Goal: Task Accomplishment & Management: Manage account settings

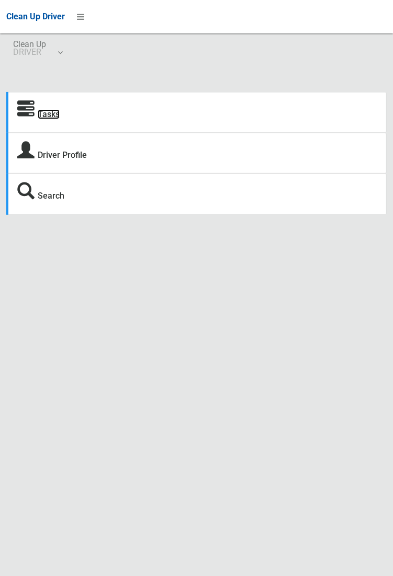
click at [42, 109] on link "Tasks" at bounding box center [49, 114] width 22 height 10
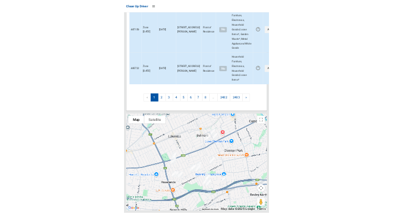
scroll to position [2423, 0]
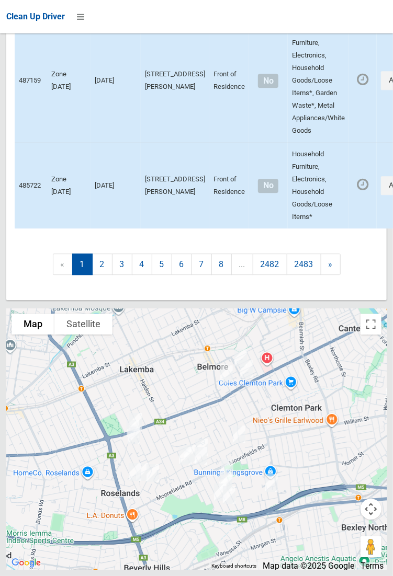
click at [20, 143] on td "487159" at bounding box center [31, 81] width 32 height 124
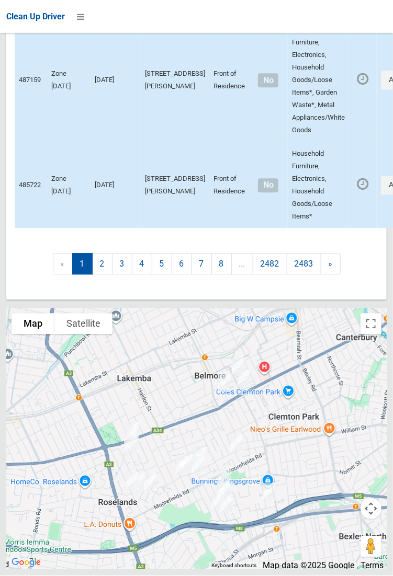
scroll to position [2063, 0]
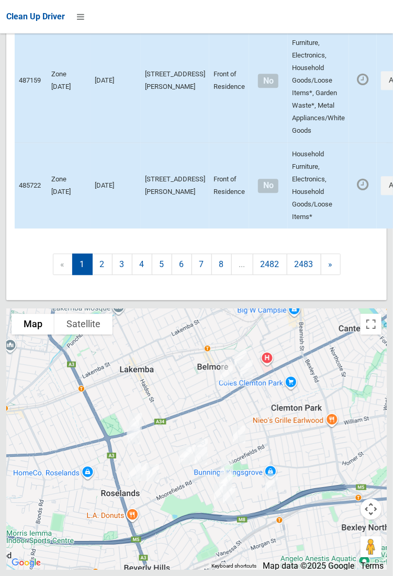
scroll to position [2427, 0]
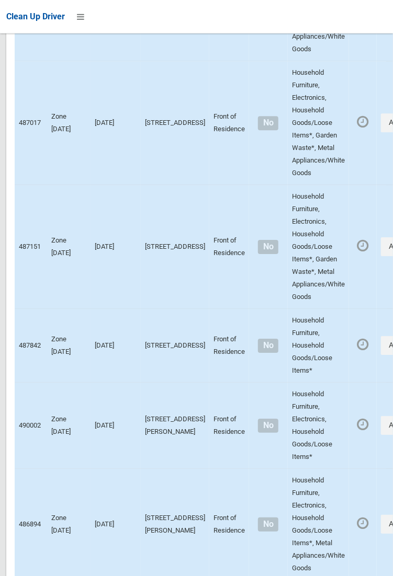
scroll to position [0, 0]
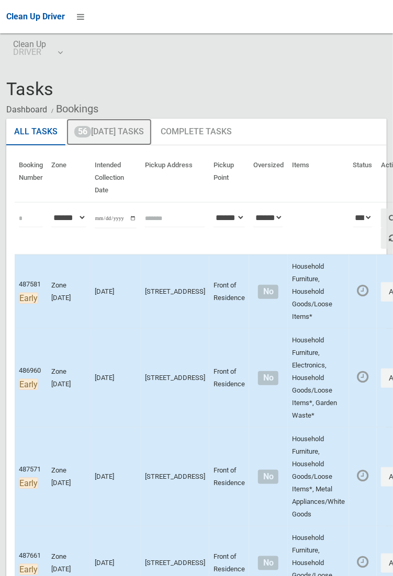
click at [132, 133] on link "56 Today's Tasks" at bounding box center [108, 132] width 85 height 27
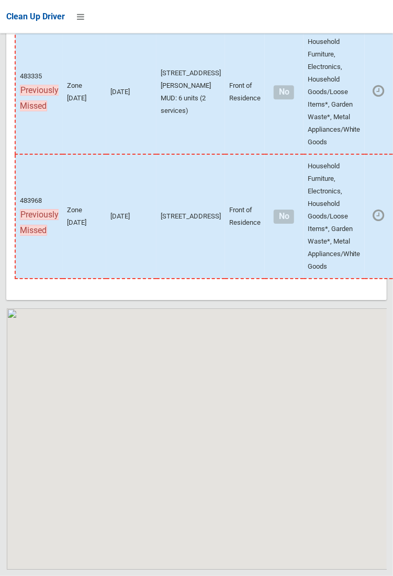
scroll to position [7440, 0]
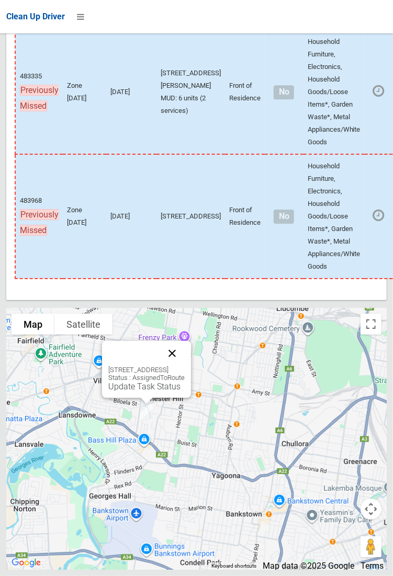
click at [185, 366] on button "Close" at bounding box center [172, 353] width 25 height 25
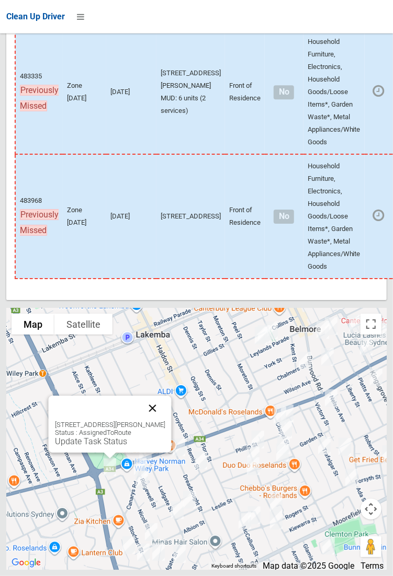
click at [165, 421] on button "Close" at bounding box center [152, 408] width 25 height 25
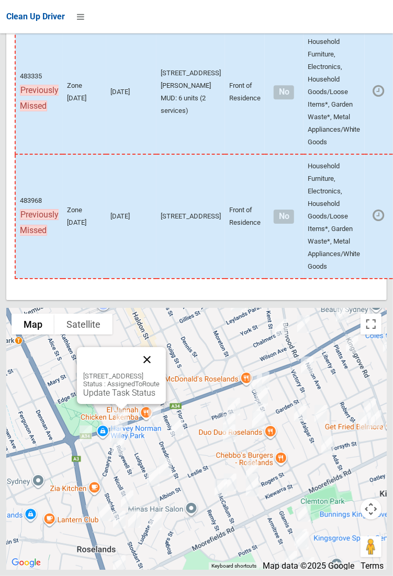
click at [160, 372] on button "Close" at bounding box center [146, 359] width 25 height 25
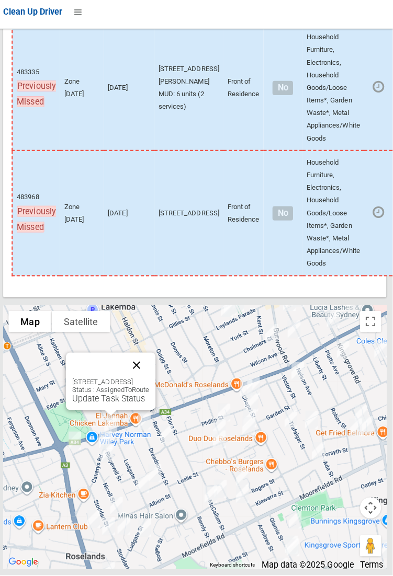
click at [151, 380] on button "Close" at bounding box center [138, 367] width 25 height 25
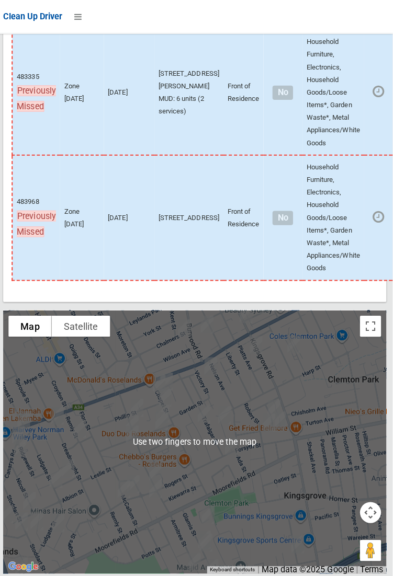
scroll to position [7436, 0]
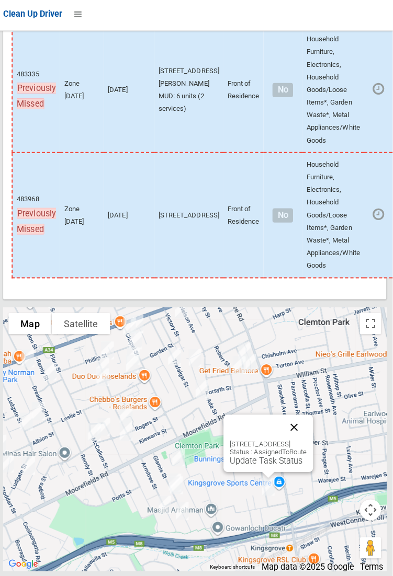
click at [308, 440] on button "Close" at bounding box center [294, 427] width 25 height 25
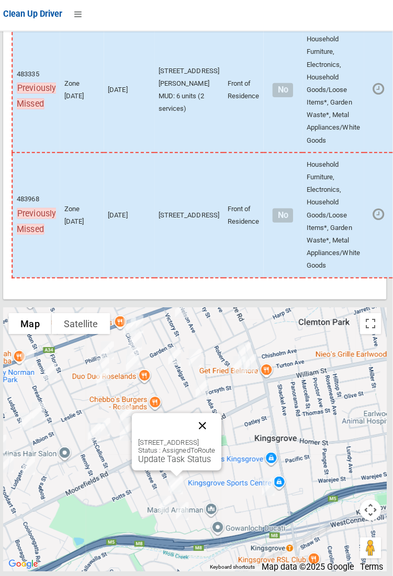
click at [217, 438] on button "Close" at bounding box center [203, 425] width 25 height 25
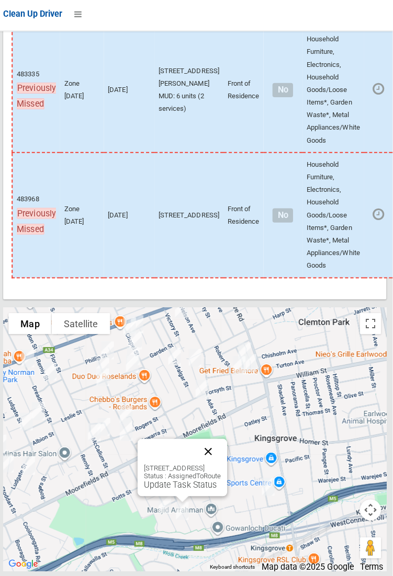
click at [222, 464] on button "Close" at bounding box center [209, 451] width 25 height 25
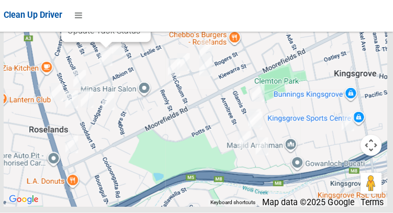
scroll to position [7449, 0]
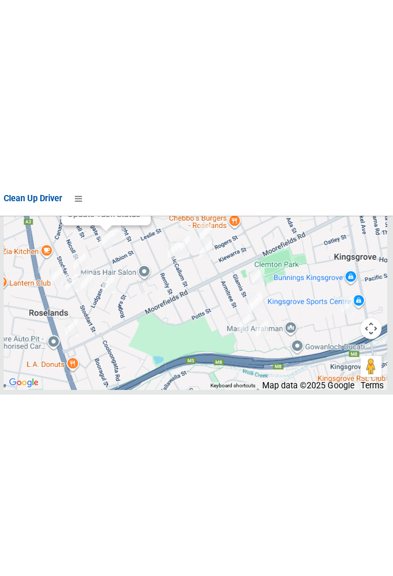
scroll to position [7399, 0]
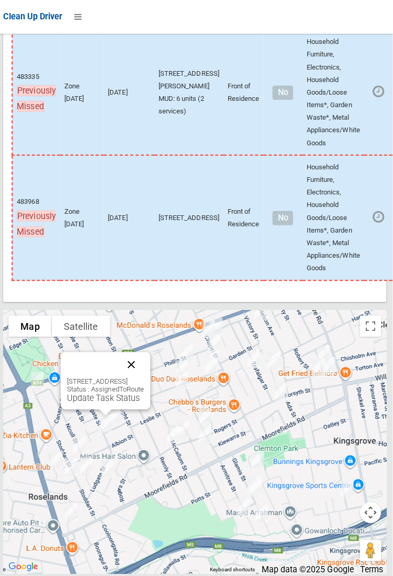
click at [146, 375] on button "Close" at bounding box center [133, 362] width 25 height 25
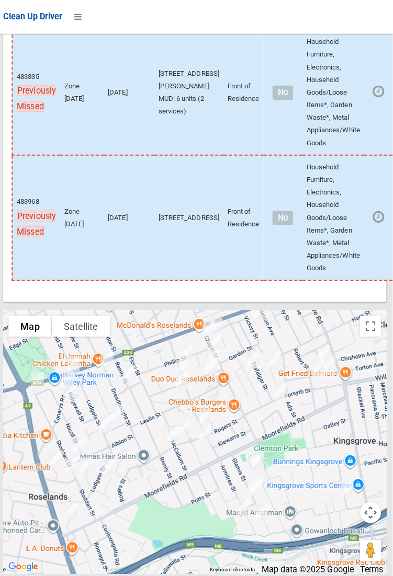
scroll to position [7440, 0]
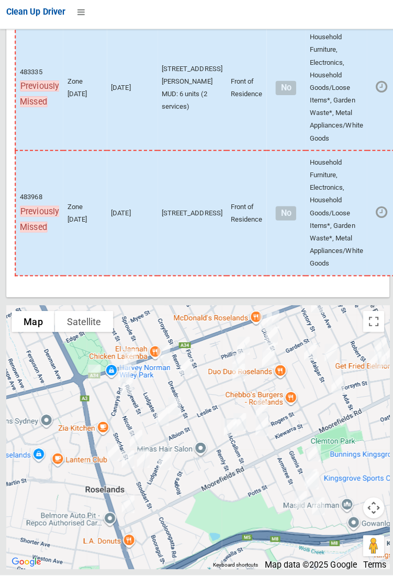
click at [13, 430] on div at bounding box center [196, 440] width 380 height 262
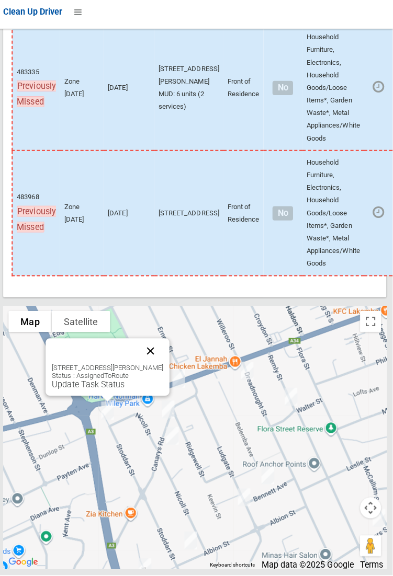
click at [165, 366] on button "Close" at bounding box center [152, 353] width 25 height 25
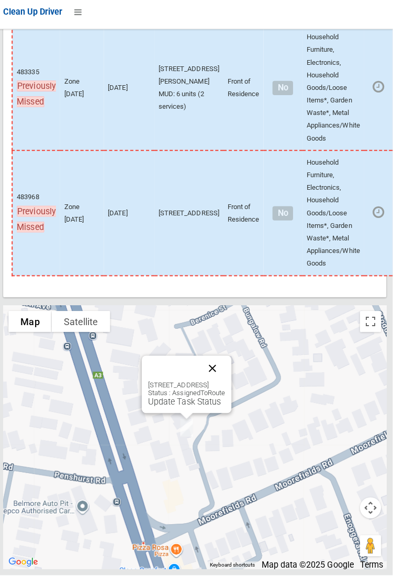
click at [226, 383] on button "Close" at bounding box center [213, 370] width 25 height 25
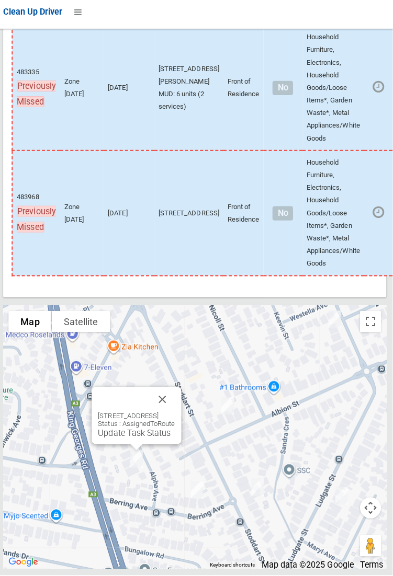
scroll to position [7443, 0]
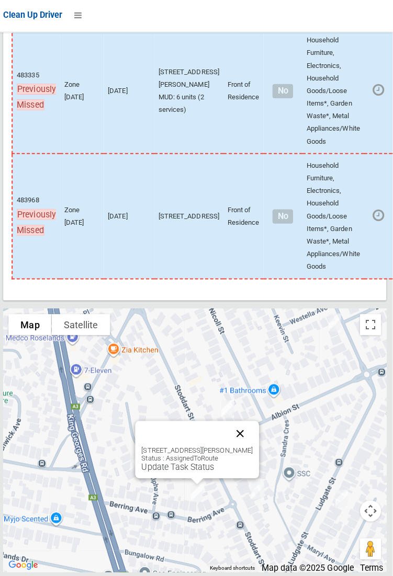
click at [249, 445] on button "Close" at bounding box center [241, 432] width 25 height 25
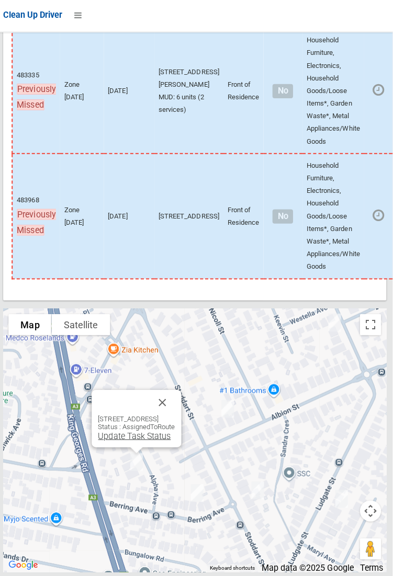
click at [137, 440] on link "Update Task Status" at bounding box center [136, 435] width 72 height 10
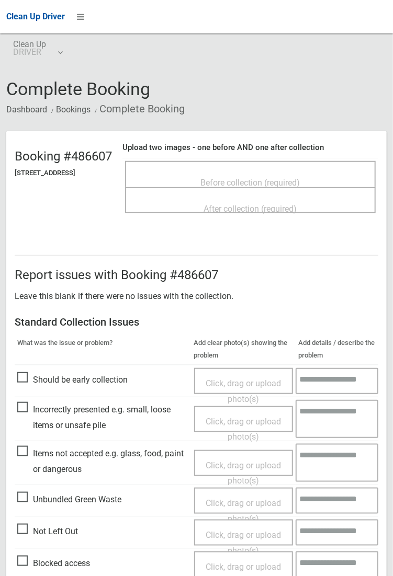
click at [243, 178] on span "Before collection (required)" at bounding box center [250, 183] width 99 height 10
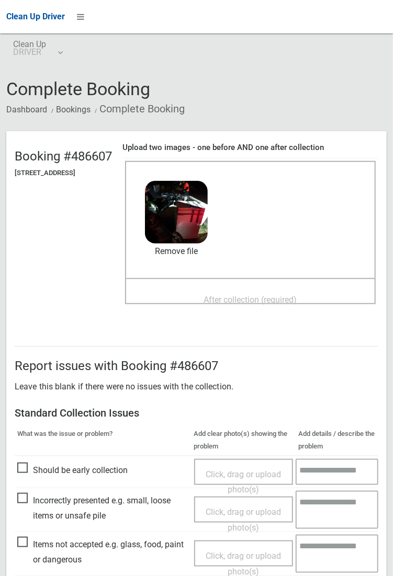
click at [247, 295] on span "After collection (required)" at bounding box center [250, 300] width 93 height 10
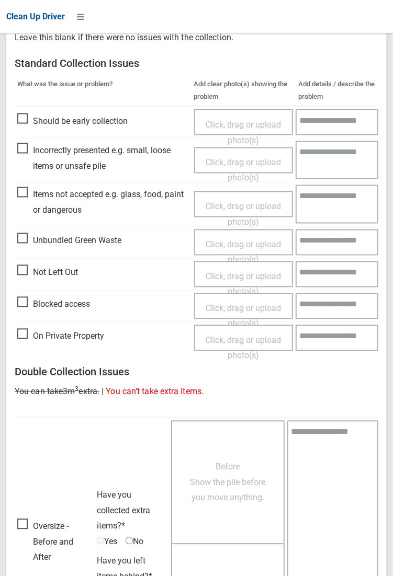
scroll to position [568, 0]
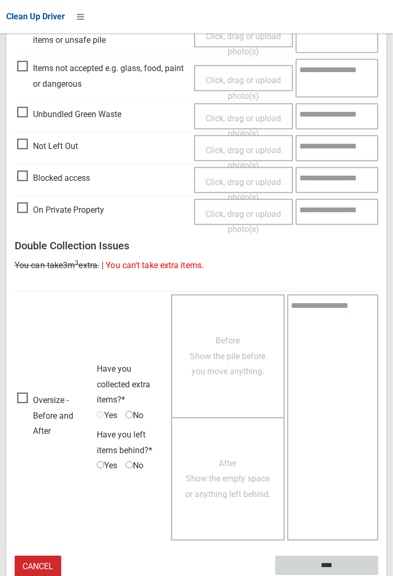
click at [378, 576] on input "****" at bounding box center [326, 566] width 103 height 19
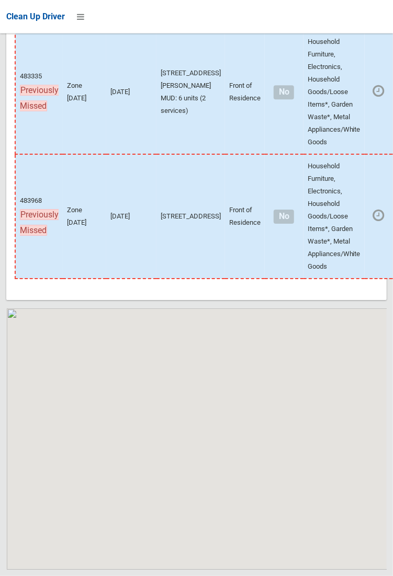
scroll to position [7440, 0]
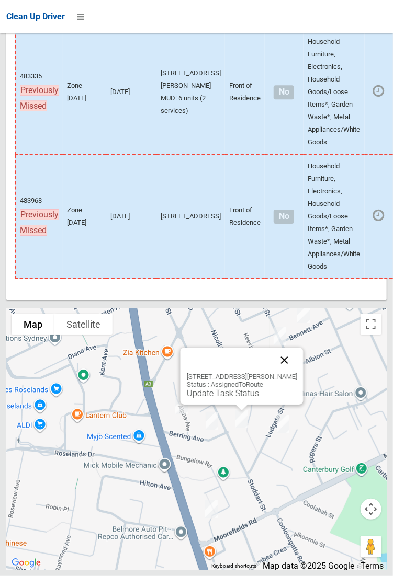
click at [297, 373] on button "Close" at bounding box center [283, 360] width 25 height 25
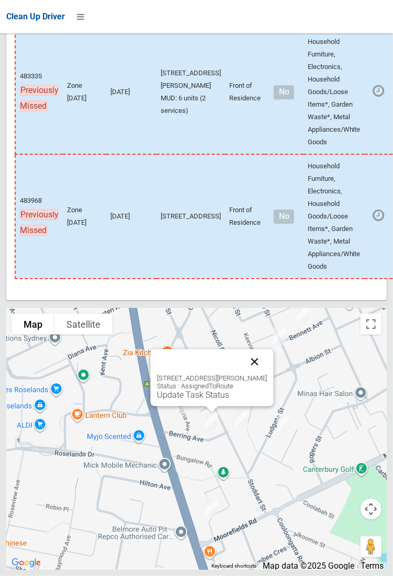
click at [267, 375] on button "Close" at bounding box center [254, 361] width 25 height 25
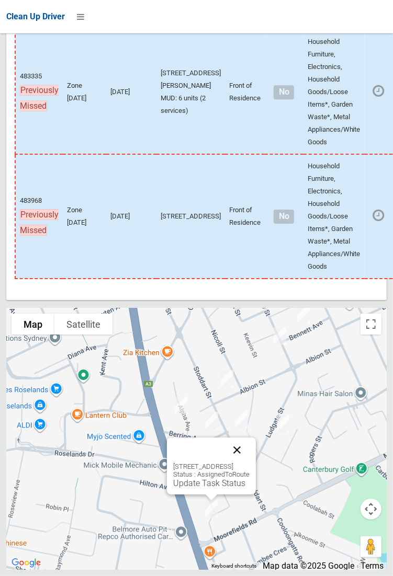
click at [249, 463] on button "Close" at bounding box center [236, 450] width 25 height 25
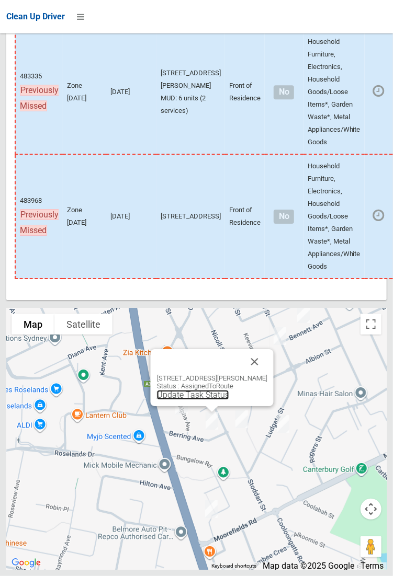
click at [200, 400] on link "Update Task Status" at bounding box center [192, 395] width 72 height 10
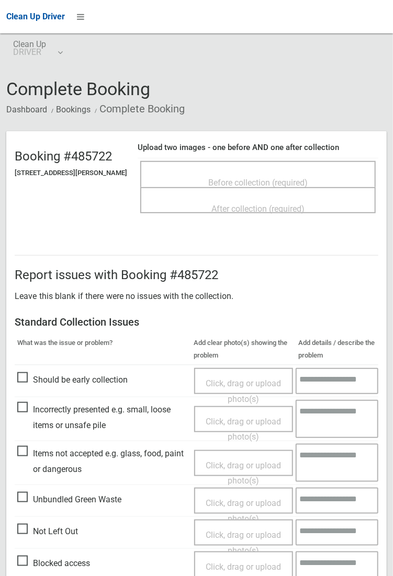
click at [234, 178] on span "Before collection (required)" at bounding box center [257, 183] width 99 height 10
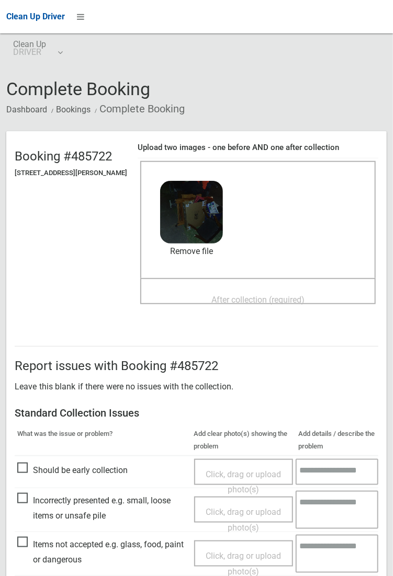
click at [252, 295] on span "After collection (required)" at bounding box center [257, 300] width 93 height 10
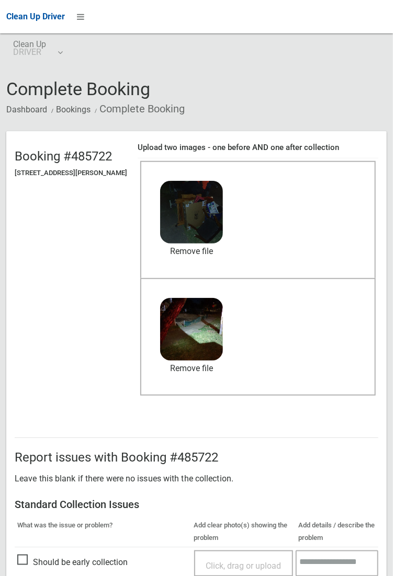
scroll to position [568, 0]
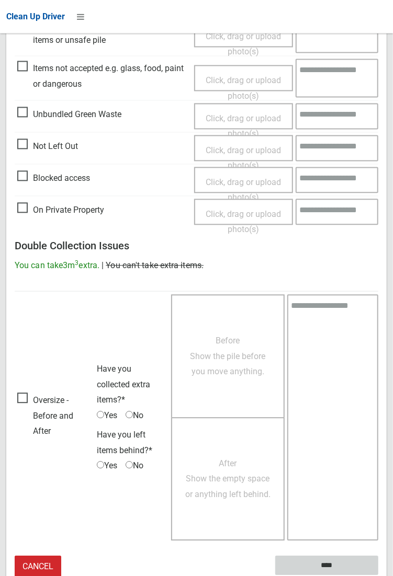
click at [378, 576] on input "****" at bounding box center [326, 566] width 103 height 19
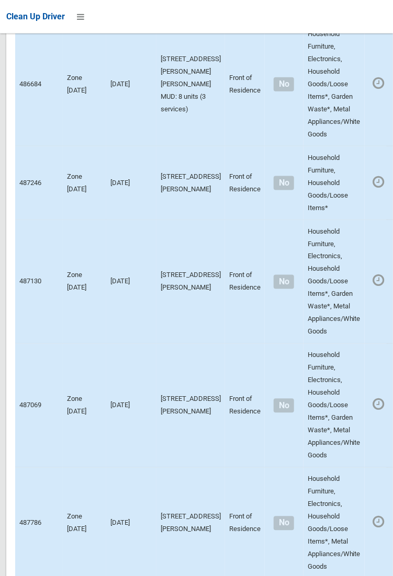
scroll to position [7440, 0]
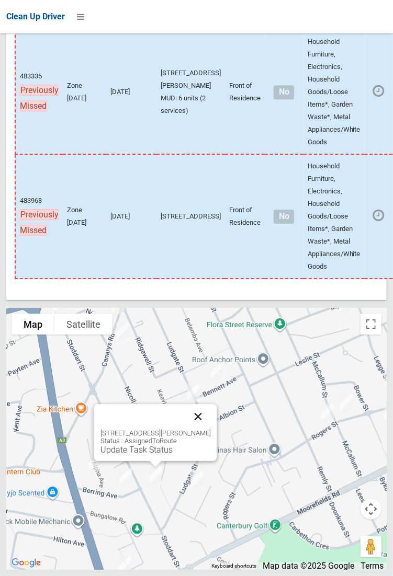
click at [206, 429] on button "Close" at bounding box center [197, 416] width 25 height 25
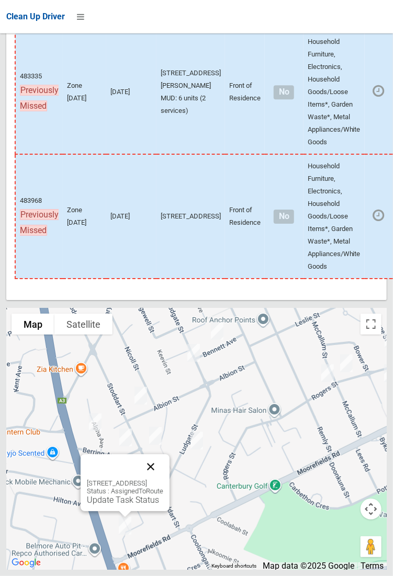
click at [163, 480] on button "Close" at bounding box center [150, 467] width 25 height 25
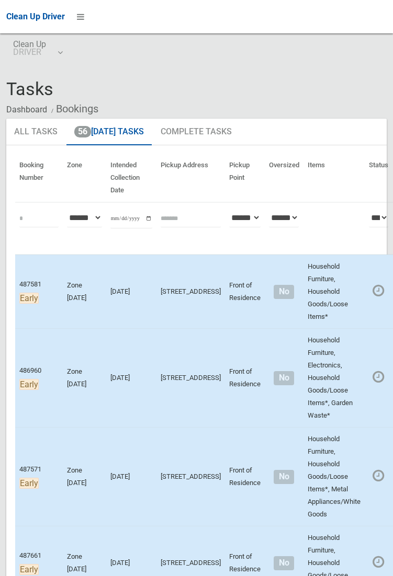
scroll to position [7440, 0]
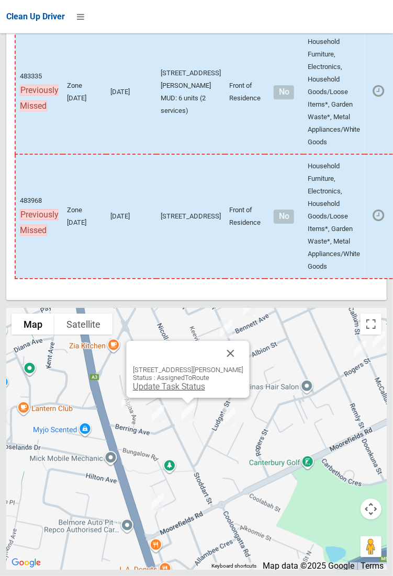
click at [191, 392] on link "Update Task Status" at bounding box center [168, 387] width 72 height 10
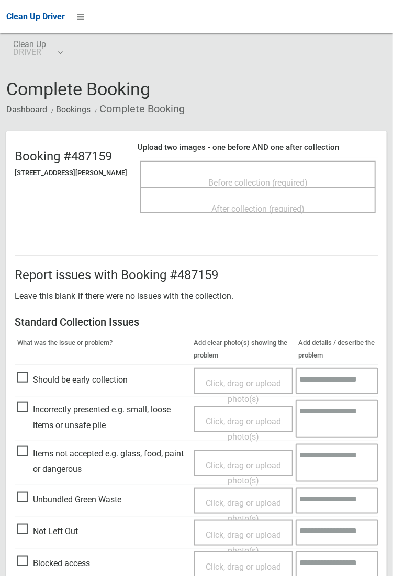
click at [257, 178] on span "Before collection (required)" at bounding box center [257, 183] width 99 height 10
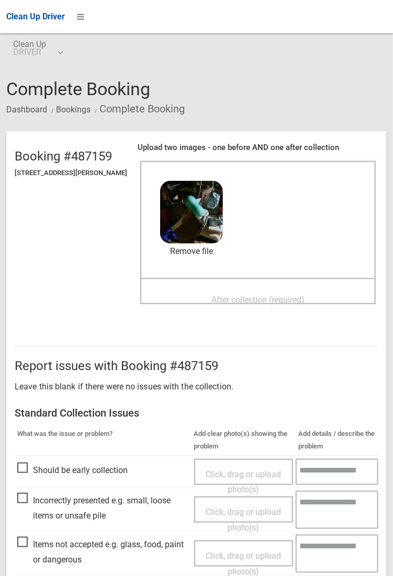
click at [241, 298] on span "After collection (required)" at bounding box center [257, 300] width 93 height 10
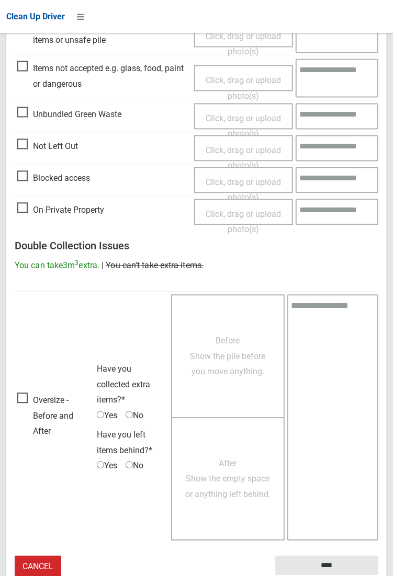
scroll to position [563, 0]
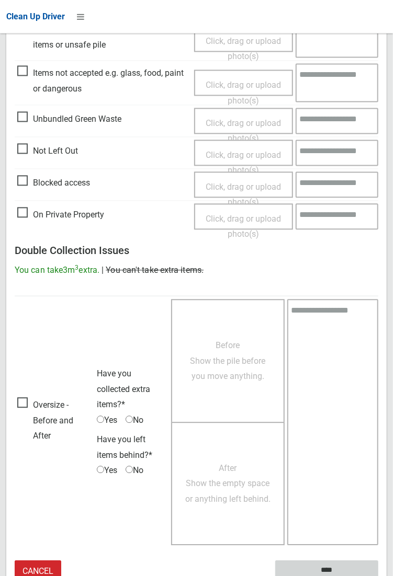
click at [378, 576] on input "****" at bounding box center [326, 570] width 103 height 19
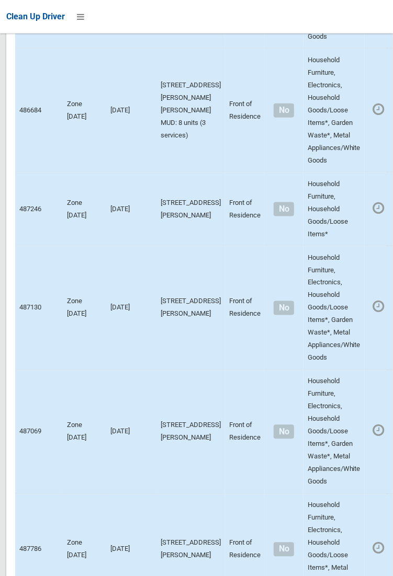
scroll to position [7440, 0]
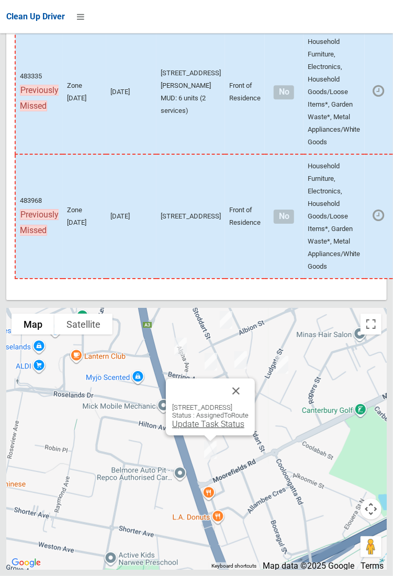
click at [194, 429] on link "Update Task Status" at bounding box center [208, 424] width 72 height 10
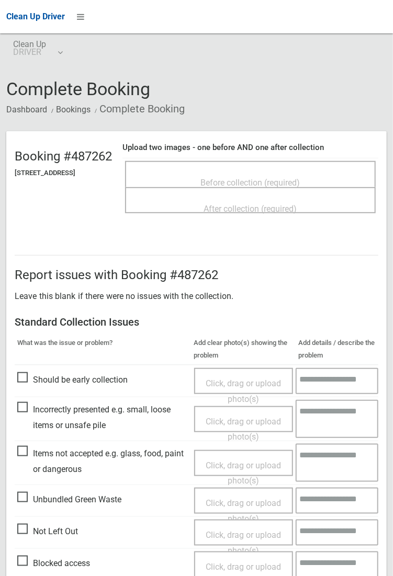
click at [239, 178] on span "Before collection (required)" at bounding box center [250, 183] width 99 height 10
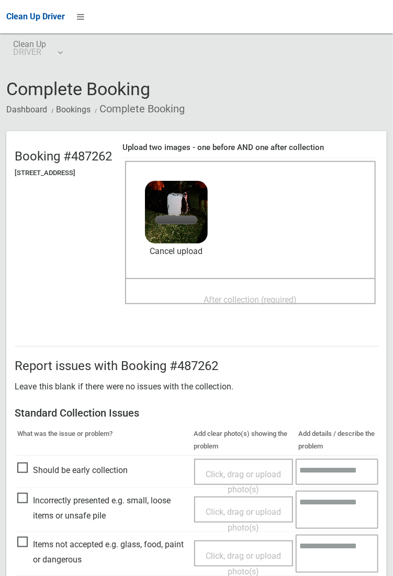
click at [255, 296] on span "After collection (required)" at bounding box center [250, 300] width 93 height 10
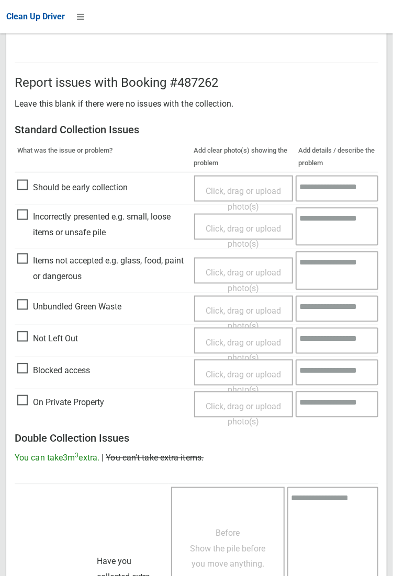
scroll to position [568, 0]
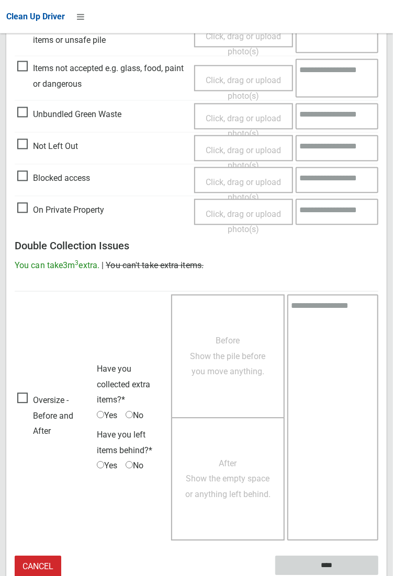
click at [332, 564] on input "****" at bounding box center [326, 566] width 103 height 19
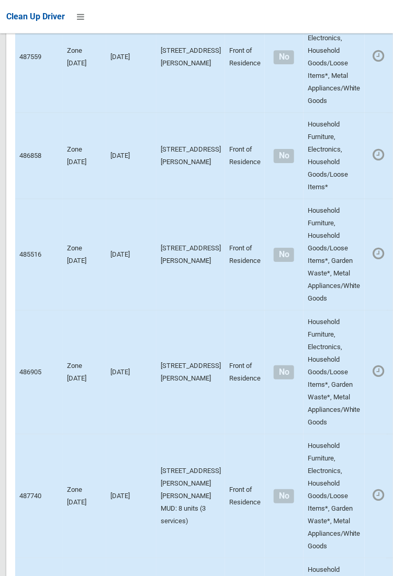
scroll to position [7440, 0]
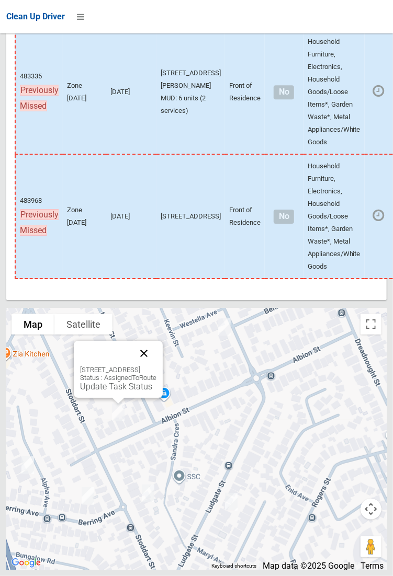
click at [156, 366] on button "Close" at bounding box center [143, 353] width 25 height 25
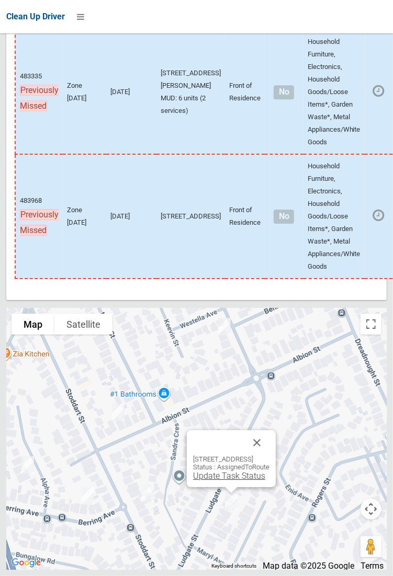
click at [219, 481] on link "Update Task Status" at bounding box center [229, 476] width 72 height 10
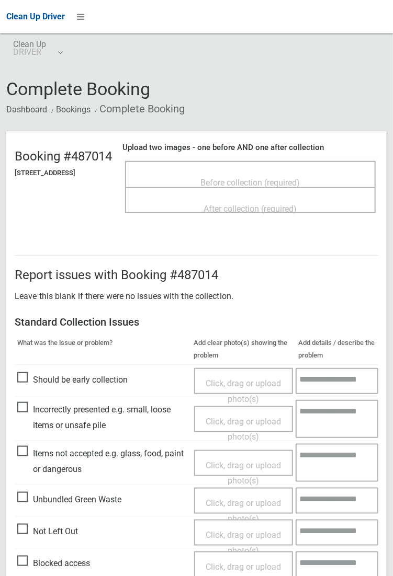
click at [281, 178] on span "Before collection (required)" at bounding box center [250, 183] width 99 height 10
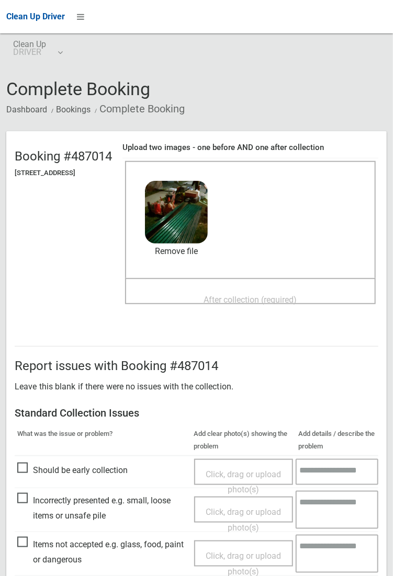
click at [233, 295] on span "After collection (required)" at bounding box center [250, 300] width 93 height 10
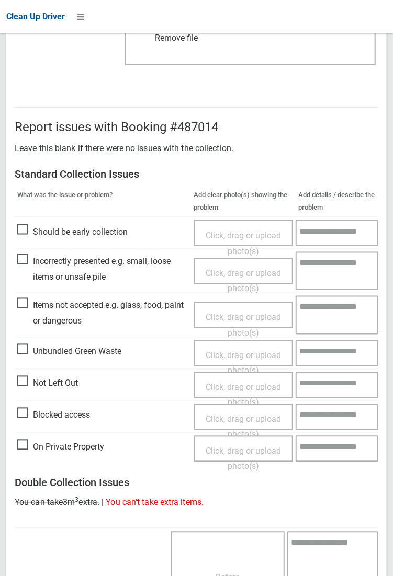
scroll to position [568, 0]
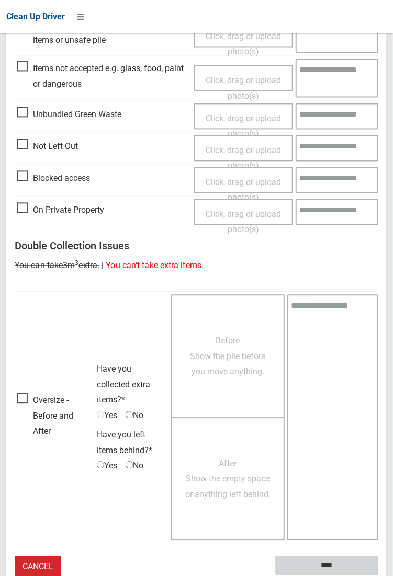
click at [328, 567] on input "****" at bounding box center [326, 566] width 103 height 19
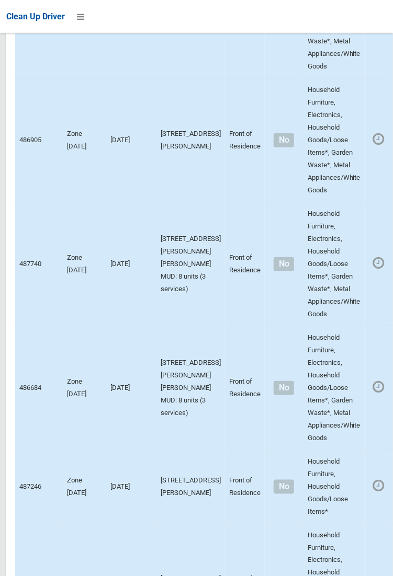
scroll to position [7440, 0]
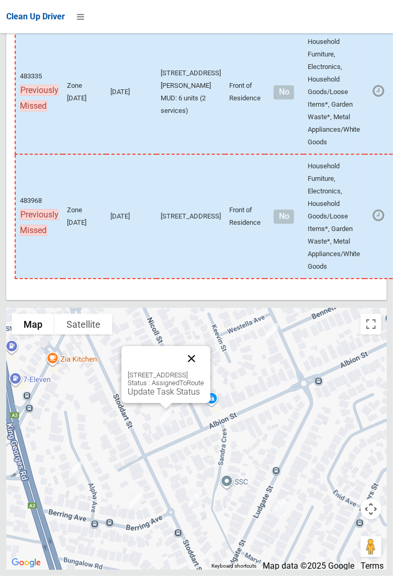
click at [204, 371] on button "Close" at bounding box center [191, 358] width 25 height 25
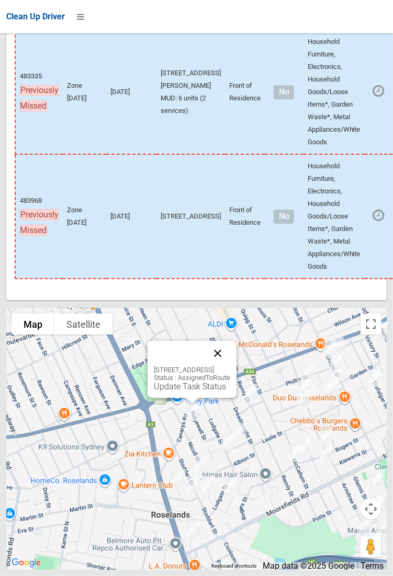
click at [230, 366] on button "Close" at bounding box center [217, 353] width 25 height 25
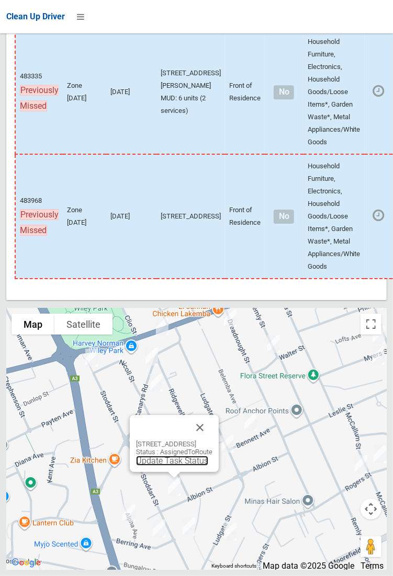
click at [179, 466] on link "Update Task Status" at bounding box center [172, 461] width 72 height 10
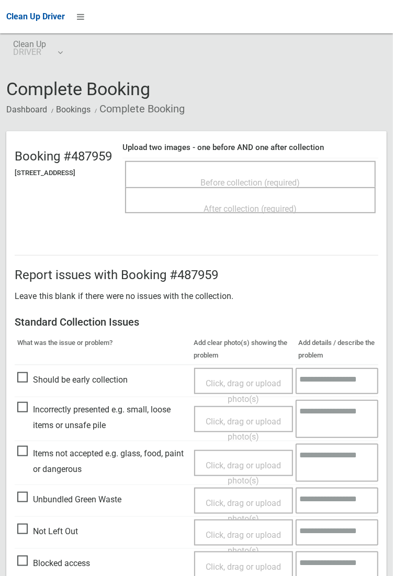
click at [239, 178] on span "Before collection (required)" at bounding box center [250, 183] width 99 height 10
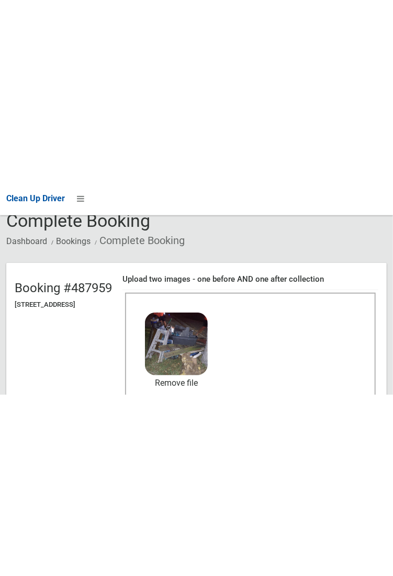
scroll to position [63, 0]
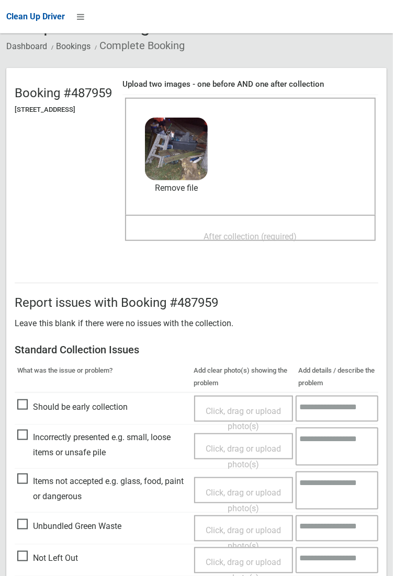
click at [224, 232] on span "After collection (required)" at bounding box center [250, 237] width 93 height 10
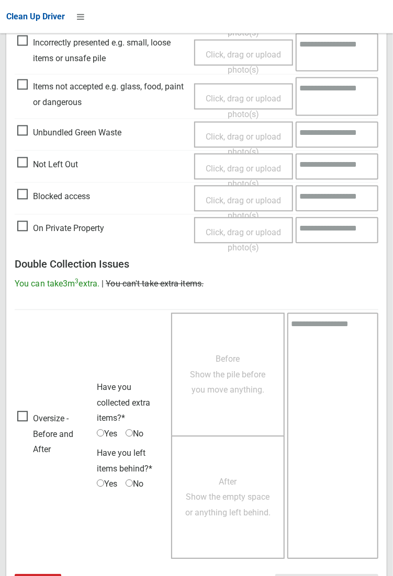
scroll to position [568, 0]
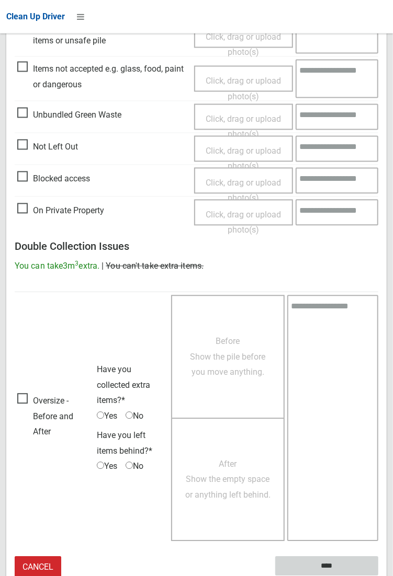
click at [330, 569] on input "****" at bounding box center [326, 566] width 103 height 19
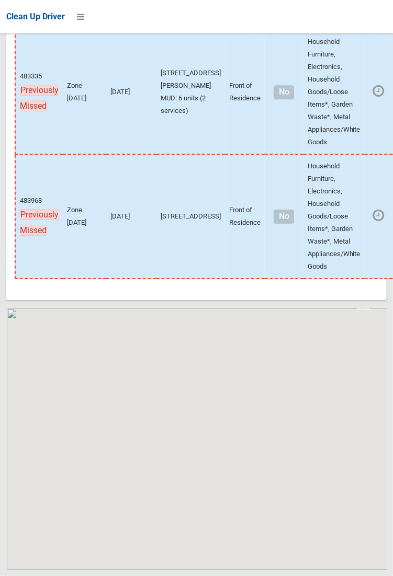
scroll to position [7440, 0]
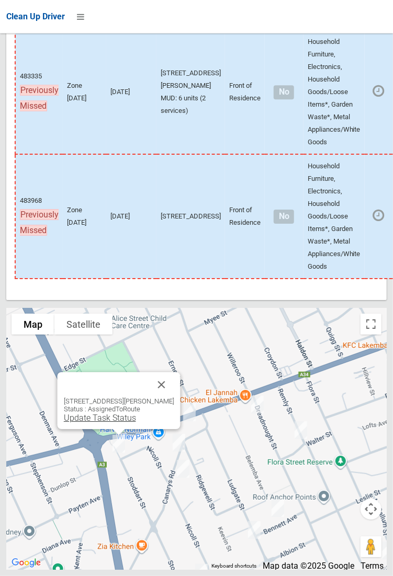
click at [104, 423] on link "Update Task Status" at bounding box center [99, 418] width 72 height 10
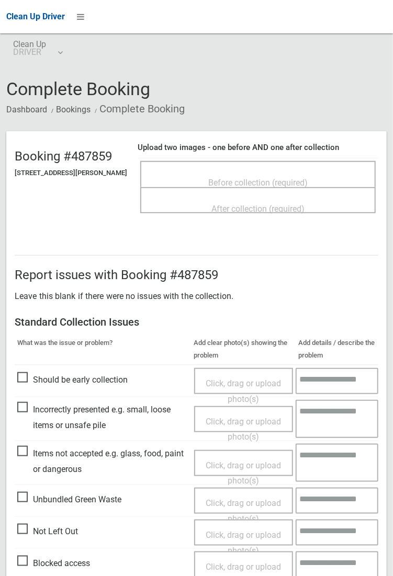
click at [218, 178] on span "Before collection (required)" at bounding box center [257, 183] width 99 height 10
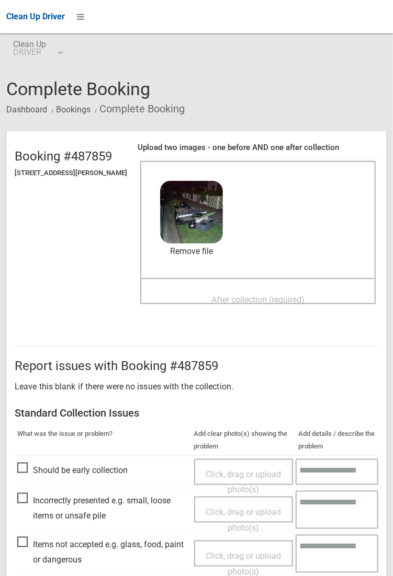
click at [233, 295] on span "After collection (required)" at bounding box center [257, 300] width 93 height 10
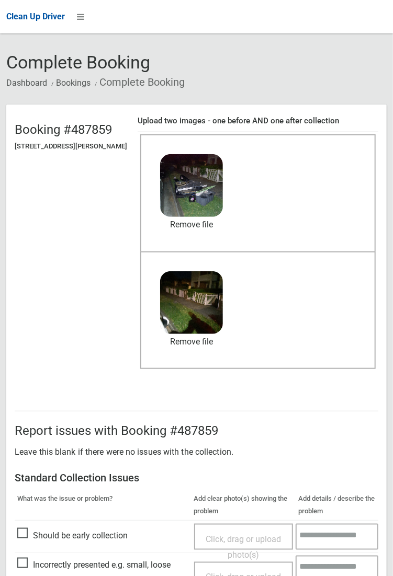
scroll to position [251, 0]
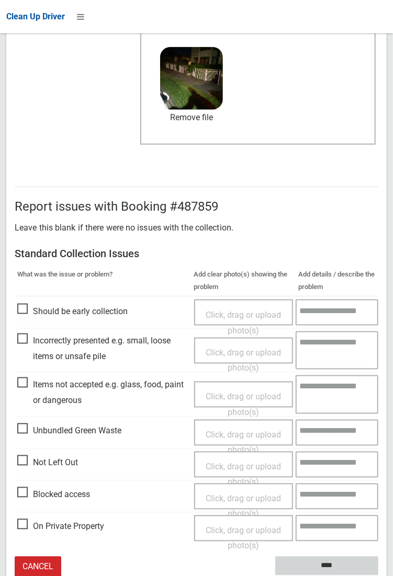
click at [317, 568] on input "****" at bounding box center [326, 566] width 103 height 19
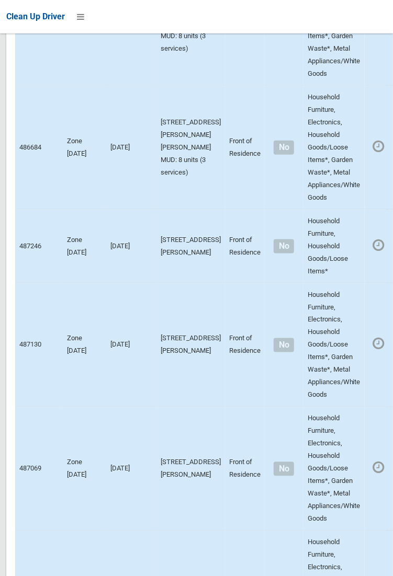
scroll to position [7440, 0]
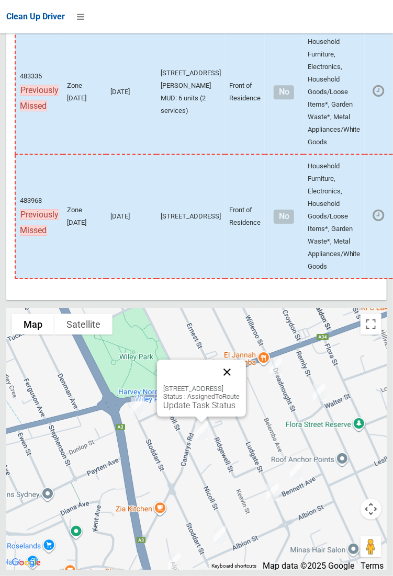
click at [240, 385] on button "Close" at bounding box center [226, 372] width 25 height 25
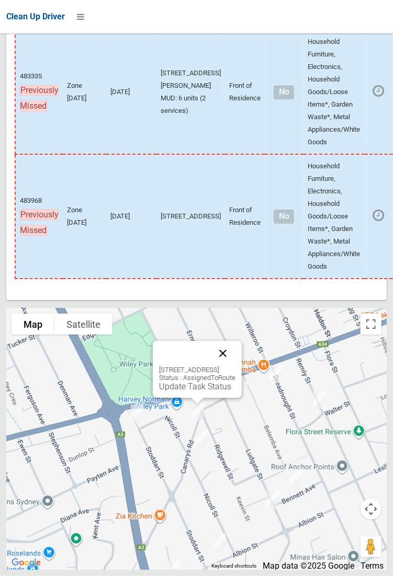
click at [235, 366] on button "Close" at bounding box center [222, 353] width 25 height 25
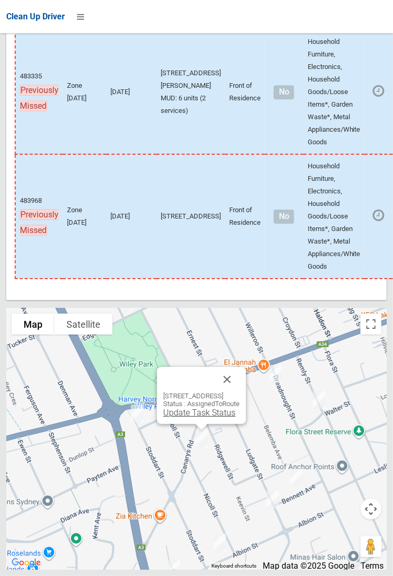
click at [193, 418] on link "Update Task Status" at bounding box center [199, 413] width 72 height 10
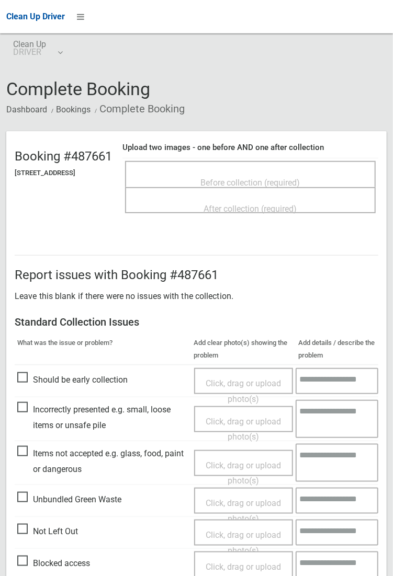
click at [244, 178] on span "Before collection (required)" at bounding box center [250, 183] width 99 height 10
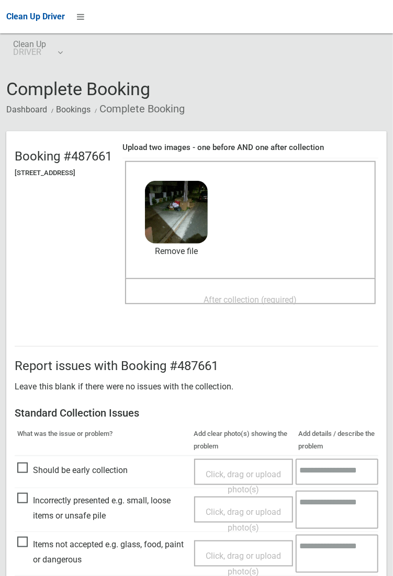
click at [263, 295] on span "After collection (required)" at bounding box center [250, 300] width 93 height 10
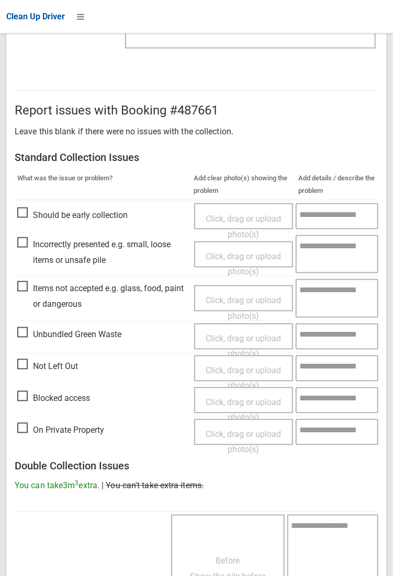
scroll to position [568, 0]
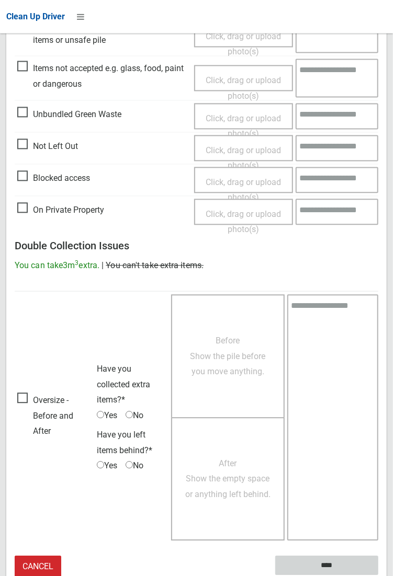
click at [378, 576] on input "****" at bounding box center [326, 566] width 103 height 19
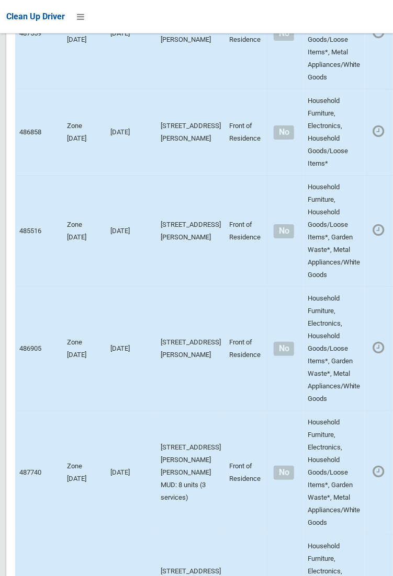
scroll to position [7440, 0]
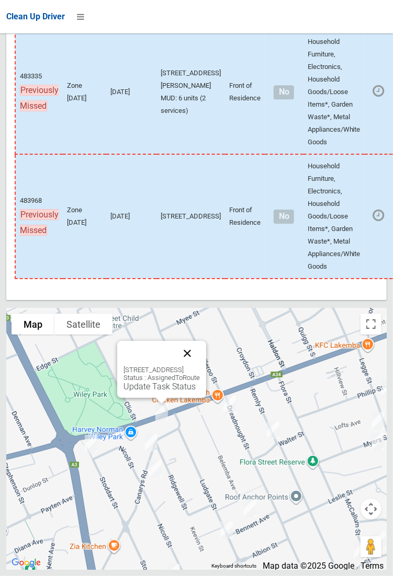
click at [200, 366] on button "Close" at bounding box center [187, 353] width 25 height 25
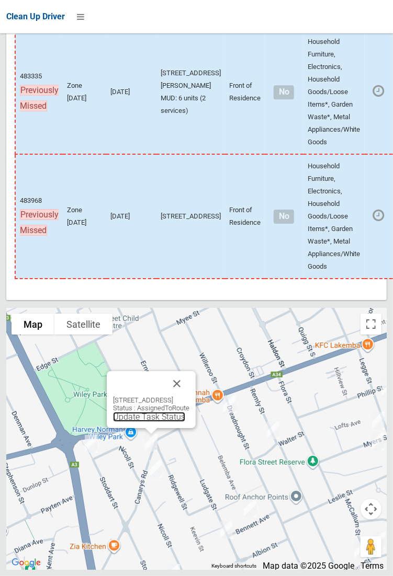
click at [143, 422] on link "Update Task Status" at bounding box center [149, 417] width 72 height 10
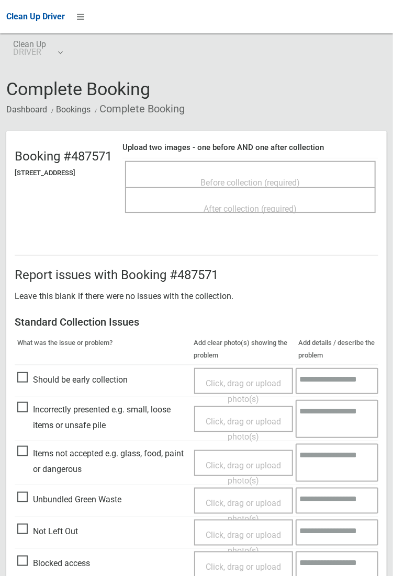
click at [244, 178] on span "Before collection (required)" at bounding box center [250, 183] width 99 height 10
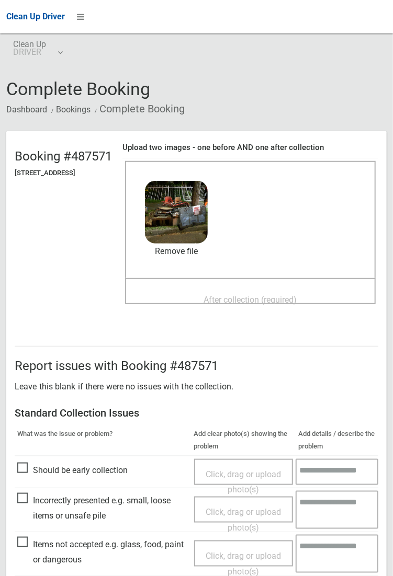
click at [231, 295] on span "After collection (required)" at bounding box center [250, 300] width 93 height 10
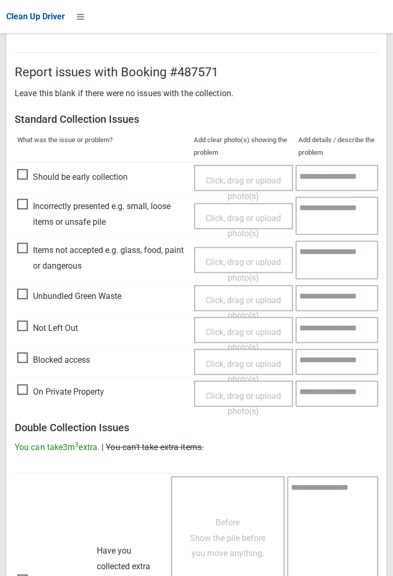
scroll to position [568, 0]
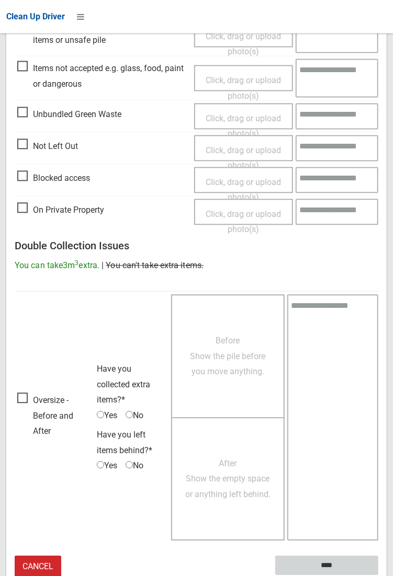
click at [378, 576] on input "****" at bounding box center [326, 566] width 103 height 19
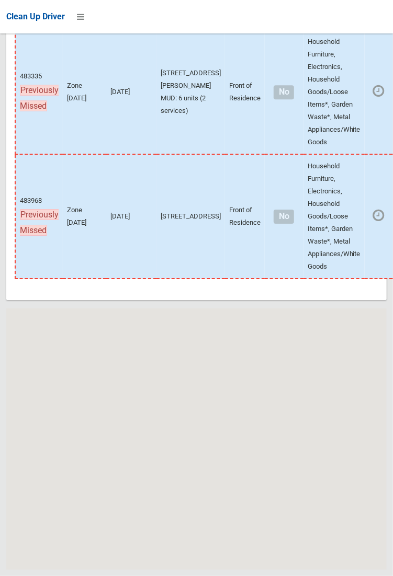
scroll to position [7440, 0]
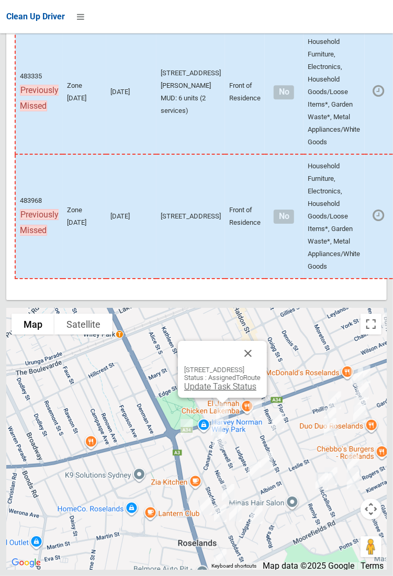
click at [207, 392] on link "Update Task Status" at bounding box center [220, 387] width 72 height 10
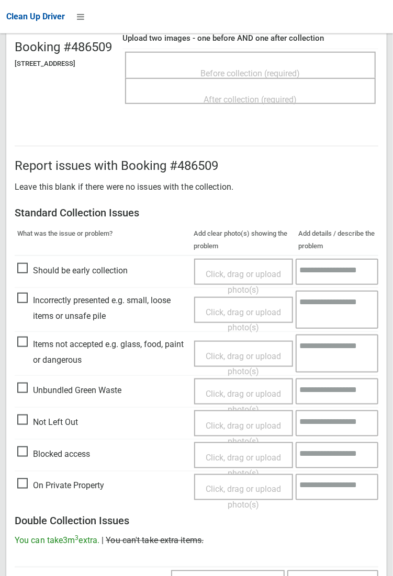
scroll to position [111, 0]
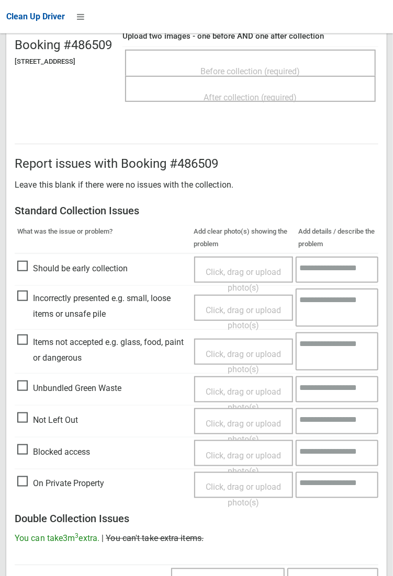
click at [33, 422] on span "Not Left Out" at bounding box center [47, 421] width 61 height 16
click at [45, 428] on span "Not Left Out" at bounding box center [47, 421] width 61 height 16
click at [244, 426] on span "Click, drag or upload photo(s)" at bounding box center [243, 432] width 75 height 26
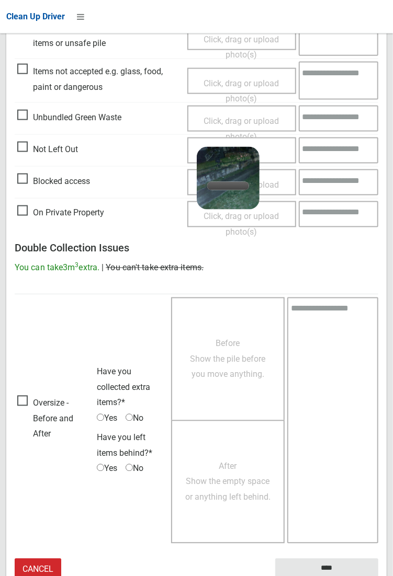
scroll to position [385, 0]
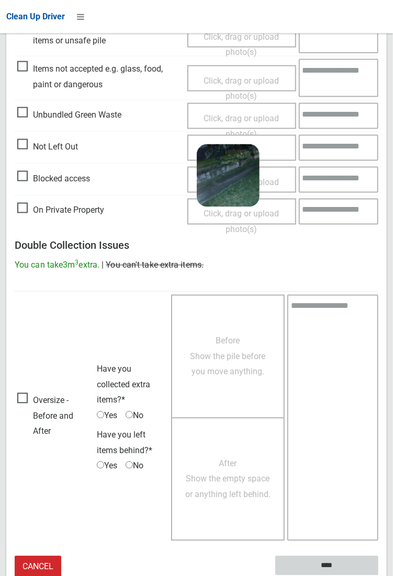
click at [378, 576] on input "****" at bounding box center [326, 566] width 103 height 19
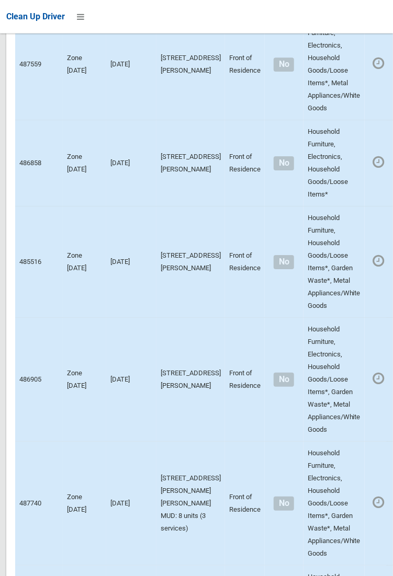
scroll to position [7440, 0]
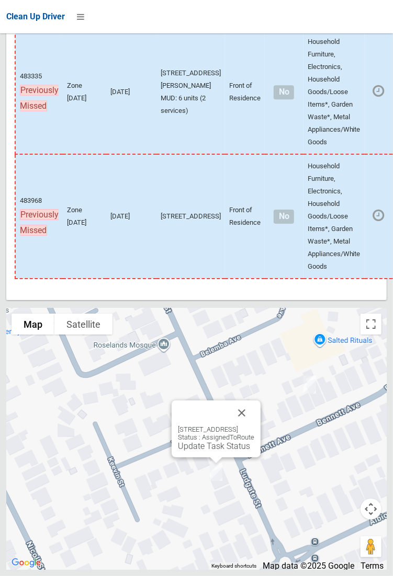
click at [207, 458] on div "59 Ludgate Street, ROSELANDS NSW 2196 Status : AssignedToRoute Update Task Stat…" at bounding box center [216, 429] width 89 height 57
click at [201, 451] on link "Update Task Status" at bounding box center [214, 446] width 72 height 10
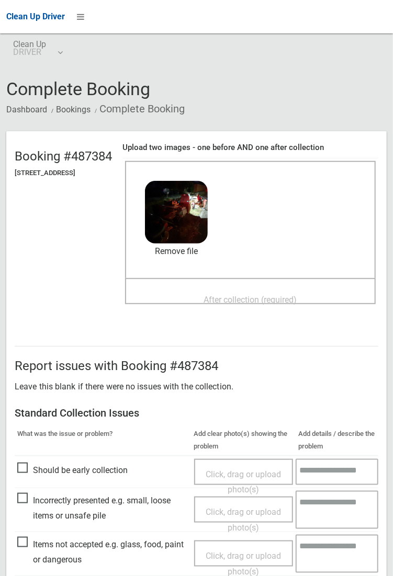
click at [224, 295] on span "After collection (required)" at bounding box center [250, 300] width 93 height 10
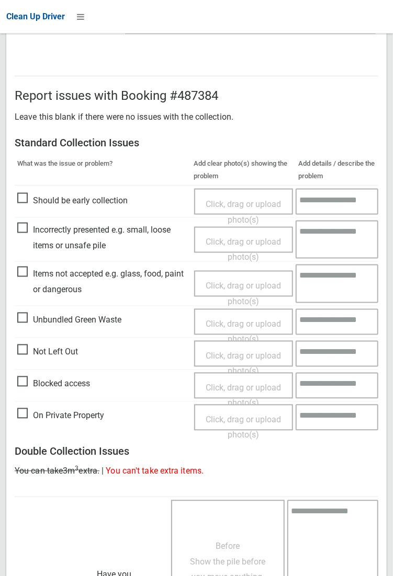
scroll to position [568, 0]
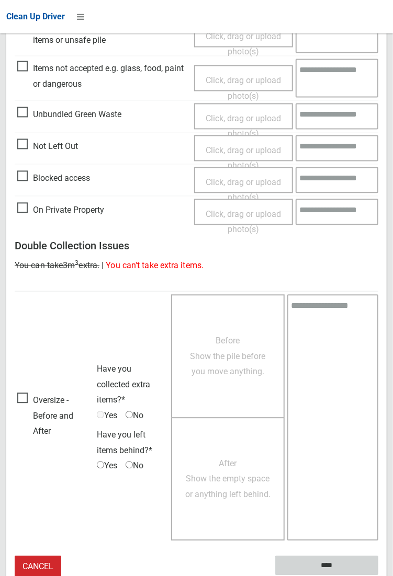
click at [326, 566] on input "****" at bounding box center [326, 566] width 103 height 19
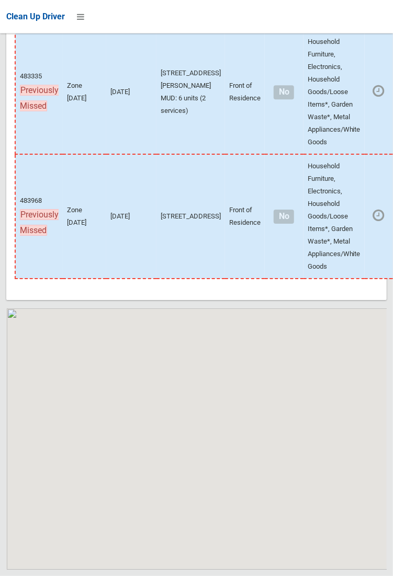
scroll to position [7440, 0]
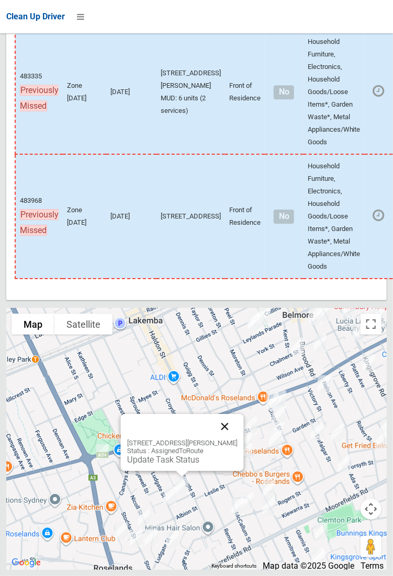
click at [235, 439] on button "Close" at bounding box center [224, 426] width 25 height 25
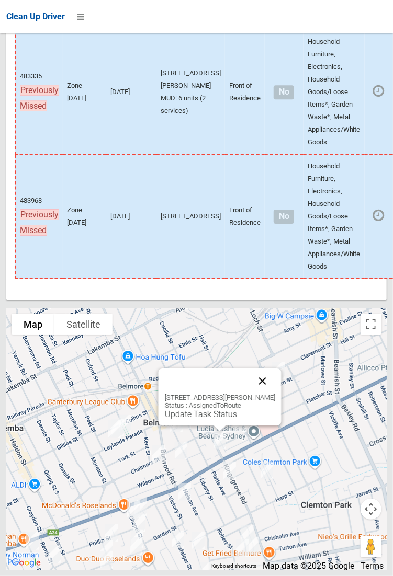
click at [266, 394] on button "Close" at bounding box center [261, 381] width 25 height 25
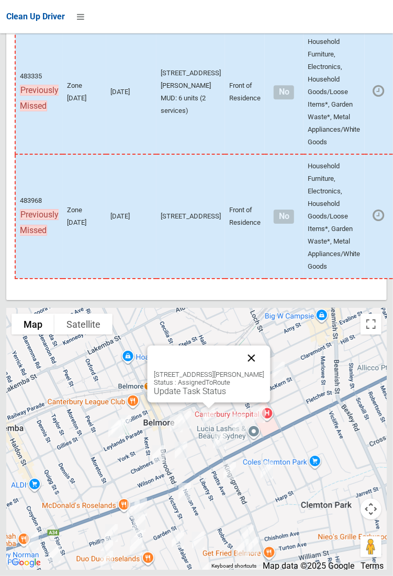
click at [256, 371] on button "Close" at bounding box center [251, 358] width 25 height 25
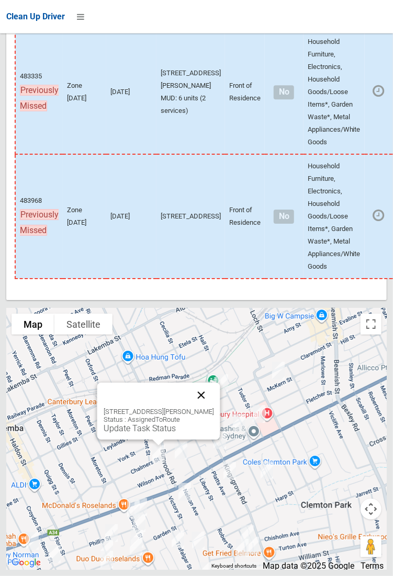
click at [213, 408] on button "Close" at bounding box center [200, 395] width 25 height 25
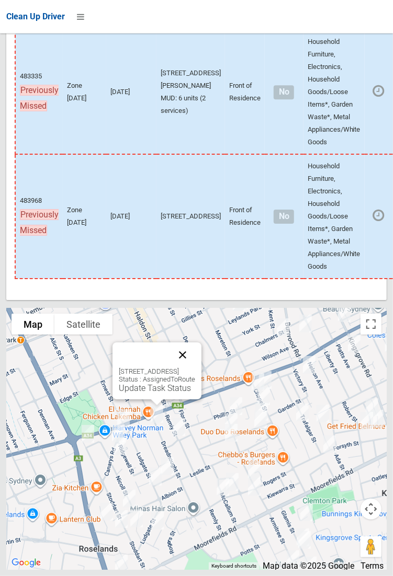
click at [195, 368] on button "Close" at bounding box center [182, 355] width 25 height 25
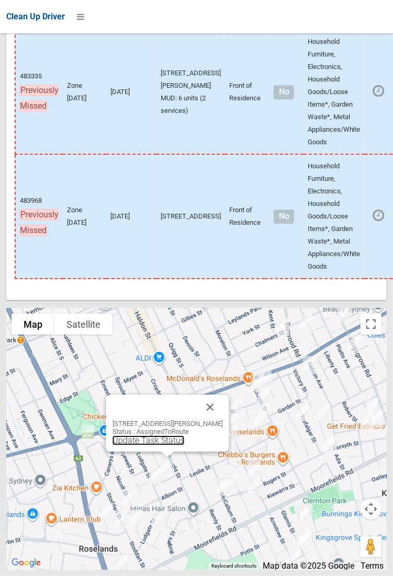
click at [164, 446] on link "Update Task Status" at bounding box center [148, 441] width 72 height 10
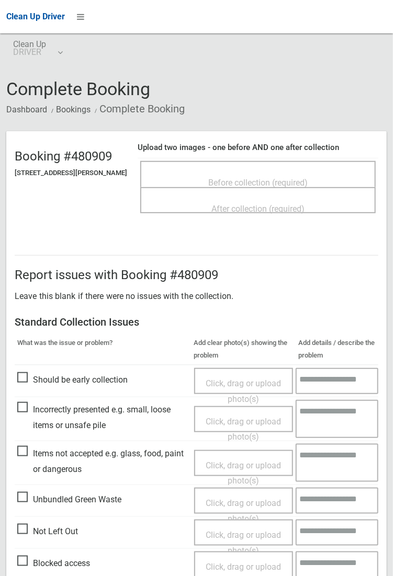
click at [250, 178] on span "Before collection (required)" at bounding box center [257, 183] width 99 height 10
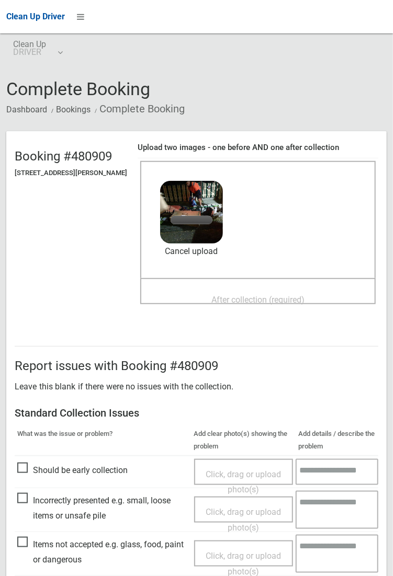
click at [239, 295] on span "After collection (required)" at bounding box center [257, 300] width 93 height 10
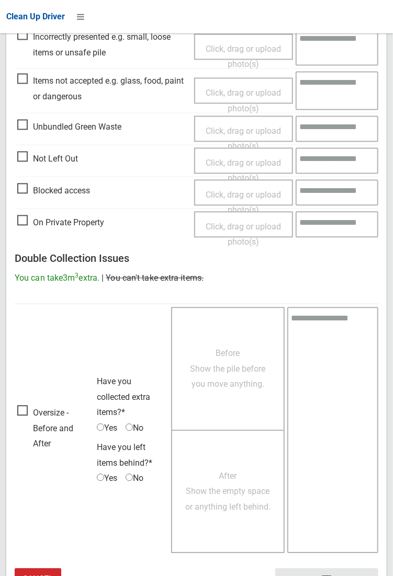
scroll to position [568, 0]
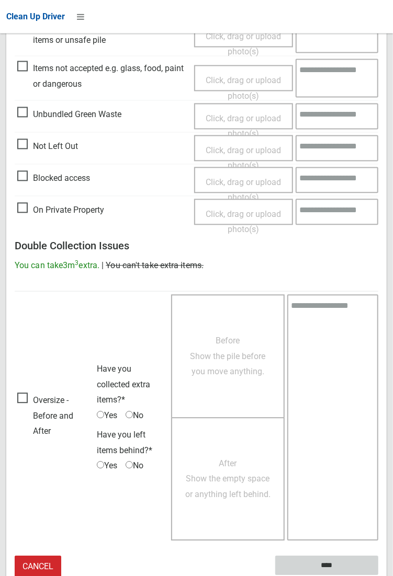
click at [378, 576] on input "****" at bounding box center [326, 566] width 103 height 19
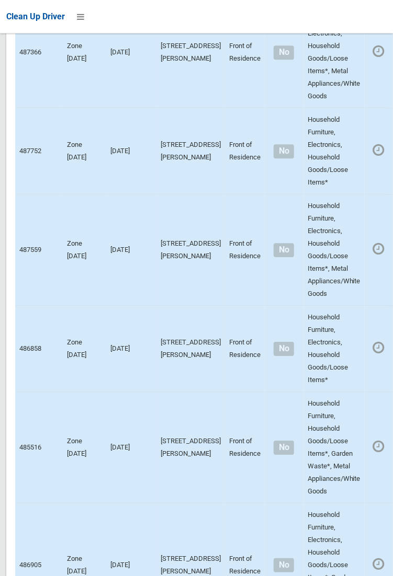
scroll to position [7440, 0]
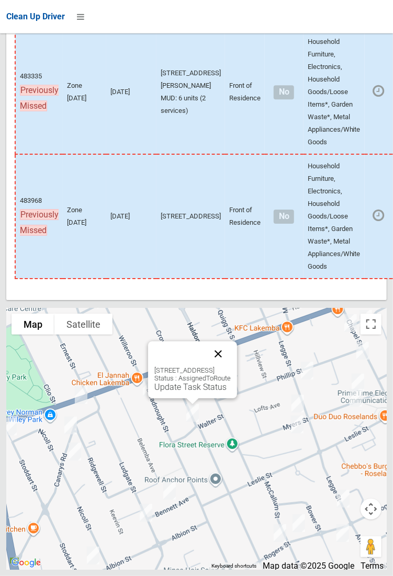
click at [231, 367] on button "Close" at bounding box center [218, 354] width 25 height 25
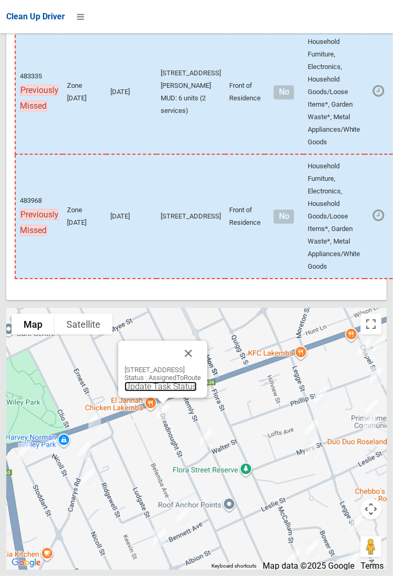
click at [156, 392] on link "Update Task Status" at bounding box center [160, 387] width 72 height 10
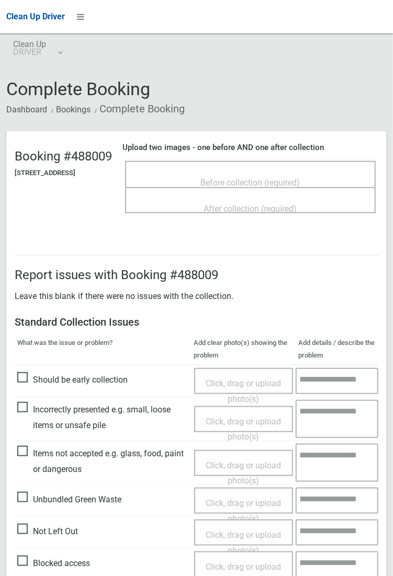
click at [260, 178] on span "Before collection (required)" at bounding box center [250, 183] width 99 height 10
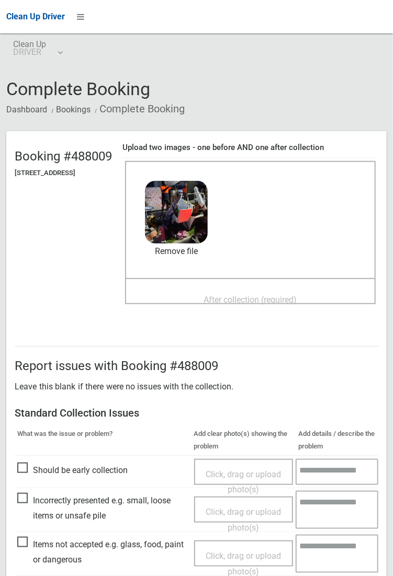
click at [240, 295] on span "After collection (required)" at bounding box center [250, 300] width 93 height 10
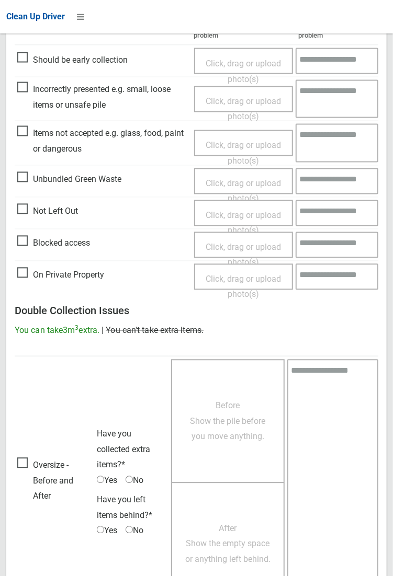
scroll to position [568, 0]
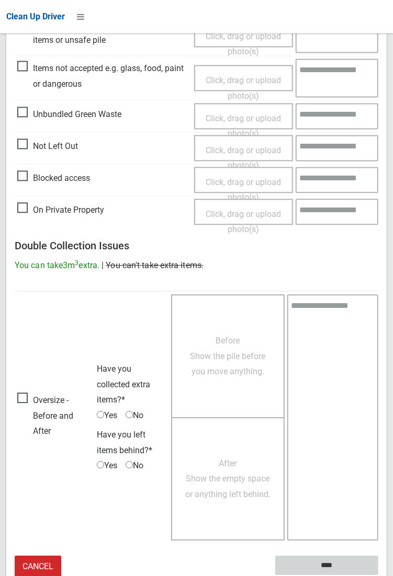
click at [333, 568] on input "****" at bounding box center [326, 566] width 103 height 19
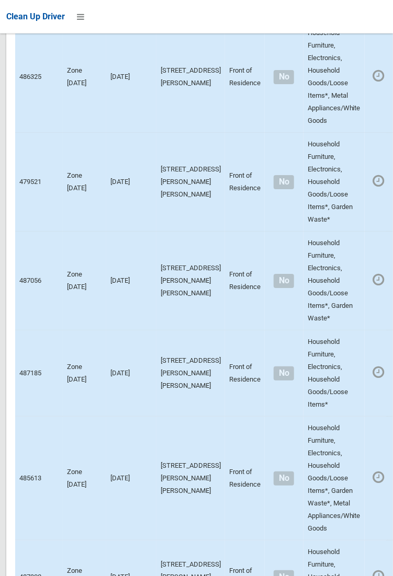
scroll to position [7440, 0]
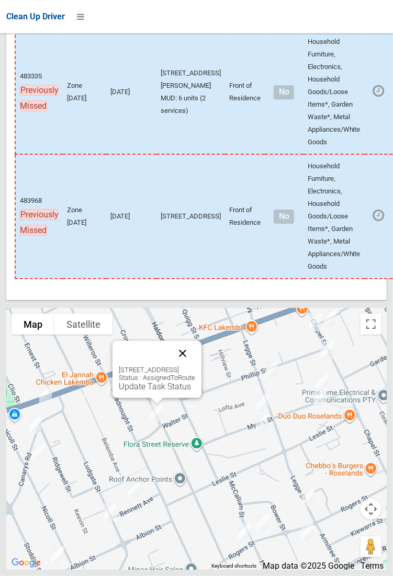
click at [195, 366] on button "Close" at bounding box center [182, 353] width 25 height 25
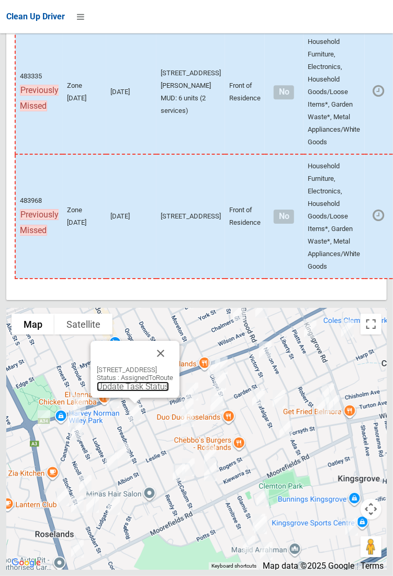
click at [135, 392] on link "Update Task Status" at bounding box center [133, 387] width 72 height 10
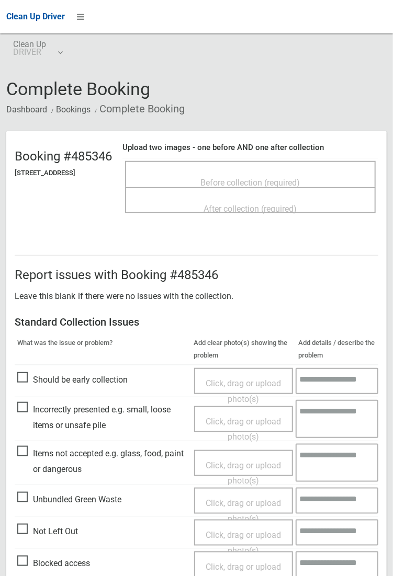
click at [267, 181] on span "Before collection (required)" at bounding box center [250, 183] width 99 height 10
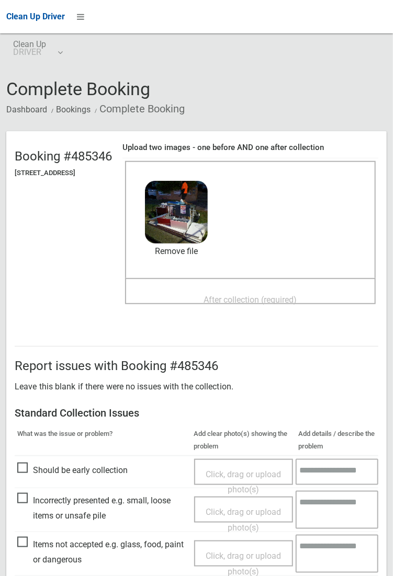
click at [240, 290] on div "After collection (required)" at bounding box center [251, 299] width 228 height 19
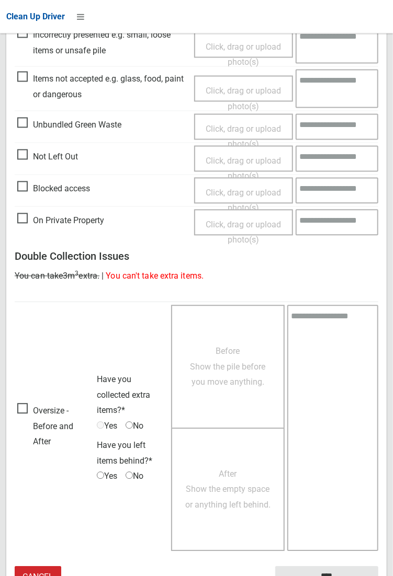
scroll to position [568, 0]
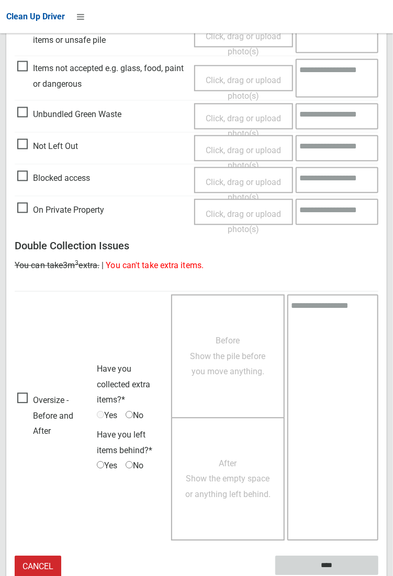
click at [378, 576] on input "****" at bounding box center [326, 566] width 103 height 19
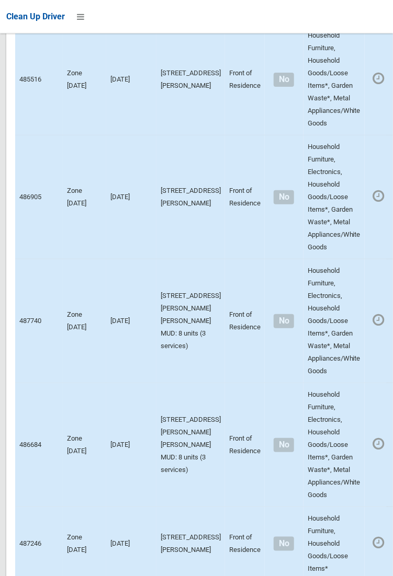
scroll to position [7440, 0]
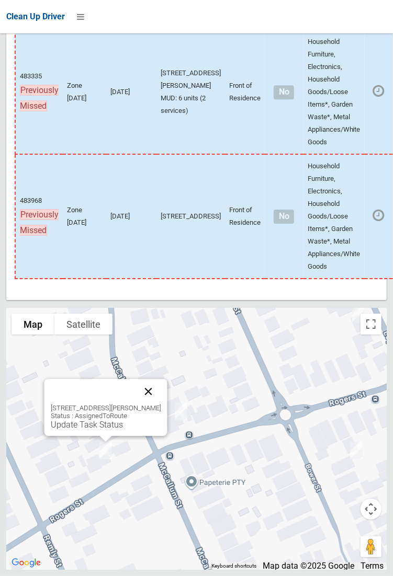
click at [161, 404] on button "Close" at bounding box center [147, 391] width 25 height 25
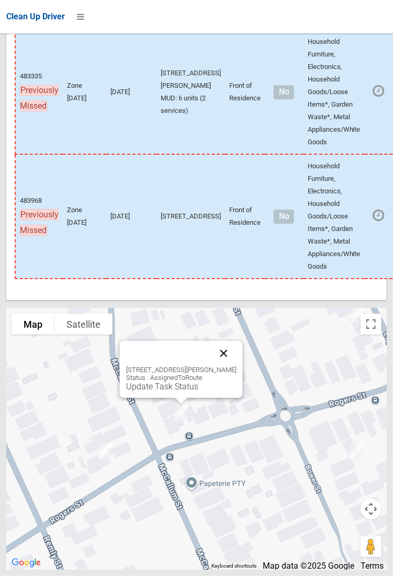
click at [236, 366] on button "Close" at bounding box center [223, 353] width 25 height 25
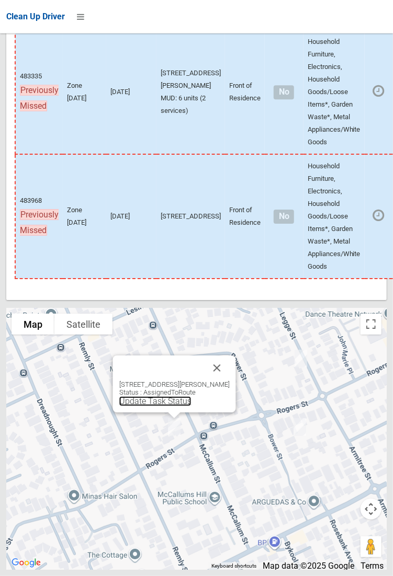
click at [168, 406] on link "Update Task Status" at bounding box center [155, 401] width 72 height 10
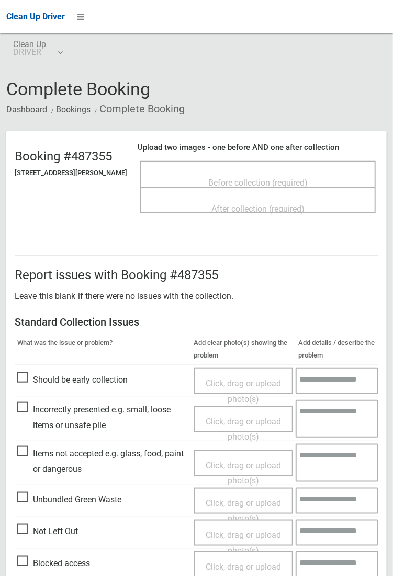
click at [267, 183] on span "Before collection (required)" at bounding box center [257, 183] width 99 height 10
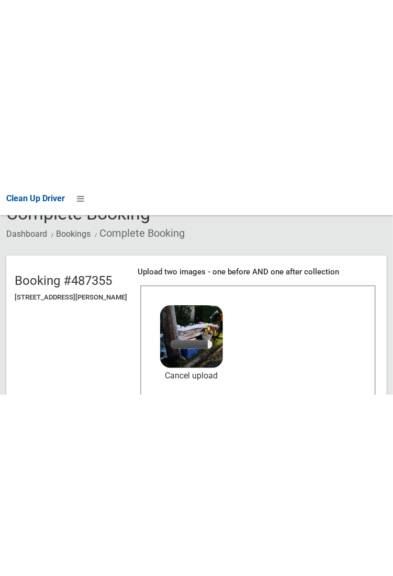
scroll to position [61, 0]
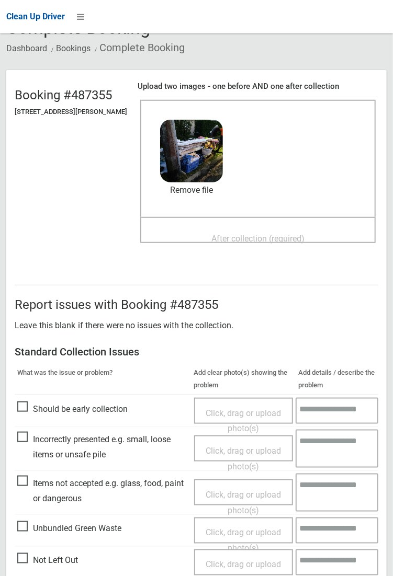
click at [269, 229] on div "After collection (required)" at bounding box center [258, 238] width 212 height 19
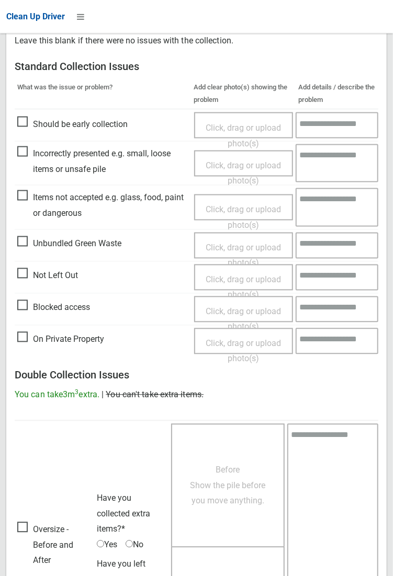
scroll to position [568, 0]
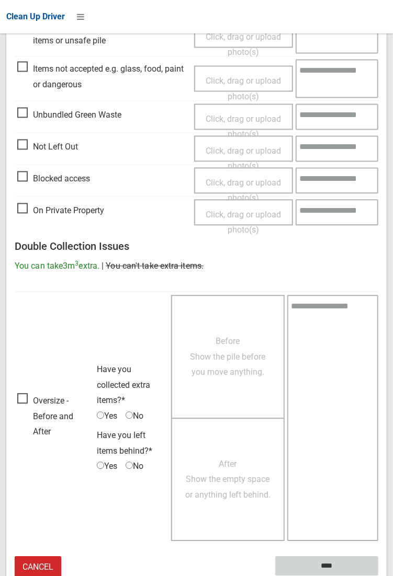
click at [378, 576] on input "****" at bounding box center [326, 566] width 103 height 19
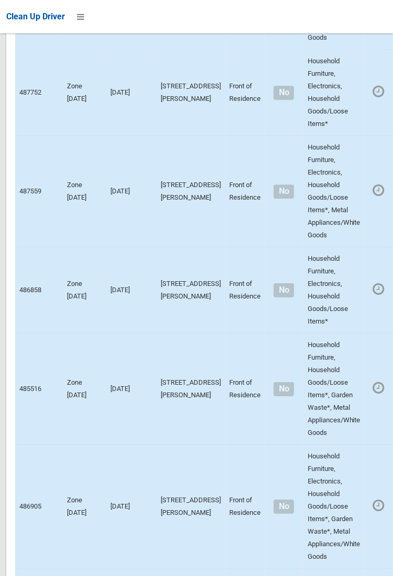
scroll to position [7440, 0]
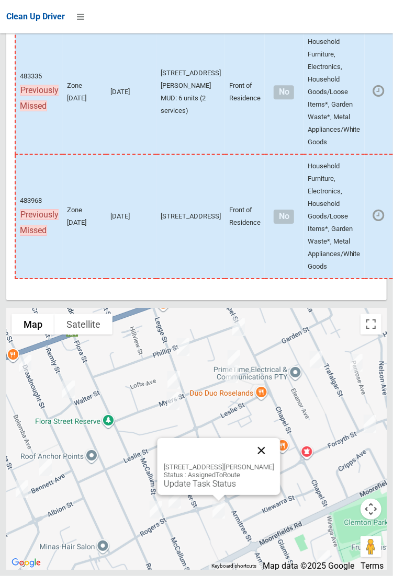
click at [272, 463] on button "Close" at bounding box center [260, 450] width 25 height 25
click at [270, 463] on button "Close" at bounding box center [260, 450] width 25 height 25
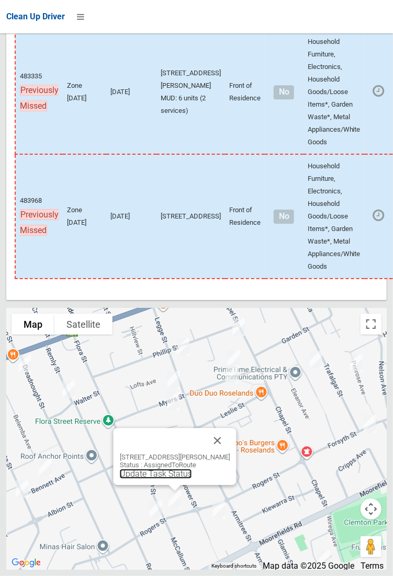
click at [176, 479] on link "Update Task Status" at bounding box center [155, 474] width 72 height 10
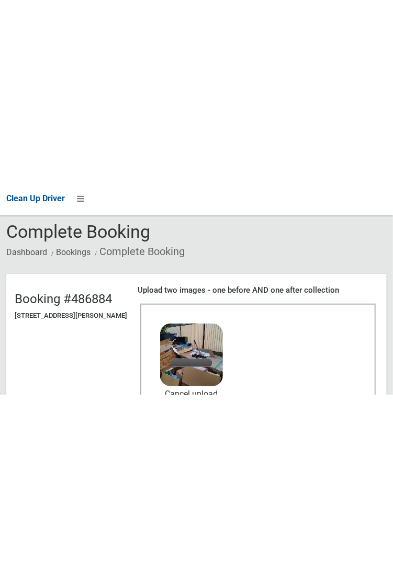
scroll to position [46, 0]
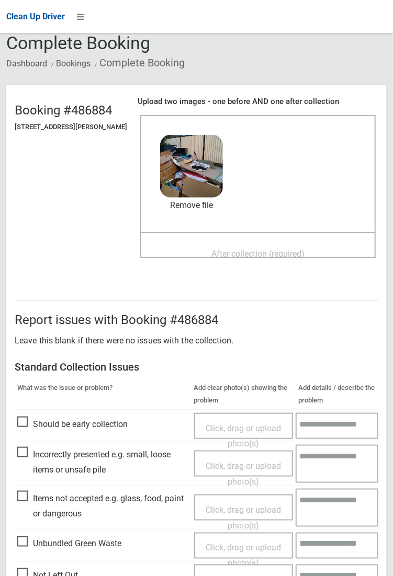
click at [249, 249] on span "After collection (required)" at bounding box center [257, 254] width 93 height 10
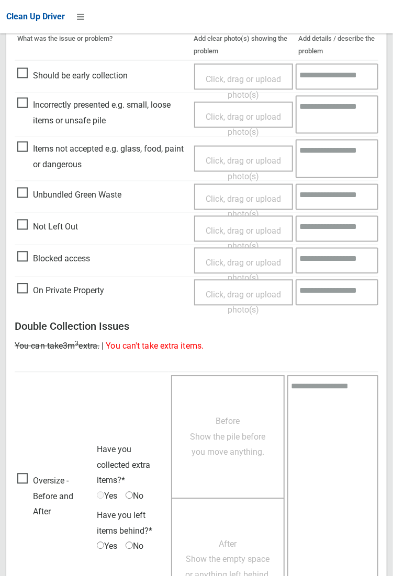
scroll to position [567, 0]
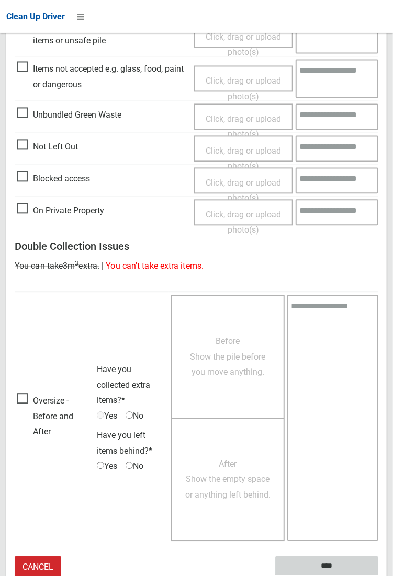
click at [323, 568] on input "****" at bounding box center [326, 566] width 103 height 19
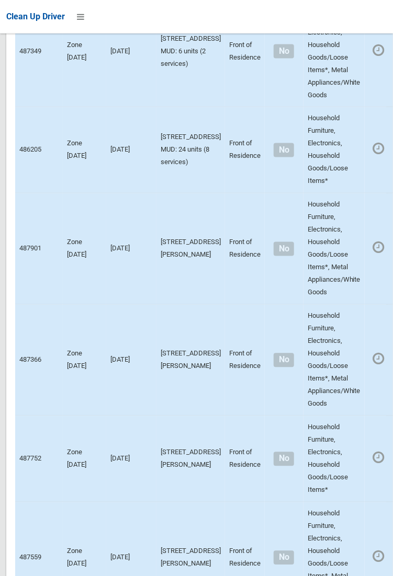
scroll to position [7440, 0]
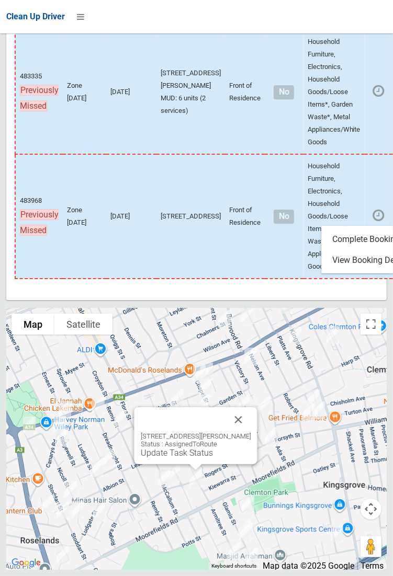
click at [248, 451] on div at bounding box center [196, 288] width 393 height 576
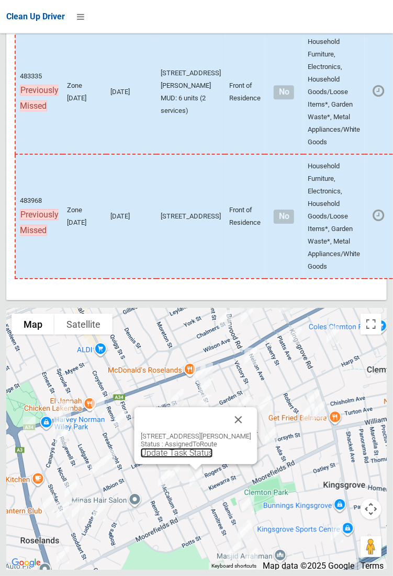
click at [187, 458] on link "Update Task Status" at bounding box center [176, 453] width 72 height 10
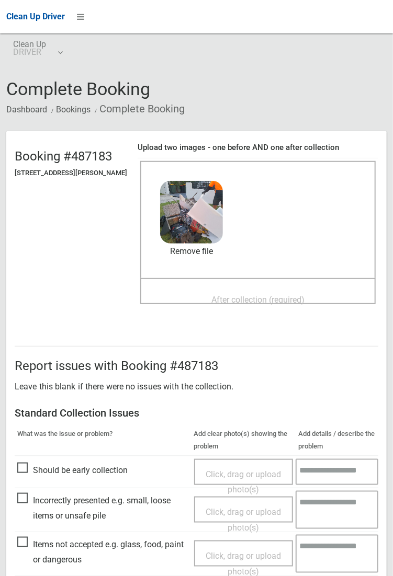
click at [246, 290] on div "After collection (required)" at bounding box center [258, 299] width 212 height 19
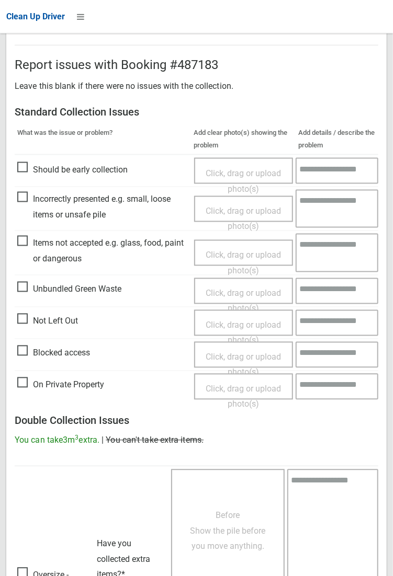
scroll to position [568, 0]
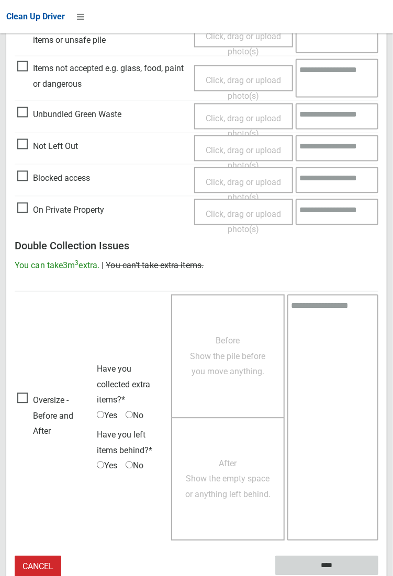
click at [378, 576] on input "****" at bounding box center [326, 566] width 103 height 19
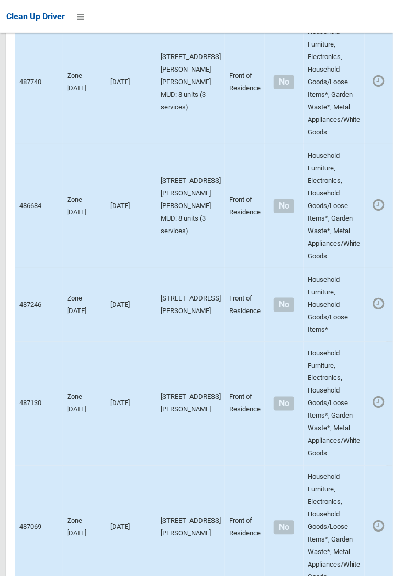
scroll to position [7440, 0]
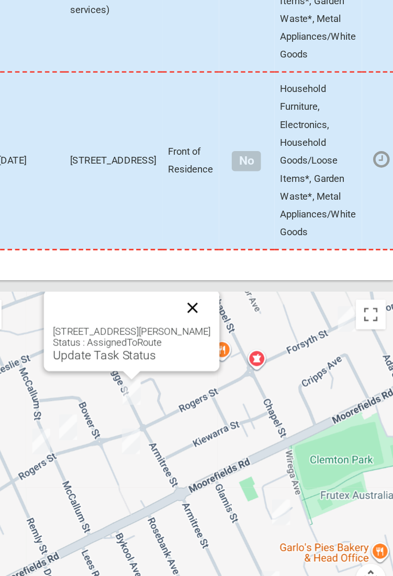
click at [254, 332] on button "Close" at bounding box center [245, 319] width 25 height 25
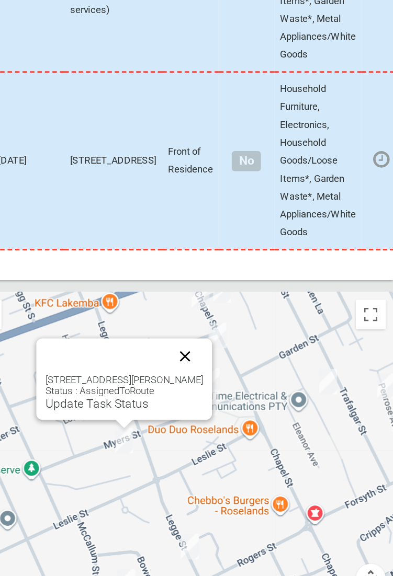
click at [247, 366] on button "Close" at bounding box center [240, 353] width 25 height 25
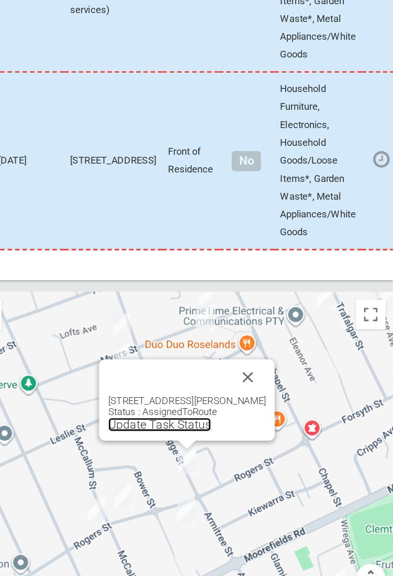
click at [233, 406] on link "Update Task Status" at bounding box center [223, 401] width 72 height 10
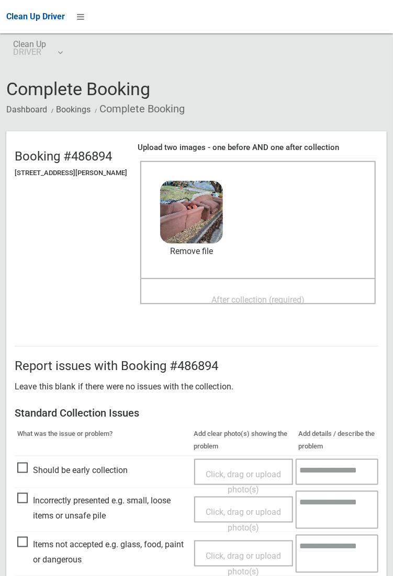
click at [235, 295] on span "After collection (required)" at bounding box center [257, 300] width 93 height 10
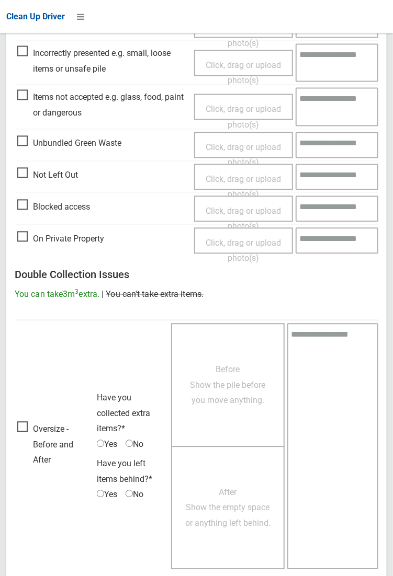
scroll to position [568, 0]
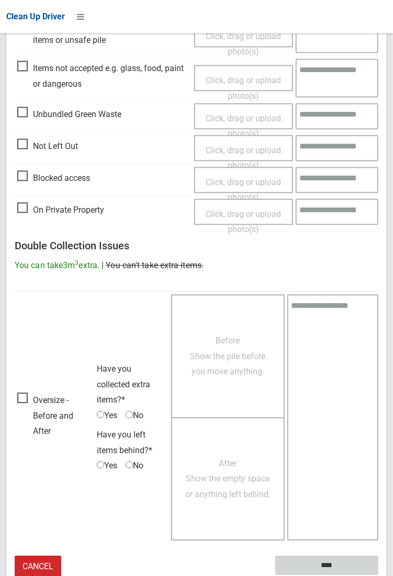
click at [378, 576] on input "****" at bounding box center [326, 566] width 103 height 19
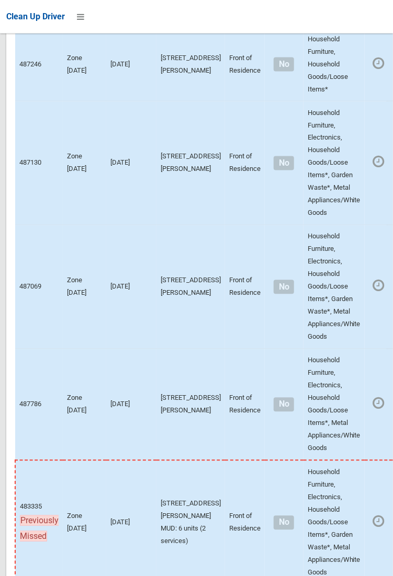
scroll to position [7440, 0]
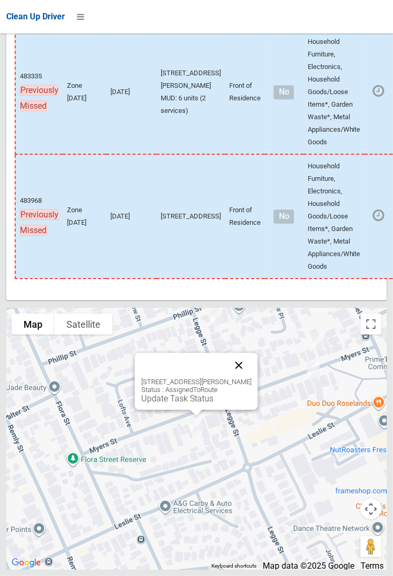
click at [250, 378] on button "Close" at bounding box center [238, 365] width 25 height 25
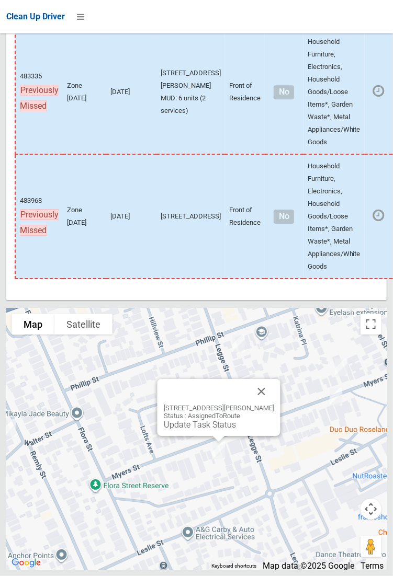
click at [274, 404] on button "Close" at bounding box center [260, 391] width 25 height 25
click at [202, 430] on link "Update Task Status" at bounding box center [199, 425] width 72 height 10
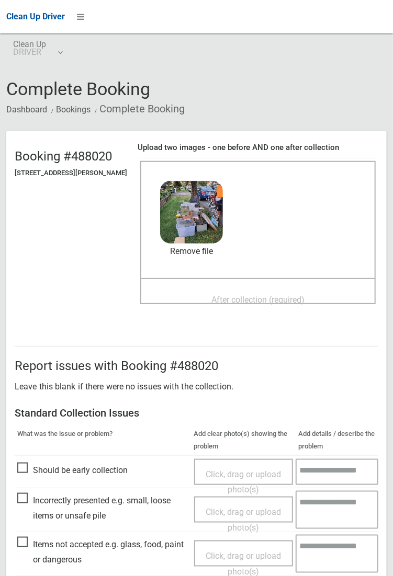
click at [257, 296] on span "After collection (required)" at bounding box center [257, 300] width 93 height 10
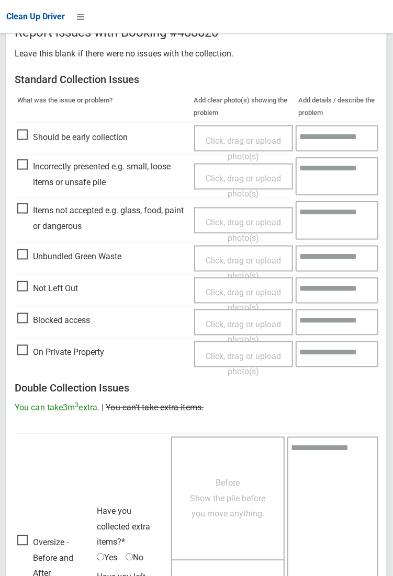
scroll to position [568, 0]
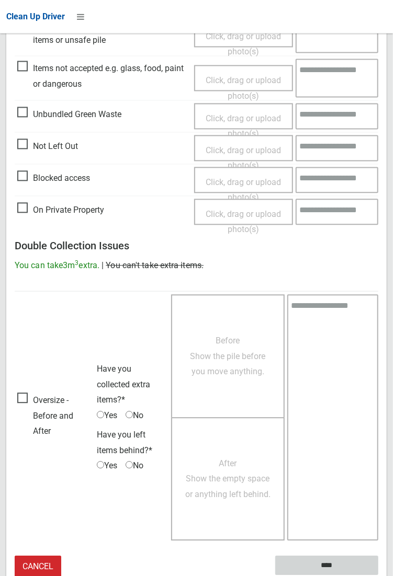
click at [378, 576] on input "****" at bounding box center [326, 566] width 103 height 19
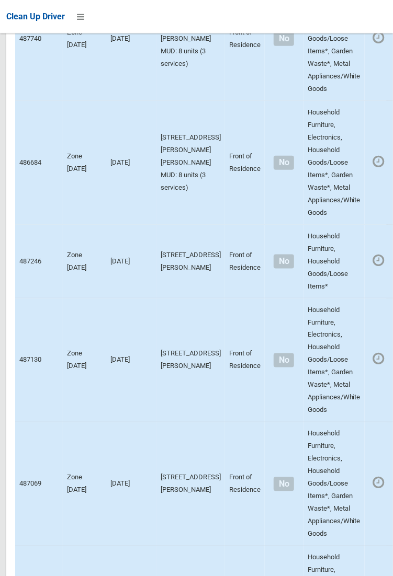
scroll to position [7440, 0]
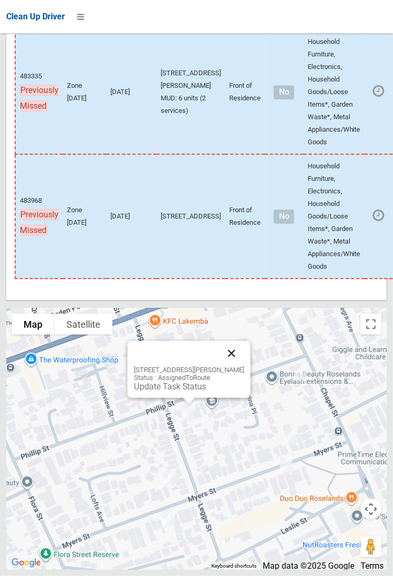
click at [244, 366] on button "Close" at bounding box center [231, 353] width 25 height 25
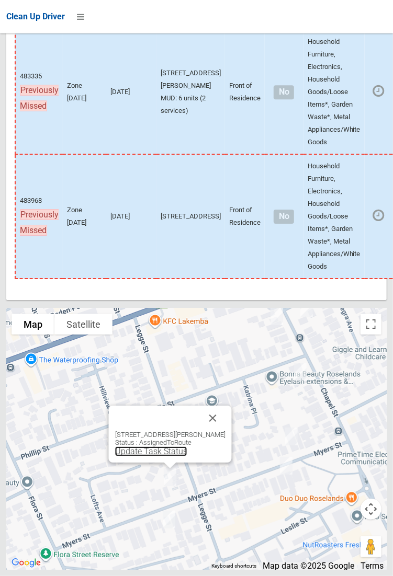
click at [176, 457] on link "Update Task Status" at bounding box center [151, 452] width 72 height 10
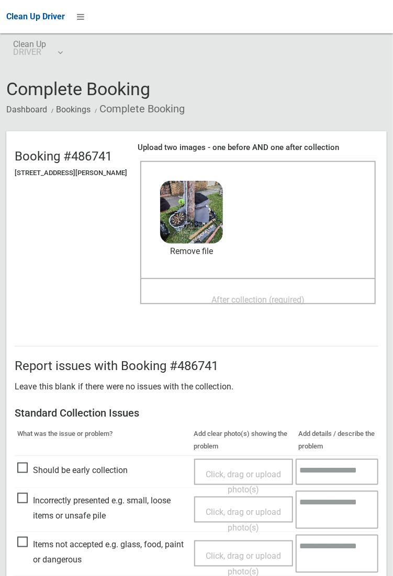
click at [235, 295] on span "After collection (required)" at bounding box center [257, 300] width 93 height 10
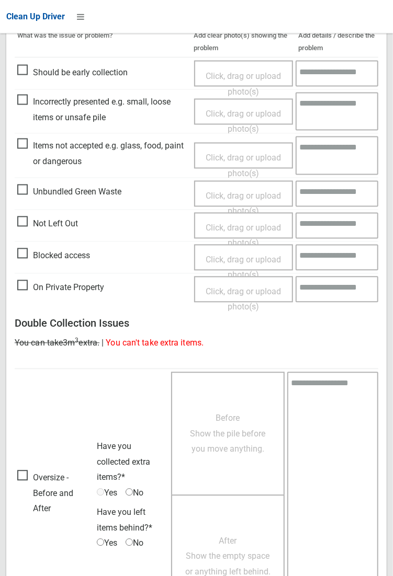
scroll to position [568, 0]
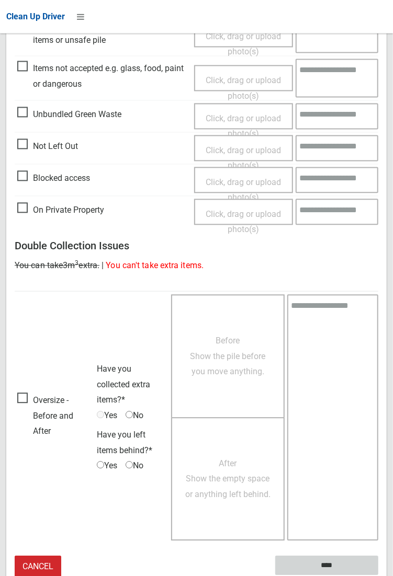
click at [378, 576] on input "****" at bounding box center [326, 566] width 103 height 19
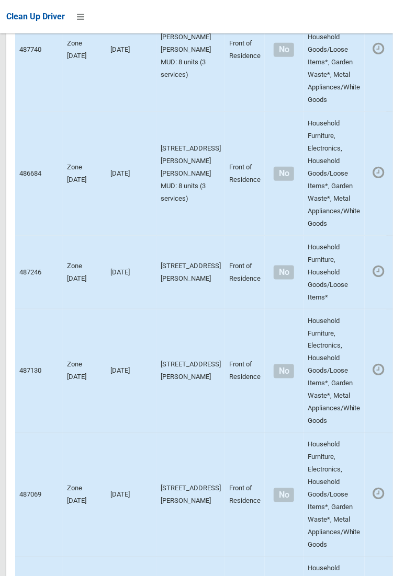
scroll to position [7440, 0]
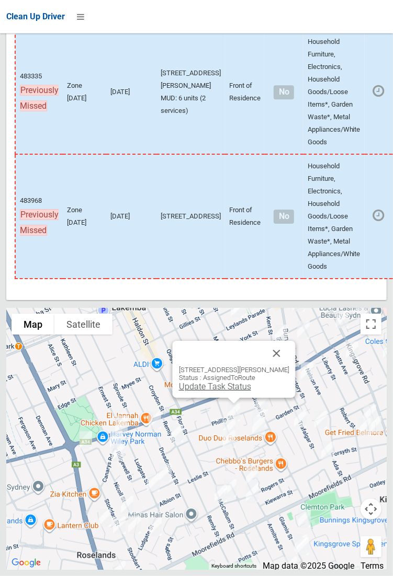
click at [219, 392] on link "Update Task Status" at bounding box center [214, 387] width 72 height 10
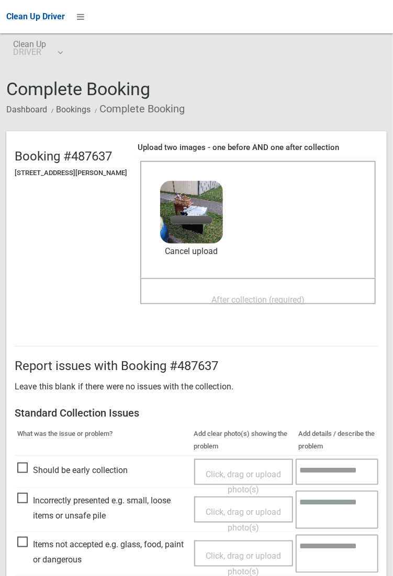
click at [265, 295] on span "After collection (required)" at bounding box center [257, 300] width 93 height 10
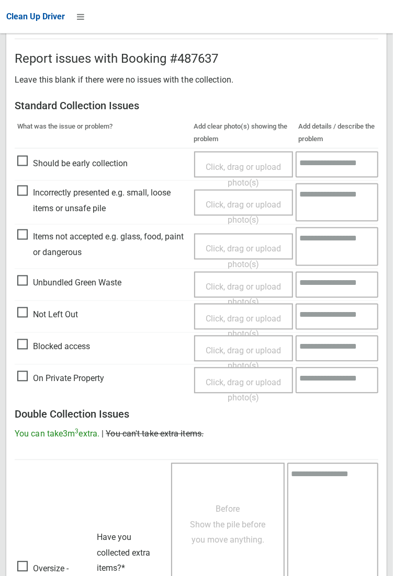
scroll to position [568, 0]
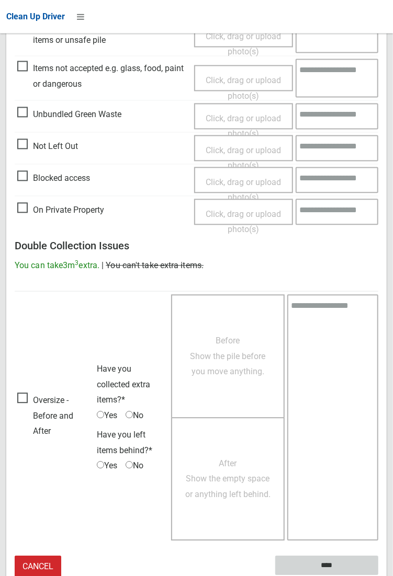
click at [327, 569] on input "****" at bounding box center [326, 566] width 103 height 19
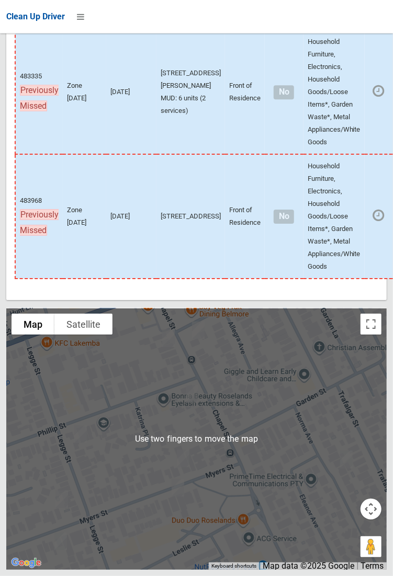
scroll to position [7439, 0]
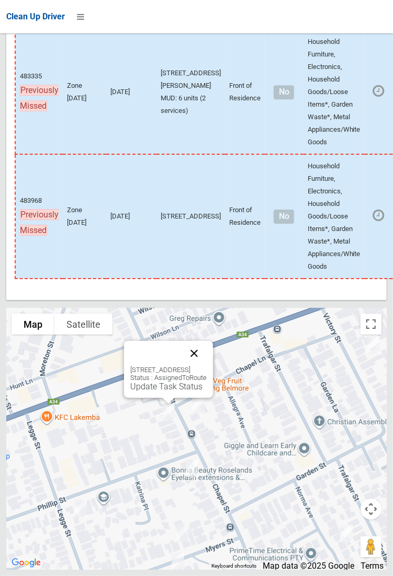
click at [207, 366] on button "Close" at bounding box center [193, 353] width 25 height 25
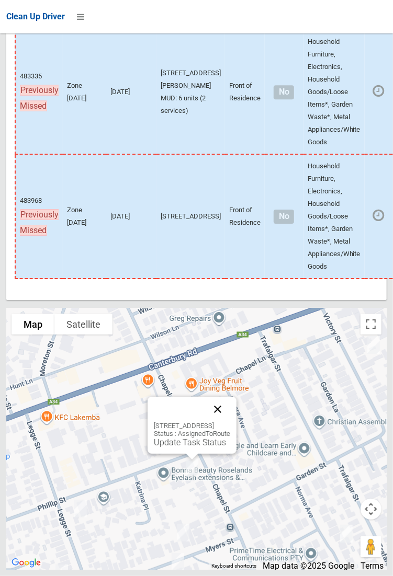
click at [230, 422] on button "Close" at bounding box center [217, 409] width 25 height 25
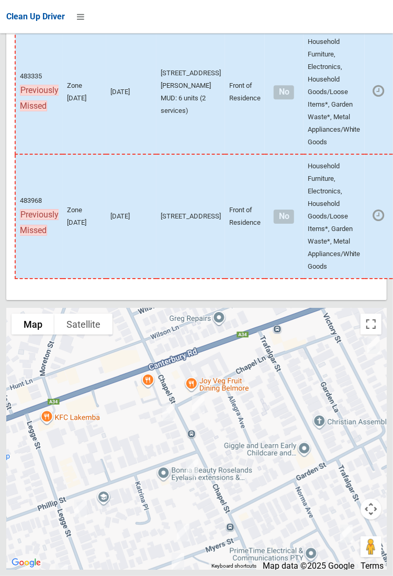
scroll to position [7440, 0]
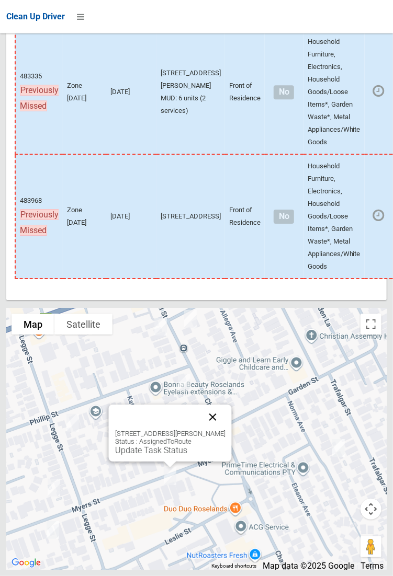
click at [224, 430] on button "Close" at bounding box center [212, 417] width 25 height 25
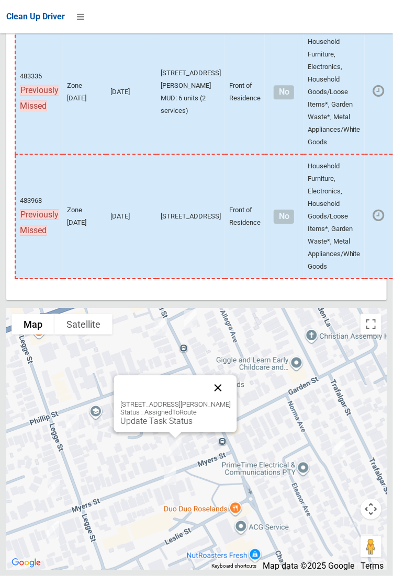
click at [229, 401] on button "Close" at bounding box center [217, 388] width 25 height 25
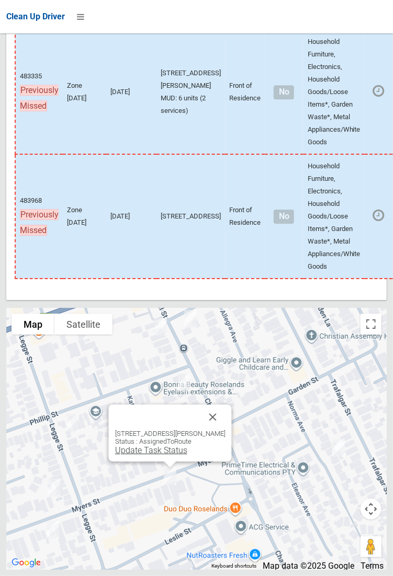
click at [156, 456] on link "Update Task Status" at bounding box center [151, 451] width 72 height 10
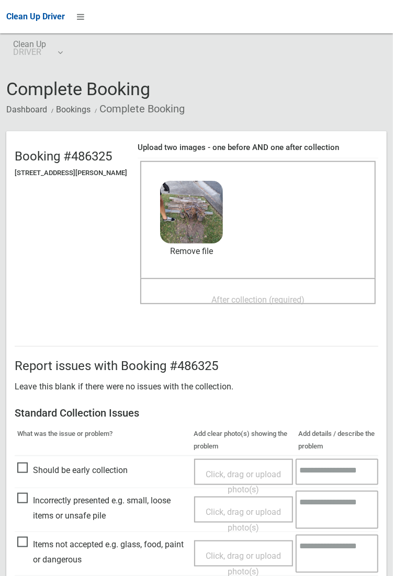
click at [267, 295] on span "After collection (required)" at bounding box center [257, 300] width 93 height 10
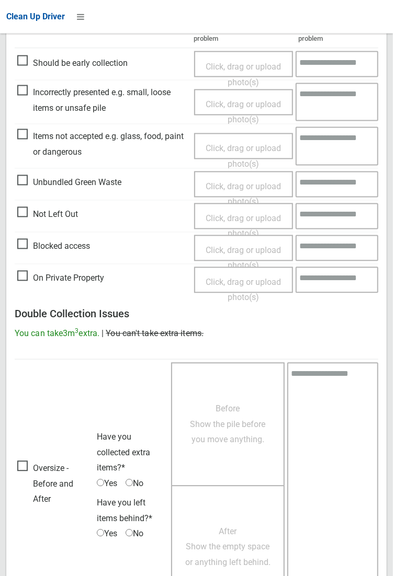
scroll to position [568, 0]
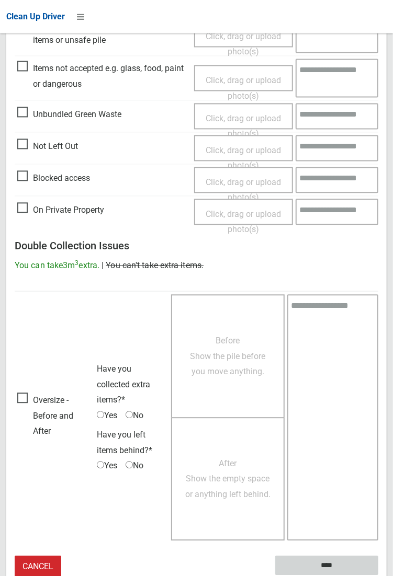
click at [334, 568] on input "****" at bounding box center [326, 566] width 103 height 19
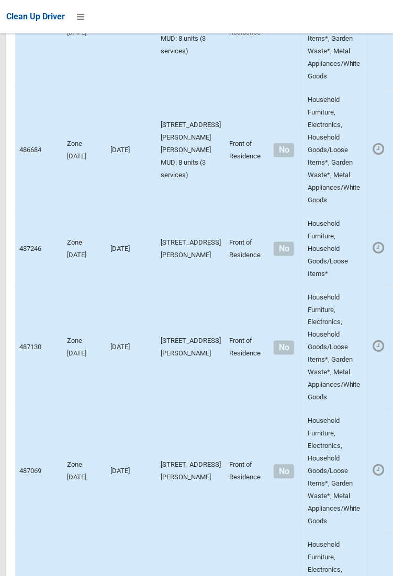
scroll to position [7440, 0]
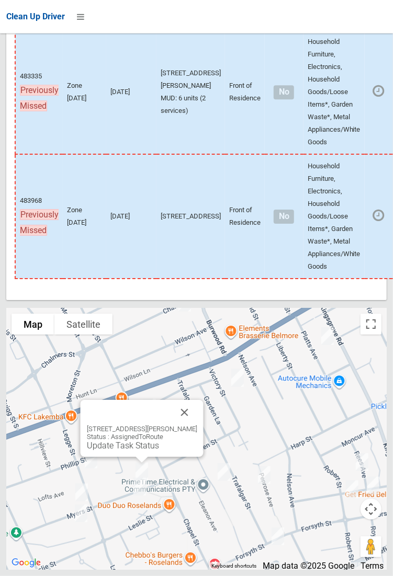
click at [134, 457] on div "9 Myers Street, ROSELANDS NSW 2196 Status : AssignedToRoute Update Task Status" at bounding box center [141, 428] width 123 height 57
click at [140, 451] on link "Update Task Status" at bounding box center [122, 446] width 72 height 10
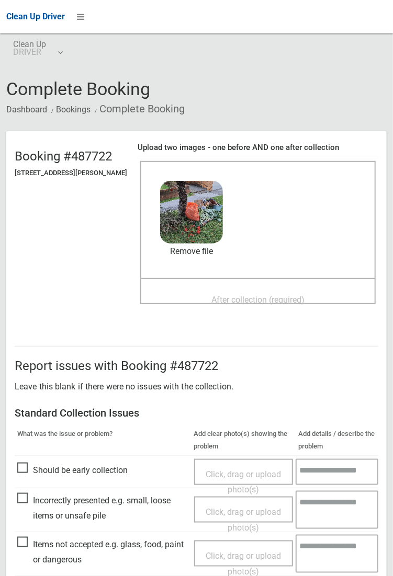
click at [243, 295] on span "After collection (required)" at bounding box center [257, 300] width 93 height 10
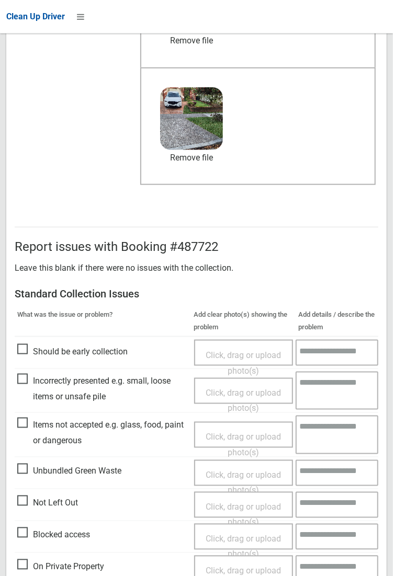
scroll to position [568, 0]
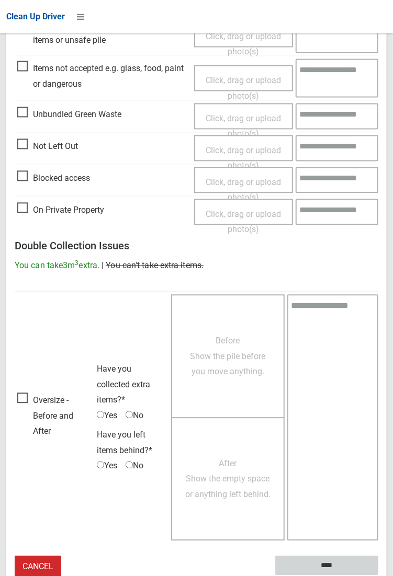
click at [378, 576] on input "****" at bounding box center [326, 566] width 103 height 19
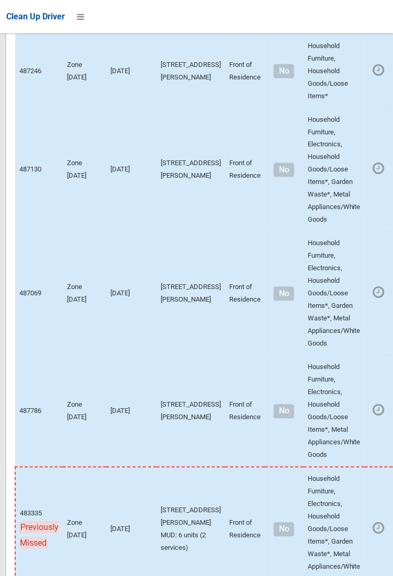
scroll to position [7440, 0]
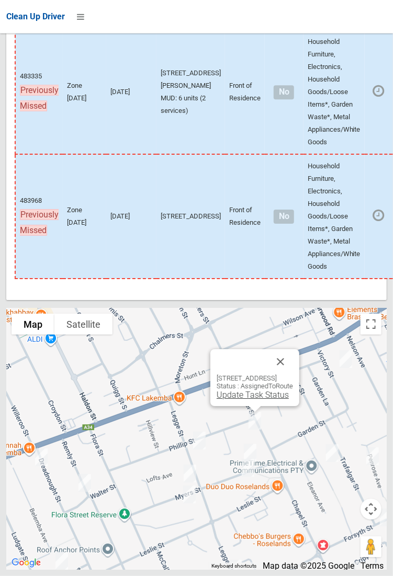
click at [241, 400] on link "Update Task Status" at bounding box center [253, 395] width 72 height 10
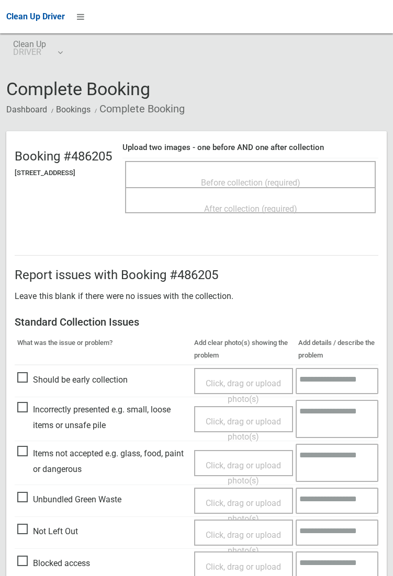
scroll to position [69, 0]
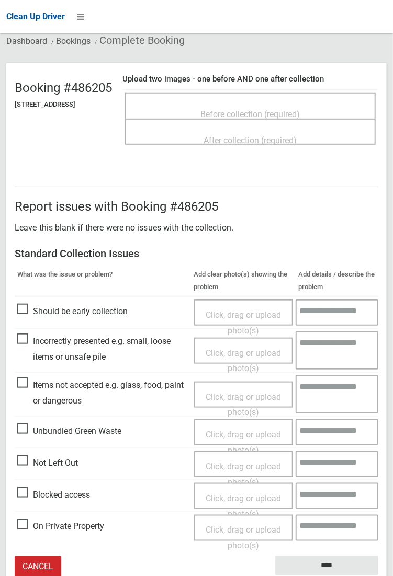
click at [252, 464] on span "Click, drag or upload photo(s)" at bounding box center [243, 475] width 75 height 26
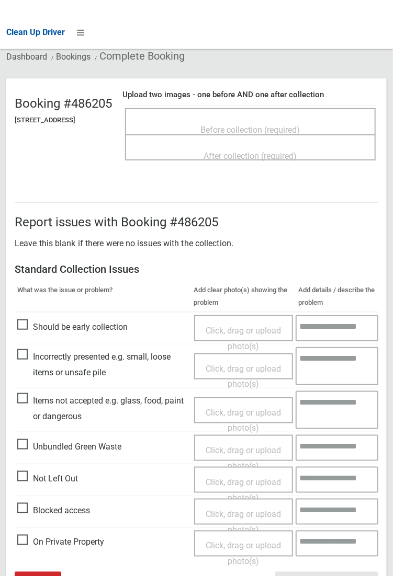
scroll to position [53, 0]
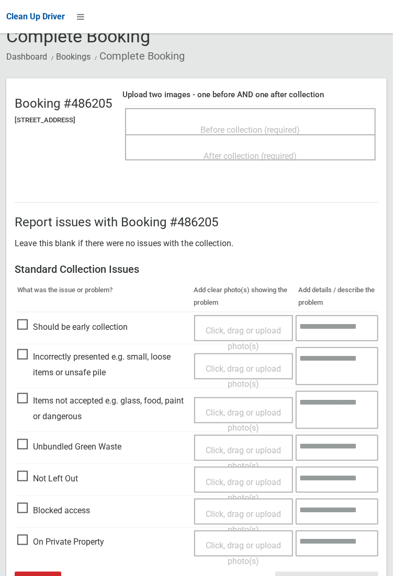
click at [44, 487] on span "Not Left Out" at bounding box center [47, 479] width 61 height 16
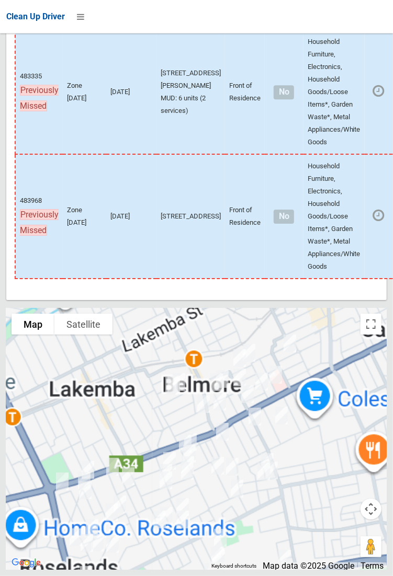
scroll to position [7440, 0]
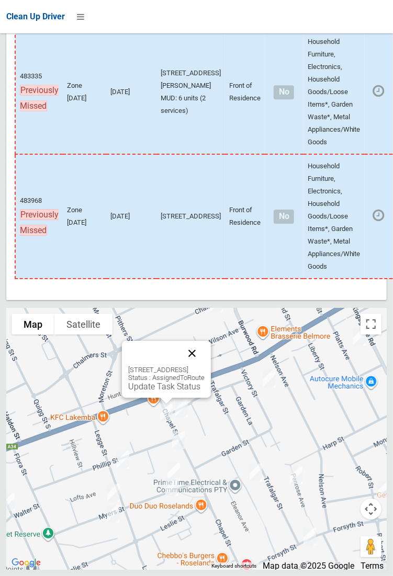
click at [205, 366] on button "Close" at bounding box center [191, 353] width 25 height 25
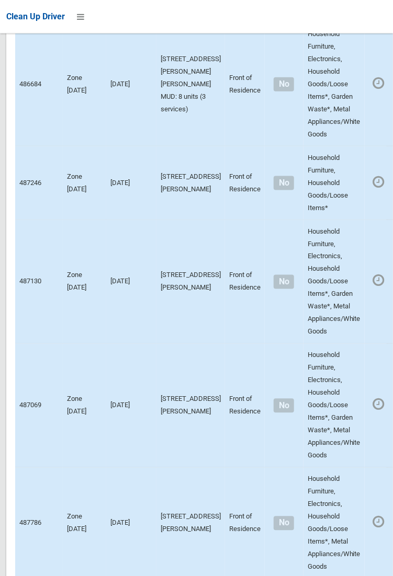
scroll to position [5056, 0]
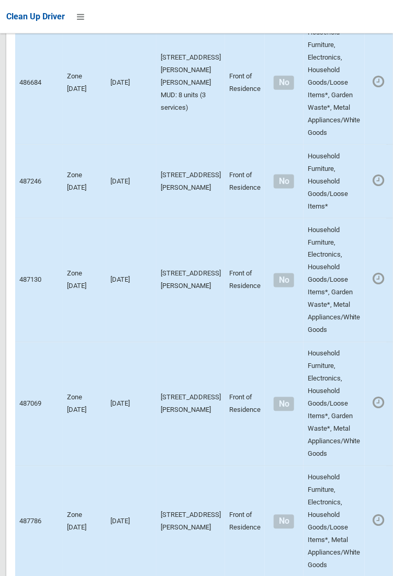
click at [377, 269] on div at bounding box center [196, 288] width 393 height 576
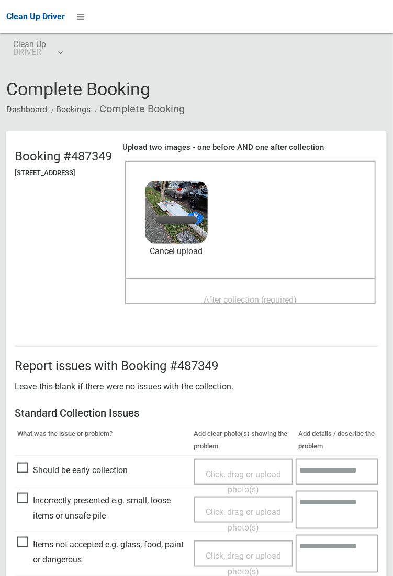
click at [254, 295] on span "After collection (required)" at bounding box center [250, 300] width 93 height 10
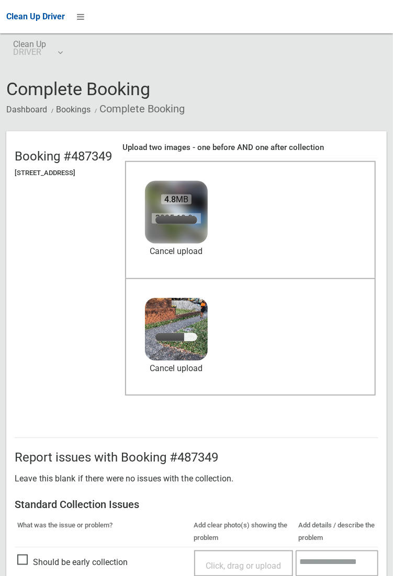
click at [209, 242] on img at bounding box center [176, 212] width 66 height 66
click at [208, 249] on link "Cancel upload" at bounding box center [176, 252] width 63 height 16
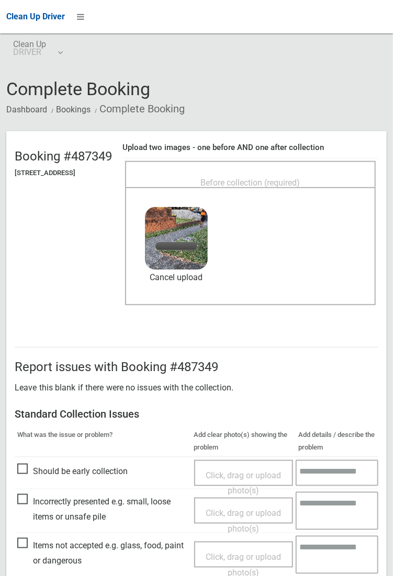
click at [266, 178] on span "Before collection (required)" at bounding box center [250, 183] width 99 height 10
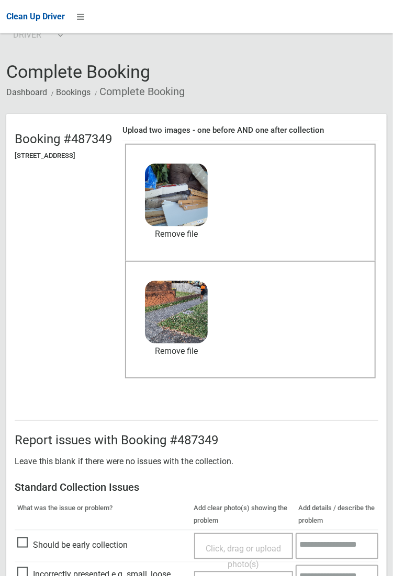
scroll to position [251, 0]
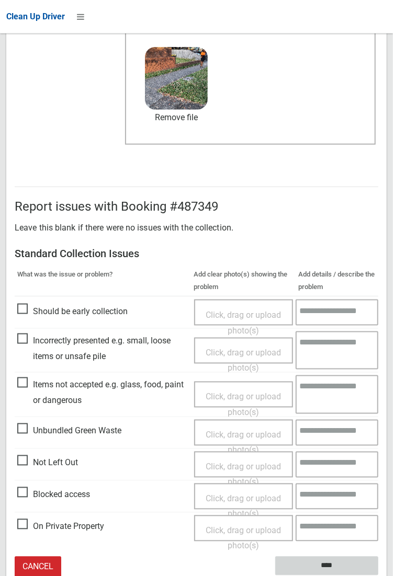
click at [378, 576] on input "****" at bounding box center [326, 566] width 103 height 19
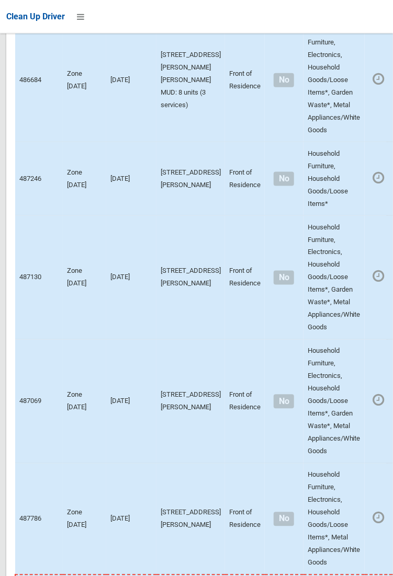
scroll to position [5058, 0]
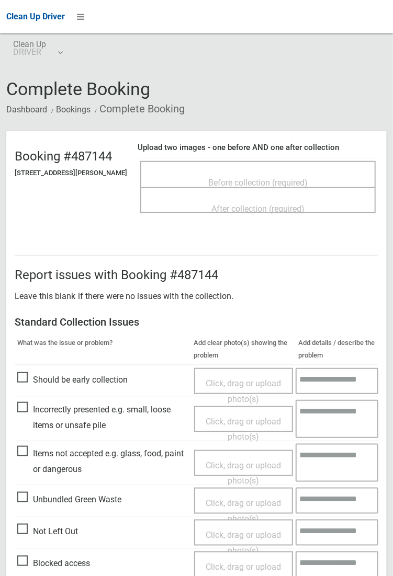
click at [45, 540] on span "Not Left Out" at bounding box center [47, 532] width 61 height 16
click at [242, 530] on span "Click, drag or upload photo(s)" at bounding box center [243, 543] width 75 height 26
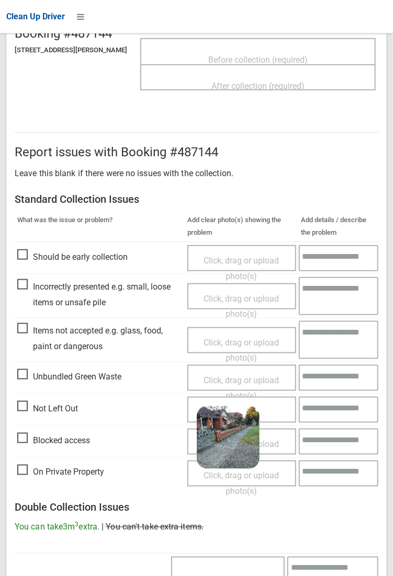
scroll to position [385, 0]
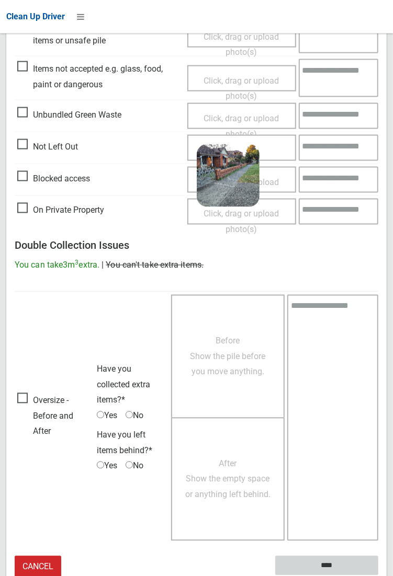
click at [332, 563] on input "****" at bounding box center [326, 566] width 103 height 19
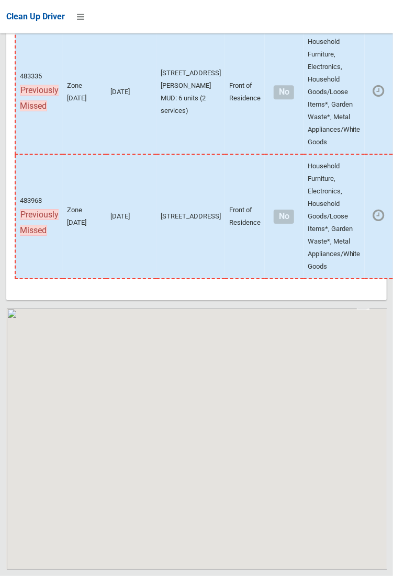
scroll to position [7440, 0]
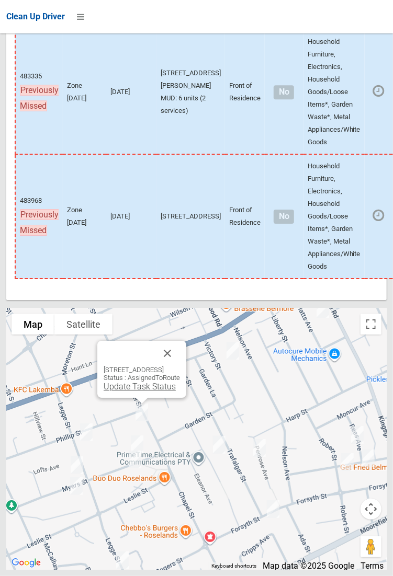
click at [128, 392] on link "Update Task Status" at bounding box center [140, 387] width 72 height 10
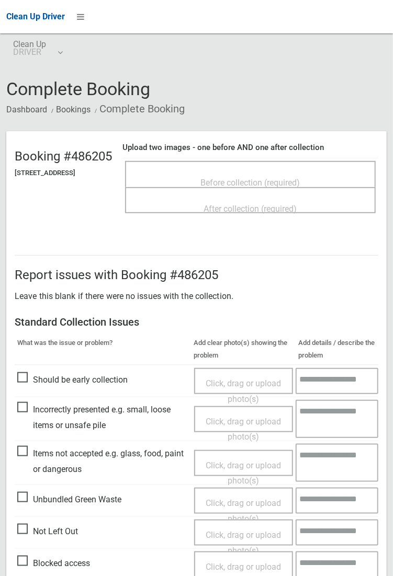
click at [254, 178] on span "Before collection (required)" at bounding box center [250, 183] width 99 height 10
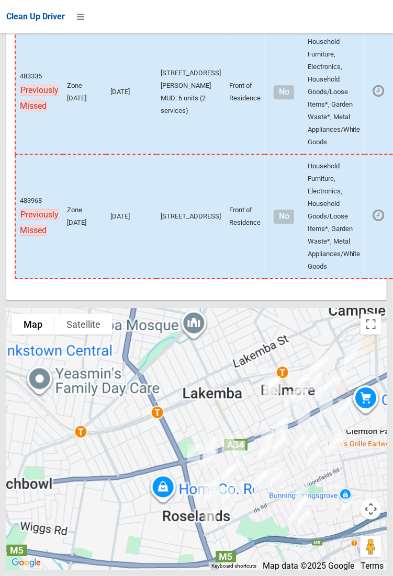
scroll to position [7440, 0]
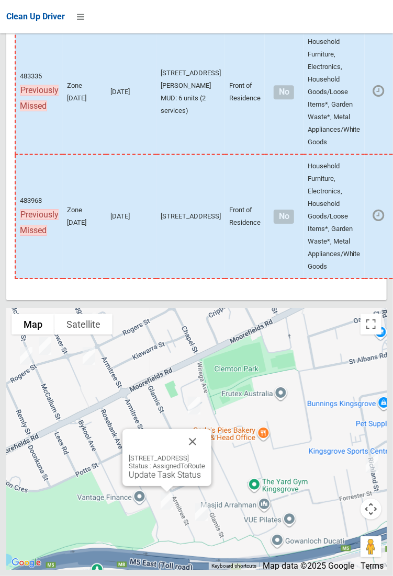
click at [211, 483] on div "[STREET_ADDRESS] Status : AssignedToRoute Update Task Status" at bounding box center [166, 457] width 89 height 57
click at [205, 455] on button "Close" at bounding box center [192, 441] width 25 height 25
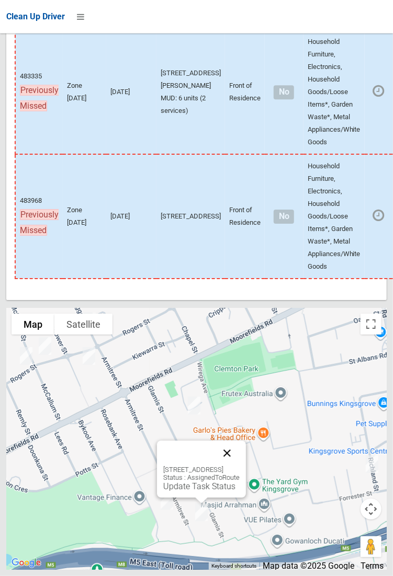
click at [240, 466] on button "Close" at bounding box center [226, 453] width 25 height 25
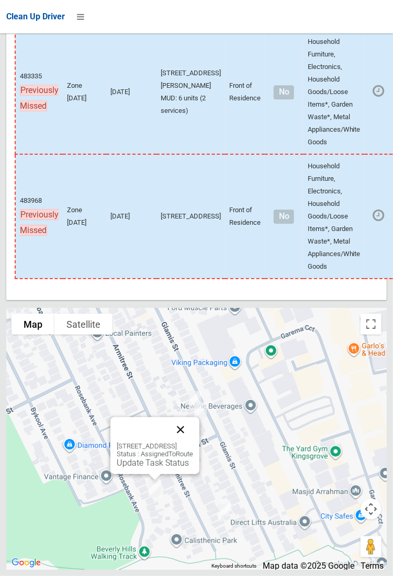
click at [193, 442] on button "Close" at bounding box center [180, 429] width 25 height 25
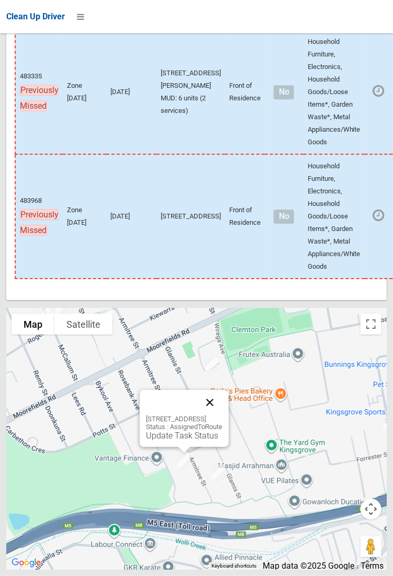
click at [222, 415] on button "Close" at bounding box center [209, 402] width 25 height 25
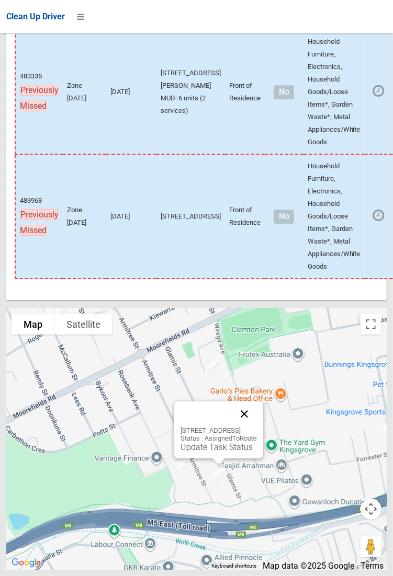
click at [257, 427] on button "Close" at bounding box center [244, 414] width 25 height 25
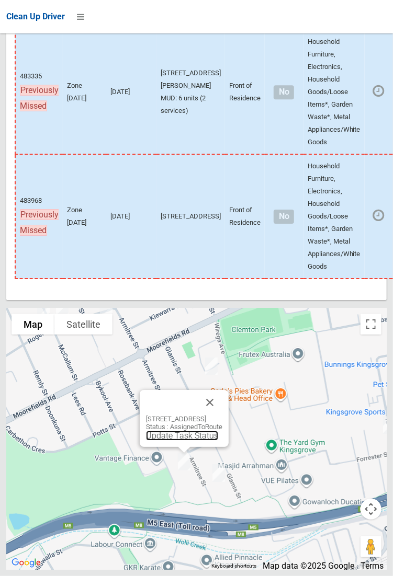
click at [178, 441] on link "Update Task Status" at bounding box center [182, 436] width 72 height 10
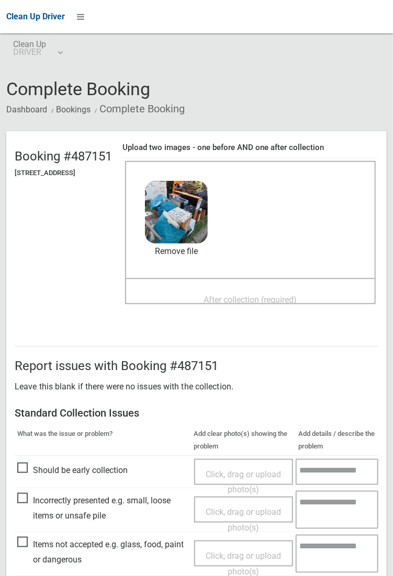
click at [239, 300] on span "After collection (required)" at bounding box center [250, 300] width 93 height 10
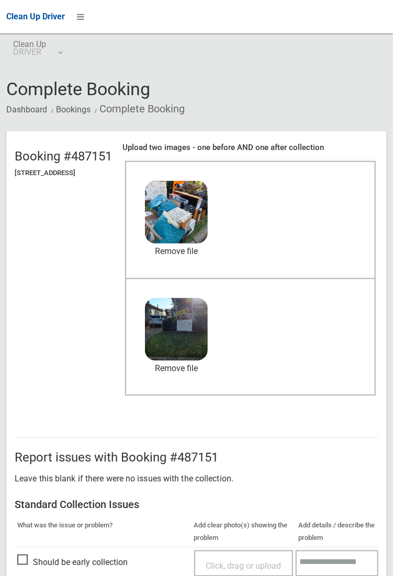
scroll to position [568, 0]
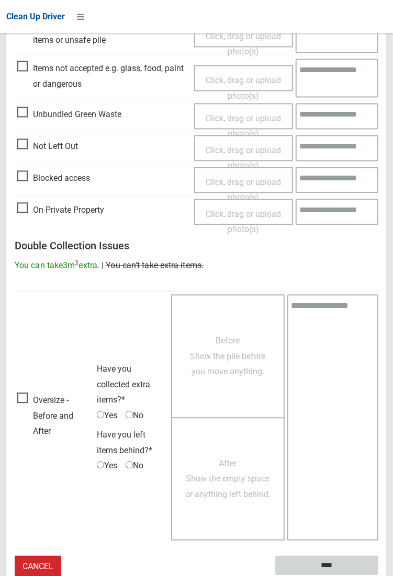
click at [331, 567] on input "****" at bounding box center [326, 566] width 103 height 19
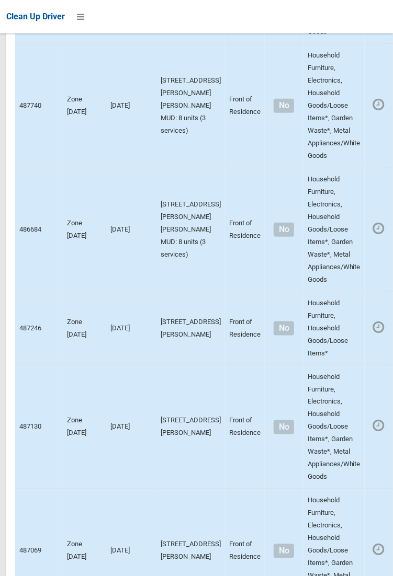
scroll to position [7440, 0]
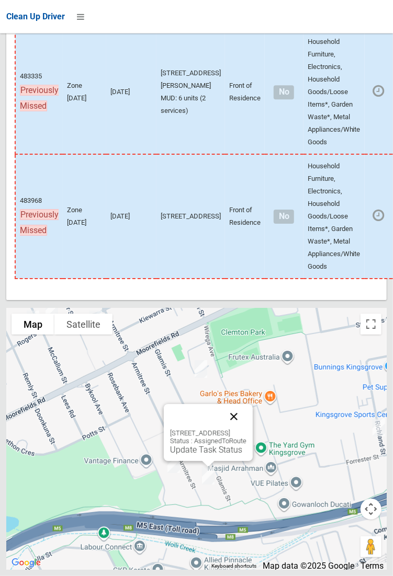
click at [246, 429] on button "Close" at bounding box center [233, 416] width 25 height 25
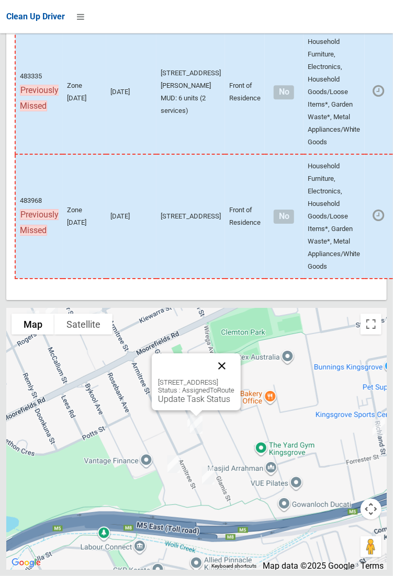
click at [234, 379] on button "Close" at bounding box center [221, 366] width 25 height 25
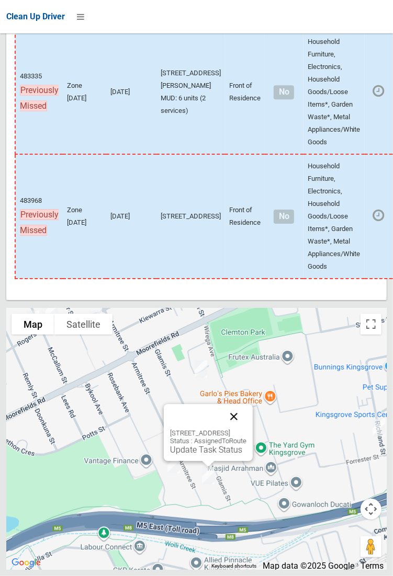
click at [246, 429] on button "Close" at bounding box center [233, 416] width 25 height 25
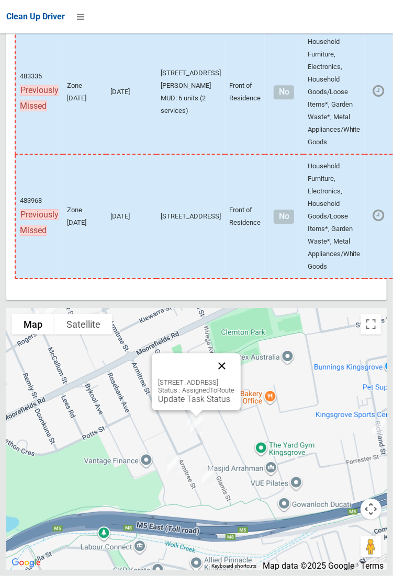
click at [234, 379] on button "Close" at bounding box center [221, 366] width 25 height 25
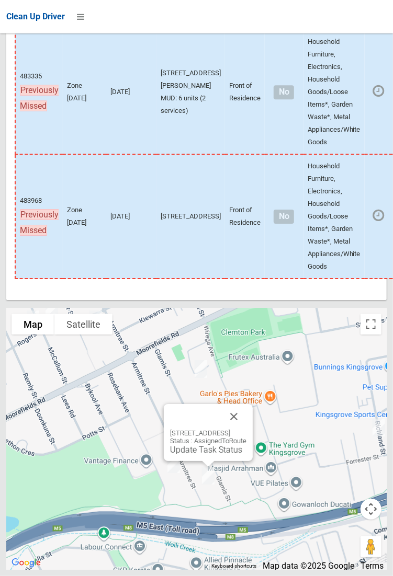
click at [196, 461] on div "102 Armitree Street, KINGSGROVE NSW 2208 Status : AssignedToRoute Update Task S…" at bounding box center [208, 432] width 89 height 57
click at [194, 455] on link "Update Task Status" at bounding box center [206, 450] width 72 height 10
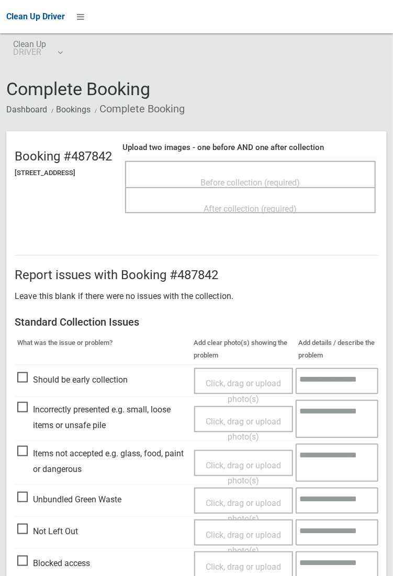
click at [254, 183] on span "Before collection (required)" at bounding box center [250, 183] width 99 height 10
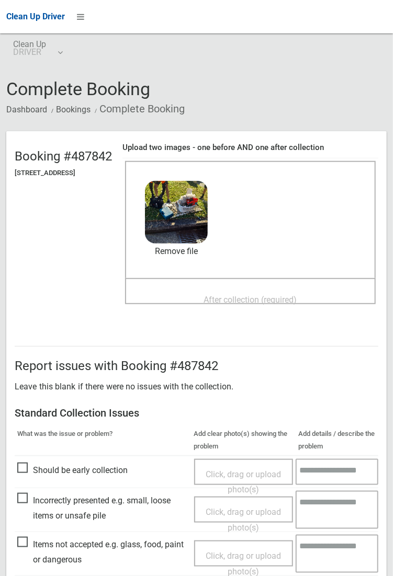
click at [250, 295] on span "After collection (required)" at bounding box center [250, 300] width 93 height 10
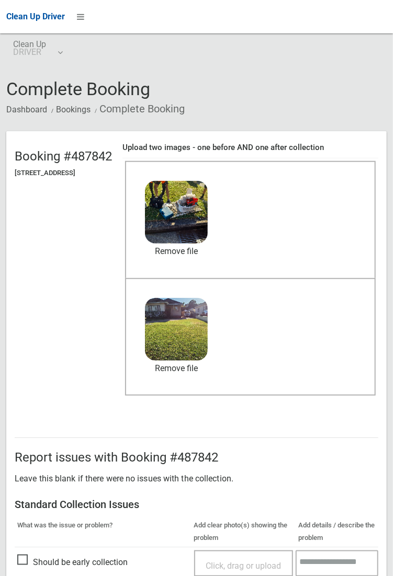
scroll to position [568, 0]
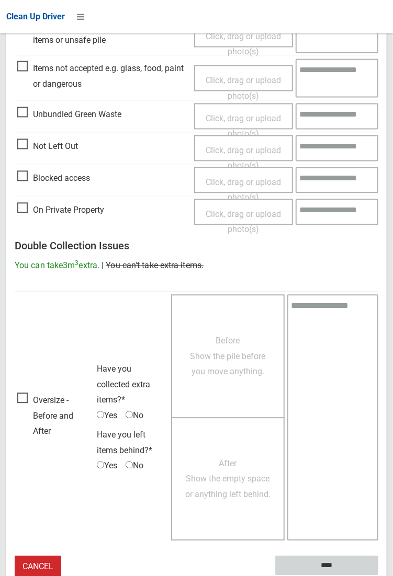
click at [324, 563] on input "****" at bounding box center [326, 566] width 103 height 19
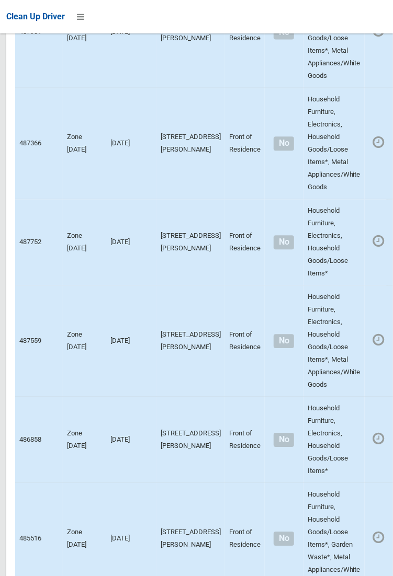
scroll to position [7440, 0]
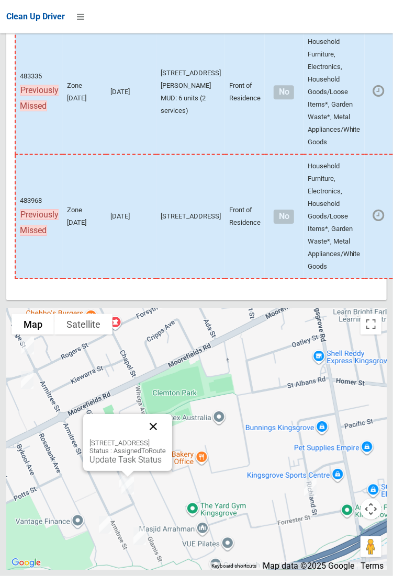
click at [166, 439] on button "Close" at bounding box center [153, 426] width 25 height 25
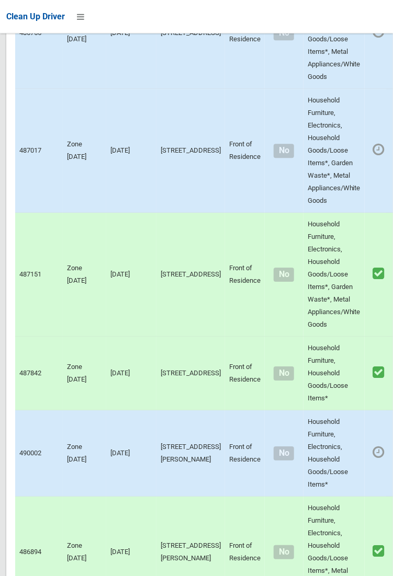
scroll to position [871, 0]
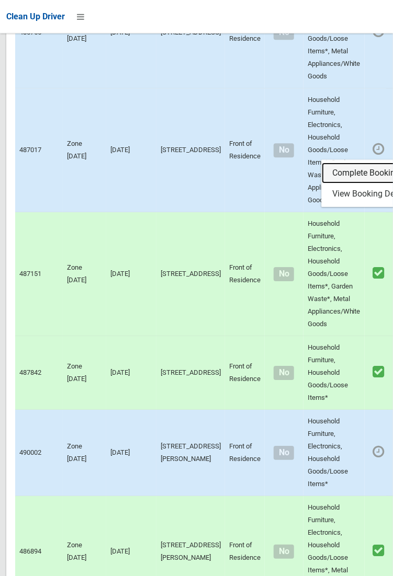
click at [344, 184] on link "Complete Booking" at bounding box center [384, 173] width 124 height 21
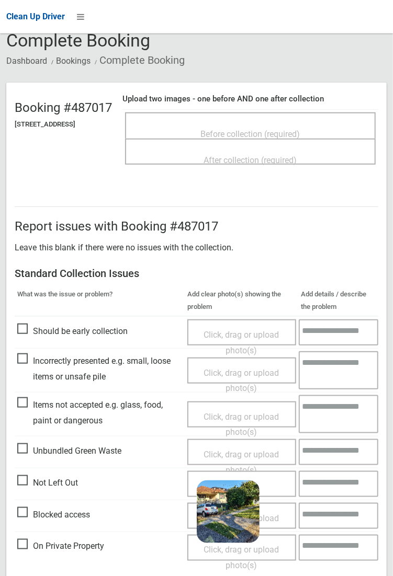
scroll to position [385, 0]
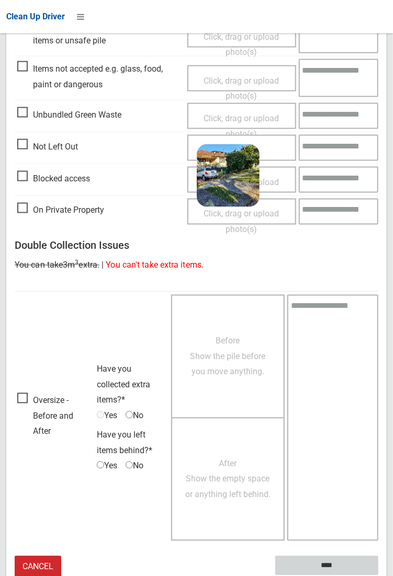
click at [331, 568] on input "****" at bounding box center [326, 566] width 103 height 19
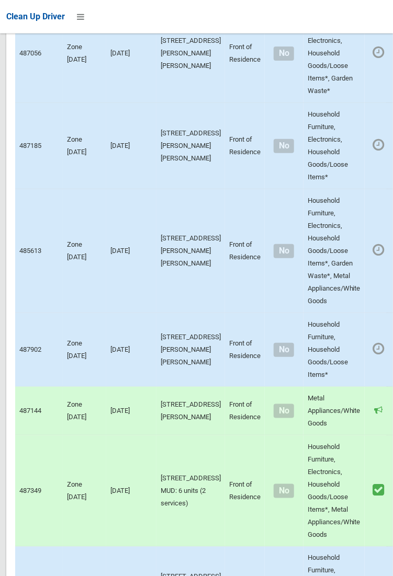
scroll to position [7440, 0]
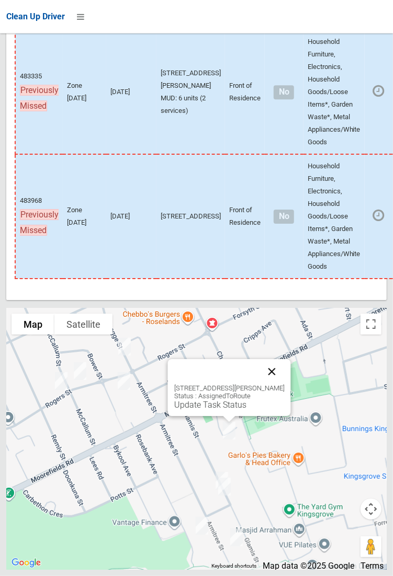
click at [284, 384] on button "Close" at bounding box center [271, 371] width 25 height 25
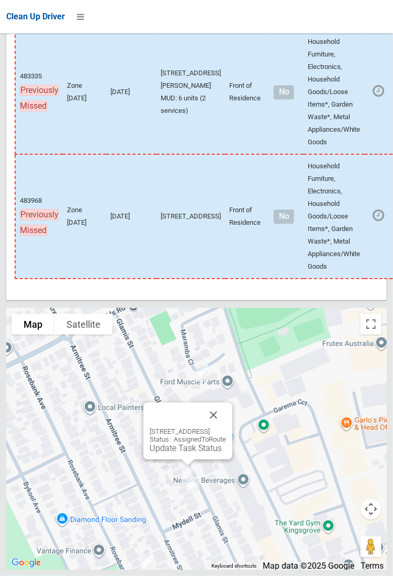
click at [185, 453] on div "50 Glamis Street, KINGSGROVE NSW 2208 Status : AssignedToRoute Update Task Stat…" at bounding box center [188, 441] width 76 height 26
click at [181, 453] on link "Update Task Status" at bounding box center [186, 449] width 72 height 10
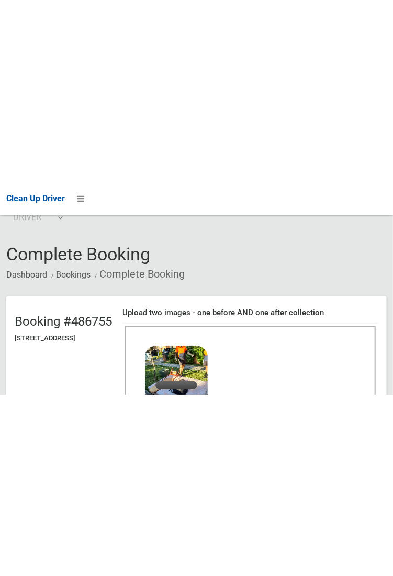
scroll to position [24, 0]
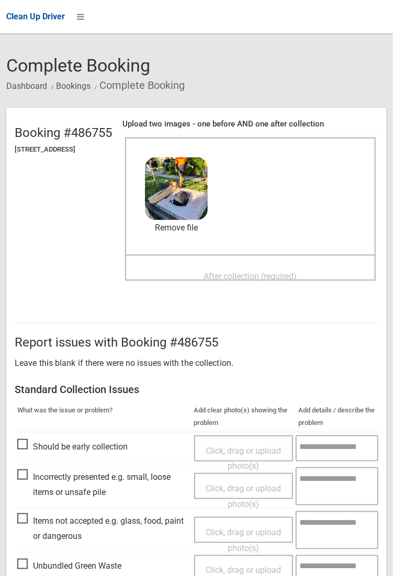
click at [220, 271] on span "After collection (required)" at bounding box center [250, 276] width 93 height 10
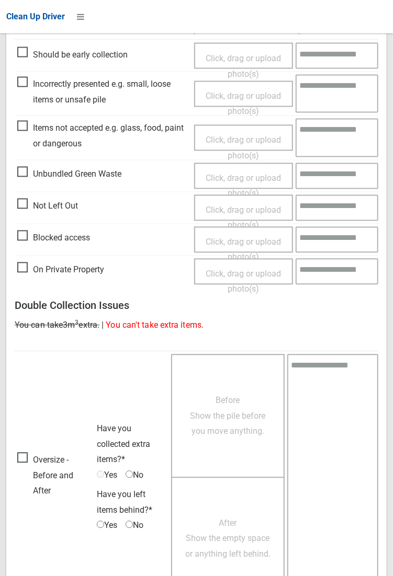
scroll to position [568, 0]
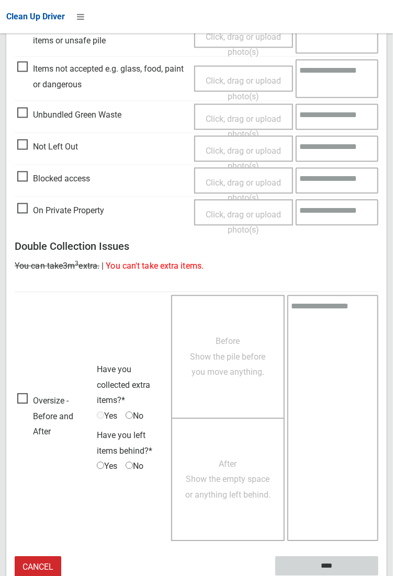
click at [319, 567] on input "****" at bounding box center [326, 566] width 103 height 19
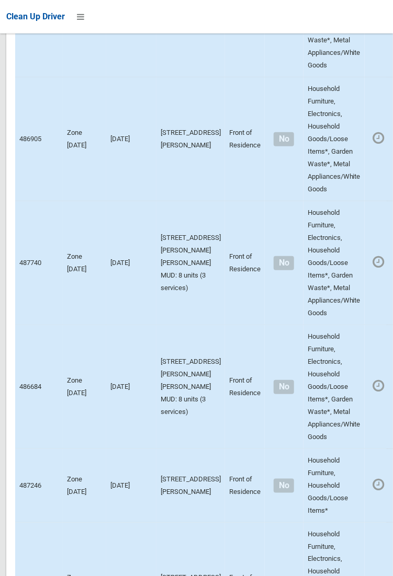
scroll to position [7440, 0]
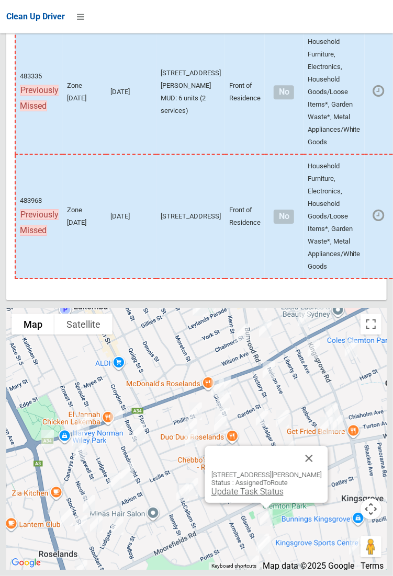
click at [242, 497] on link "Update Task Status" at bounding box center [247, 492] width 72 height 10
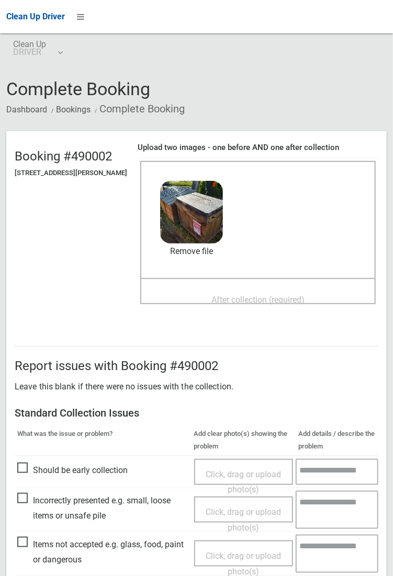
click at [247, 295] on span "After collection (required)" at bounding box center [257, 300] width 93 height 10
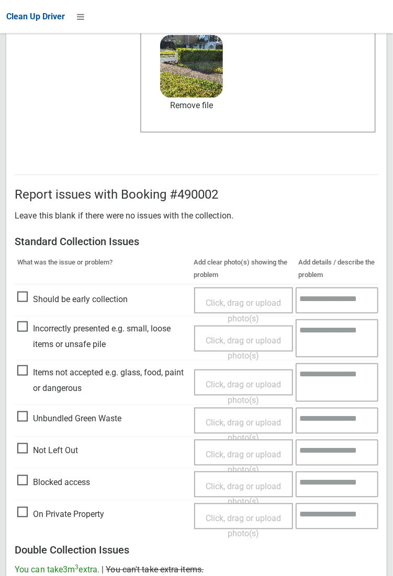
scroll to position [568, 0]
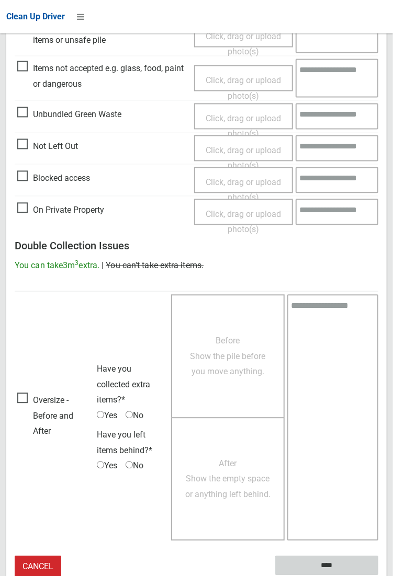
click at [328, 563] on input "****" at bounding box center [326, 566] width 103 height 19
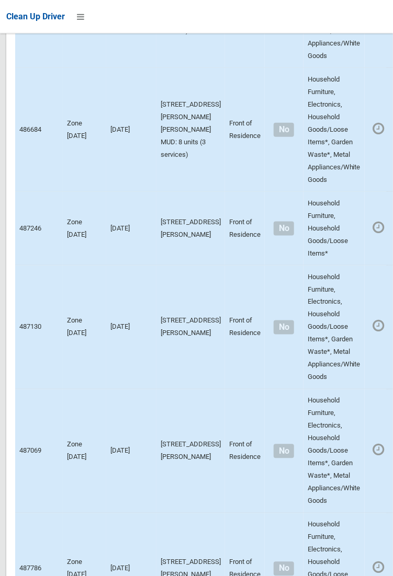
scroll to position [7440, 0]
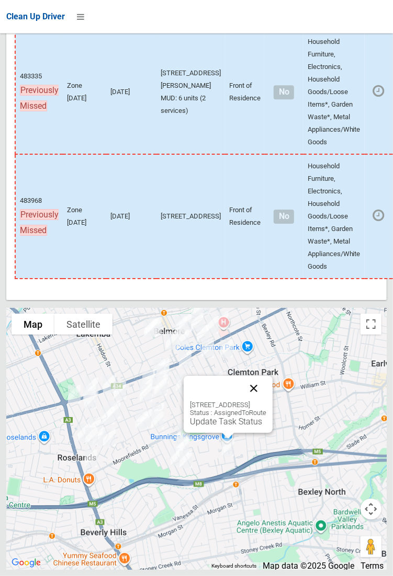
click at [266, 401] on button "Close" at bounding box center [253, 388] width 25 height 25
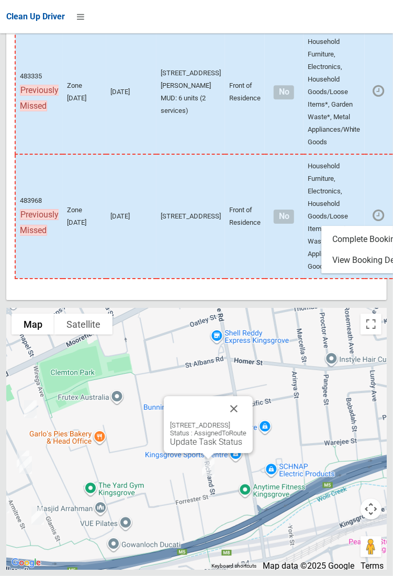
click at [186, 479] on div at bounding box center [196, 288] width 393 height 576
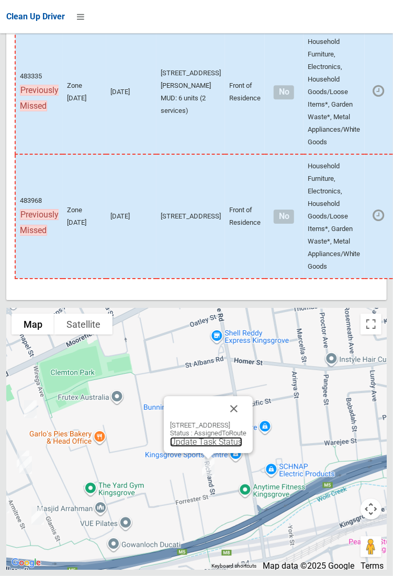
click at [192, 447] on link "Update Task Status" at bounding box center [206, 442] width 72 height 10
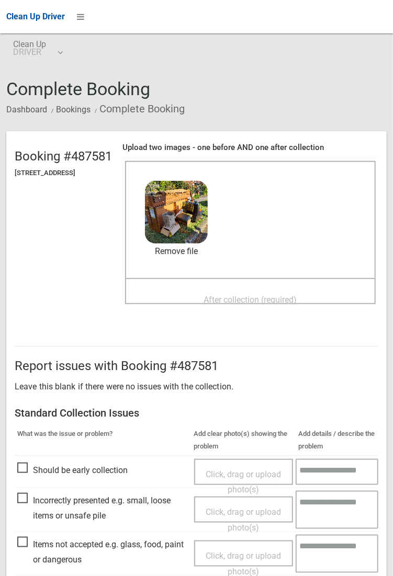
click at [254, 290] on div "After collection (required)" at bounding box center [251, 299] width 228 height 19
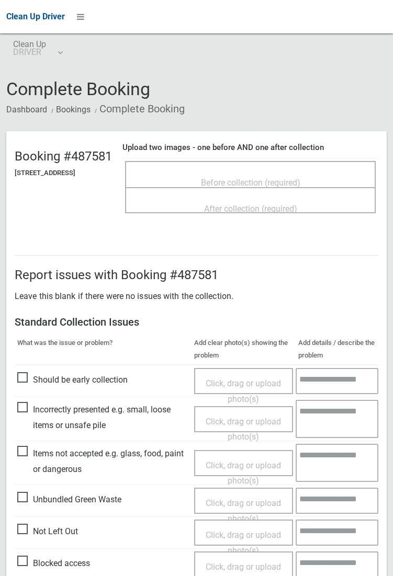
click at [252, 178] on span "Before collection (required)" at bounding box center [250, 183] width 99 height 10
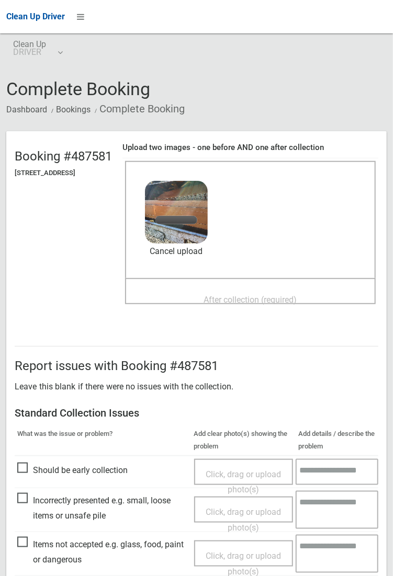
click at [242, 290] on div "After collection (required)" at bounding box center [251, 299] width 228 height 19
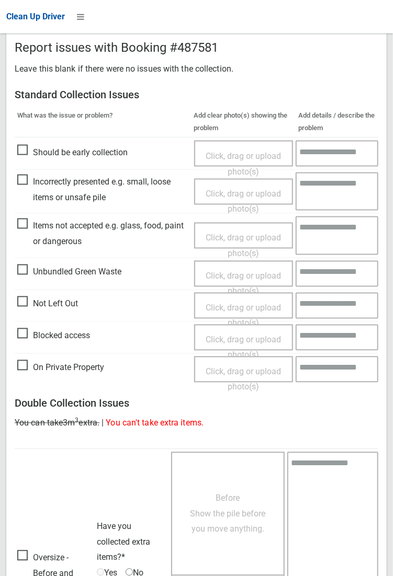
scroll to position [568, 0]
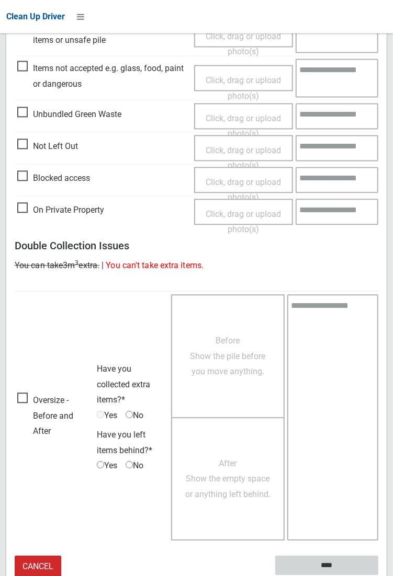
click at [326, 568] on input "****" at bounding box center [326, 566] width 103 height 19
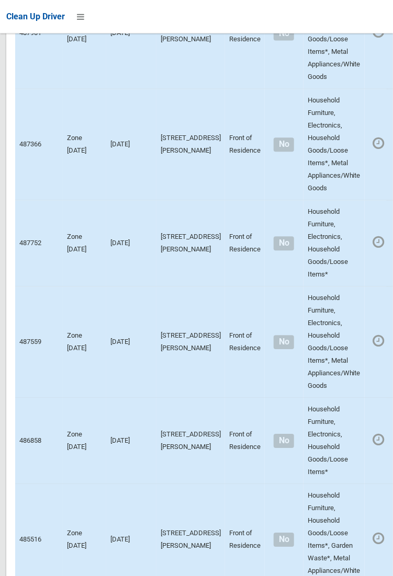
scroll to position [7440, 0]
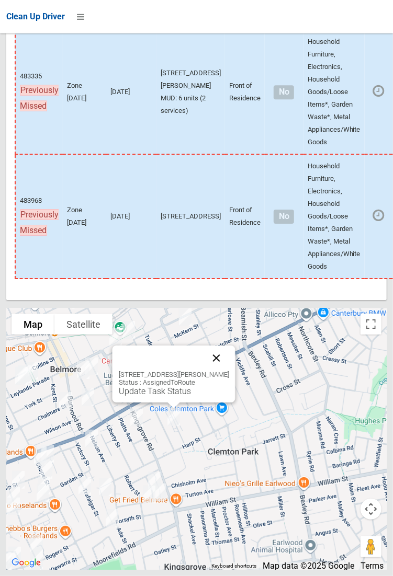
click at [229, 371] on button "Close" at bounding box center [215, 358] width 25 height 25
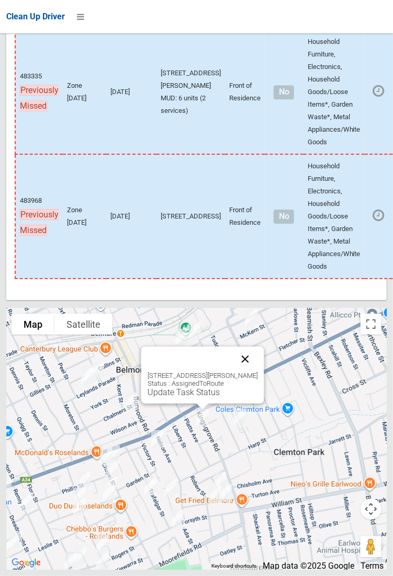
click at [257, 372] on button "Close" at bounding box center [244, 359] width 25 height 25
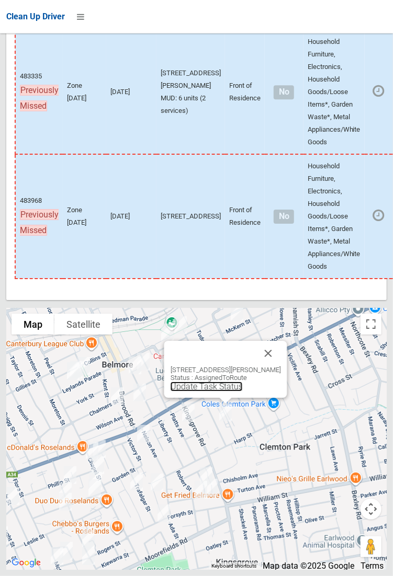
click at [199, 392] on link "Update Task Status" at bounding box center [206, 387] width 72 height 10
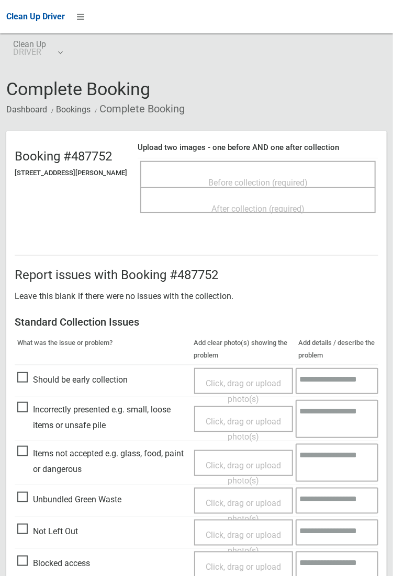
click at [231, 178] on span "Before collection (required)" at bounding box center [257, 183] width 99 height 10
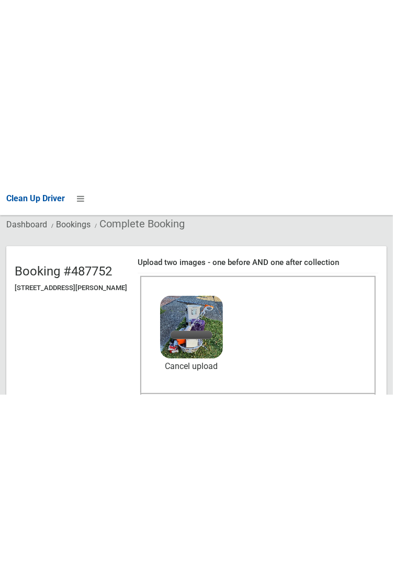
scroll to position [67, 0]
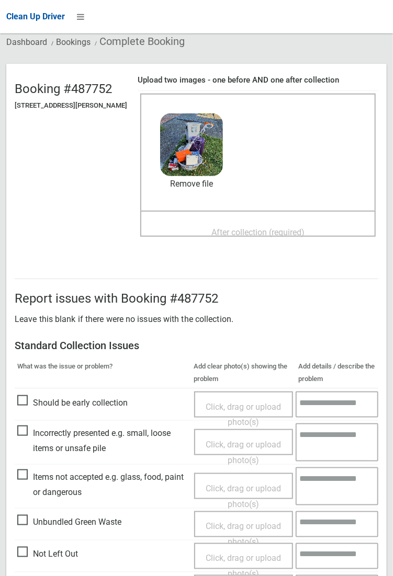
click at [241, 228] on span "After collection (required)" at bounding box center [257, 233] width 93 height 10
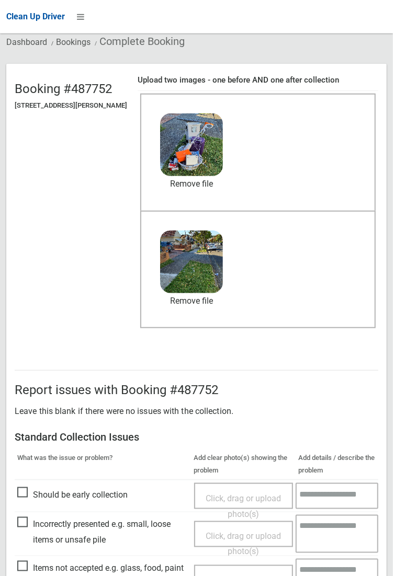
scroll to position [567, 0]
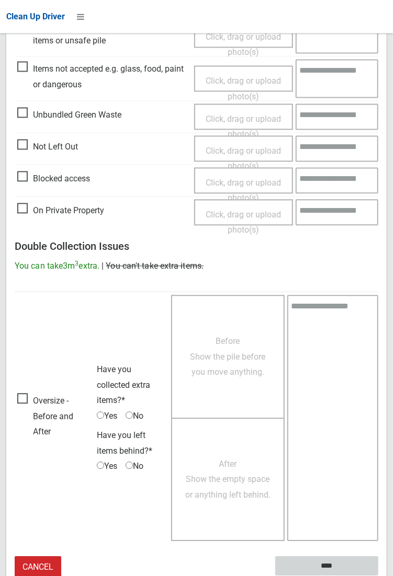
click at [378, 576] on input "****" at bounding box center [326, 566] width 103 height 19
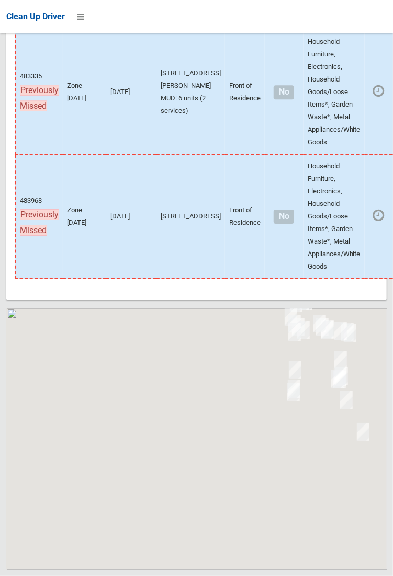
scroll to position [7440, 0]
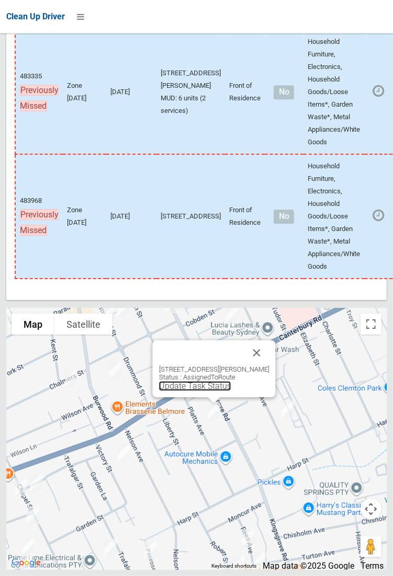
click at [203, 391] on link "Update Task Status" at bounding box center [194, 386] width 72 height 10
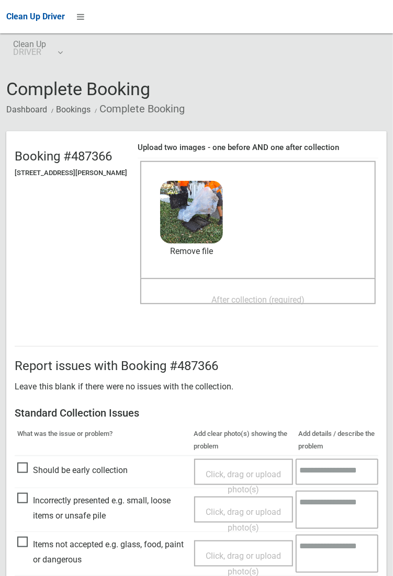
click at [233, 278] on div "After collection (required)" at bounding box center [257, 291] width 235 height 26
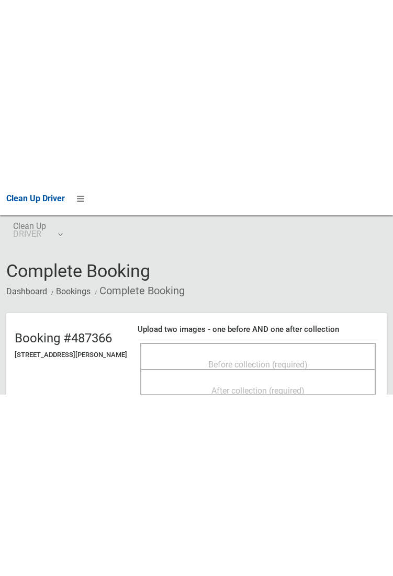
scroll to position [90, 0]
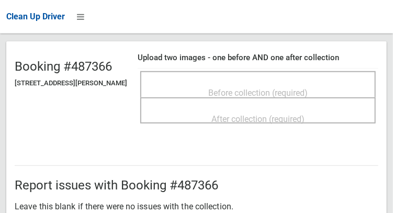
click at [301, 96] on span "Before collection (required)" at bounding box center [257, 93] width 99 height 10
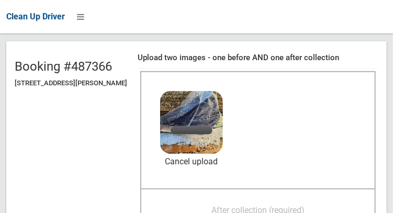
click at [283, 205] on span "After collection (required)" at bounding box center [257, 210] width 93 height 10
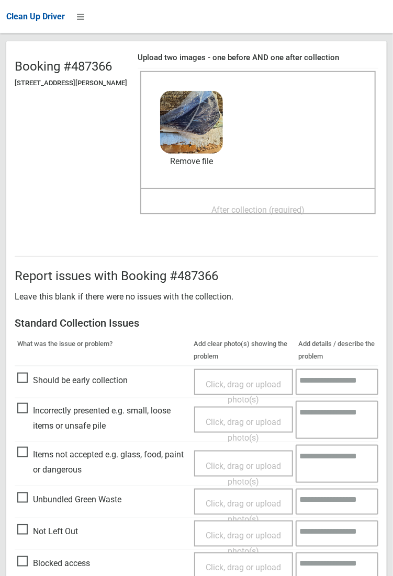
click at [245, 205] on span "After collection (required)" at bounding box center [257, 210] width 93 height 10
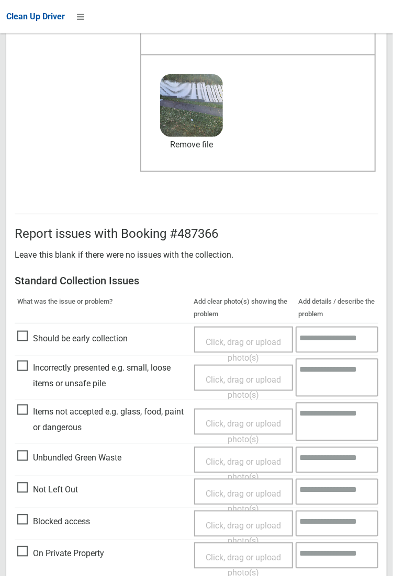
scroll to position [568, 0]
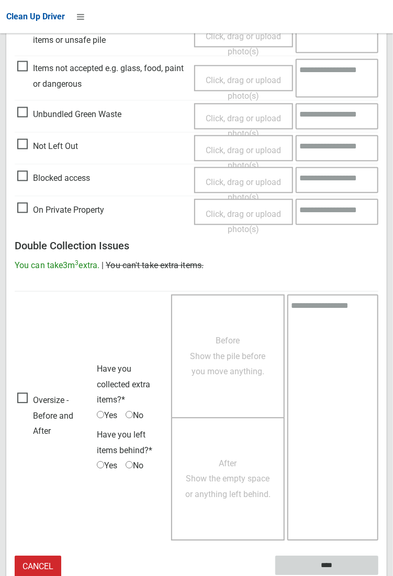
click at [378, 212] on input "****" at bounding box center [326, 566] width 103 height 19
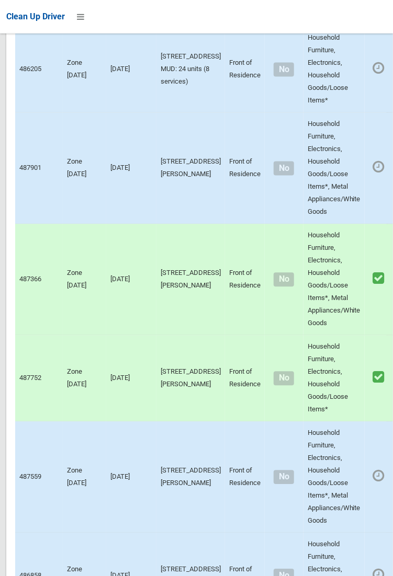
scroll to position [7440, 0]
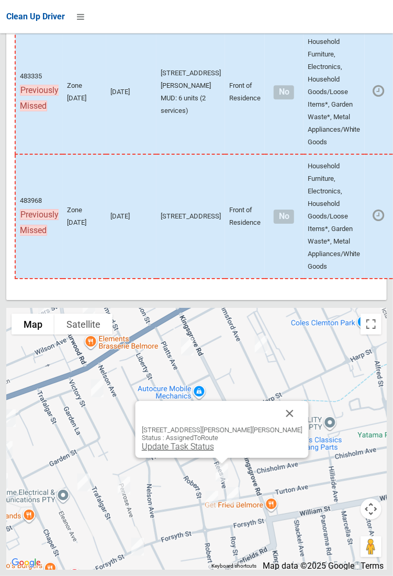
click at [211, 452] on link "Update Task Status" at bounding box center [177, 447] width 72 height 10
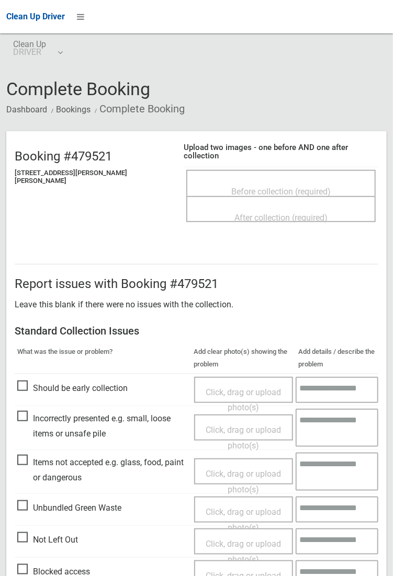
click at [231, 187] on span "Before collection (required)" at bounding box center [280, 192] width 99 height 10
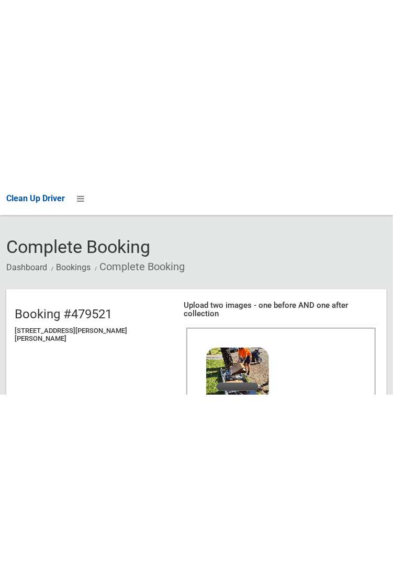
scroll to position [32, 0]
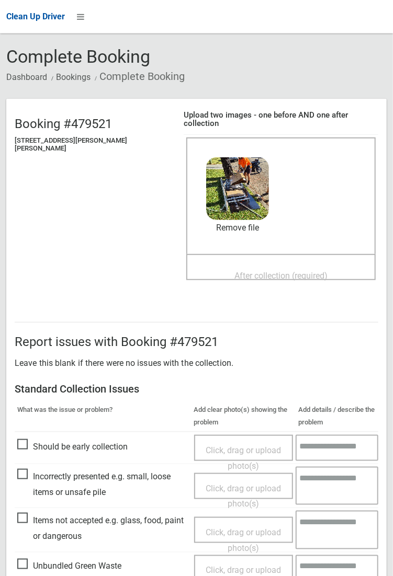
click at [239, 271] on span "After collection (required)" at bounding box center [280, 276] width 93 height 10
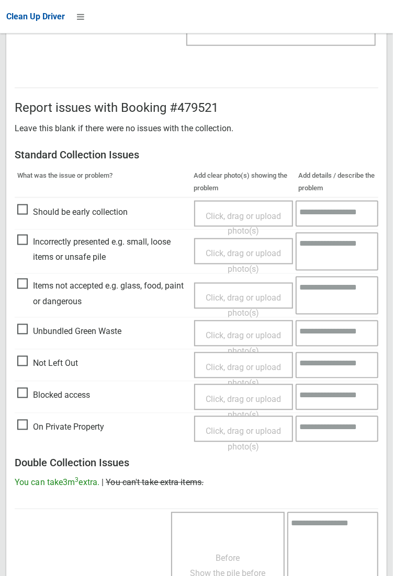
scroll to position [568, 0]
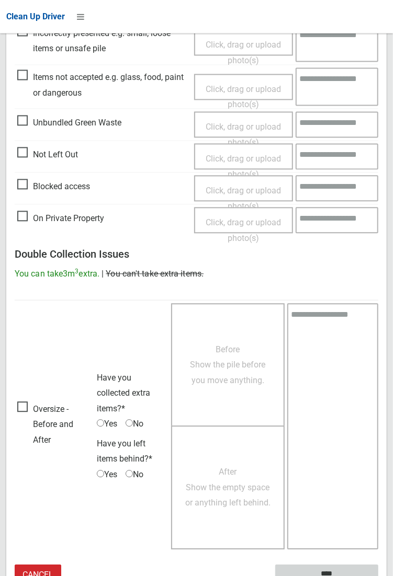
click at [378, 576] on input "****" at bounding box center [326, 574] width 103 height 19
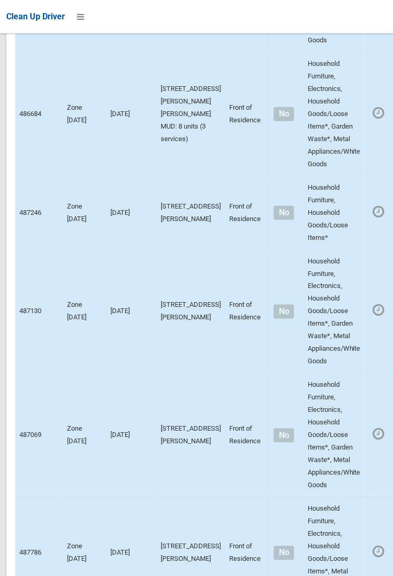
scroll to position [7440, 0]
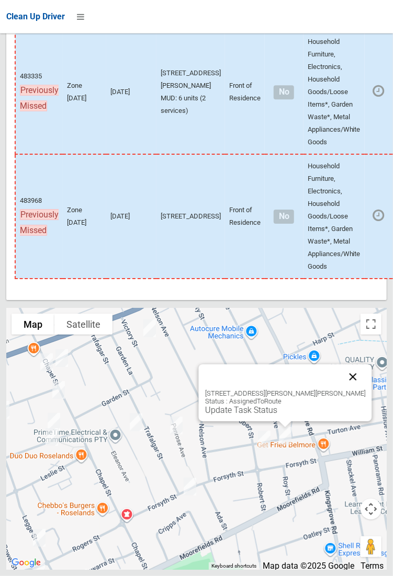
click at [340, 390] on button "Close" at bounding box center [352, 377] width 25 height 25
click at [251, 415] on link "Update Task Status" at bounding box center [241, 410] width 72 height 10
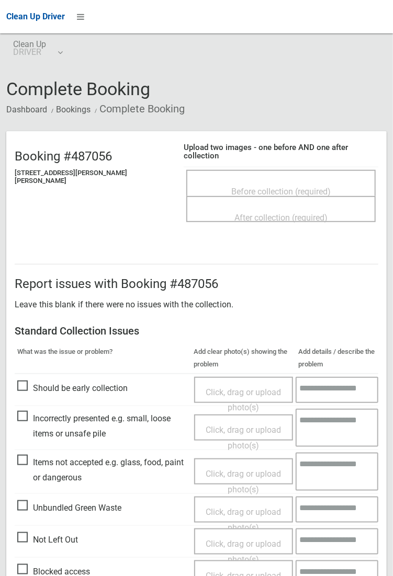
click at [254, 187] on span "Before collection (required)" at bounding box center [280, 192] width 99 height 10
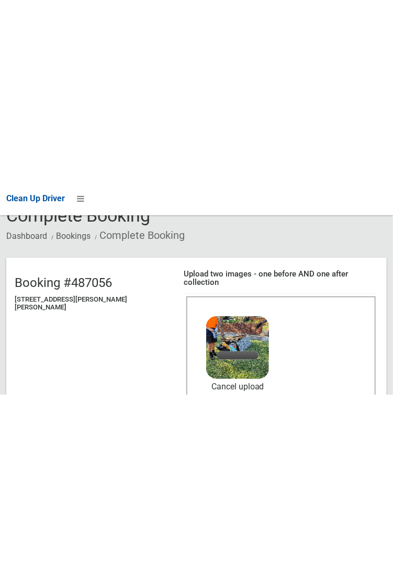
scroll to position [61, 0]
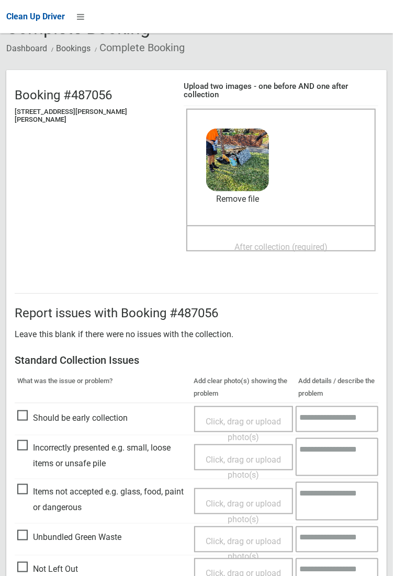
click at [242, 237] on div "After collection (required)" at bounding box center [281, 246] width 166 height 19
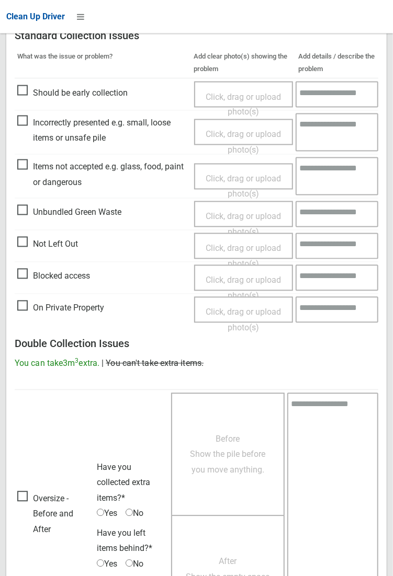
scroll to position [568, 0]
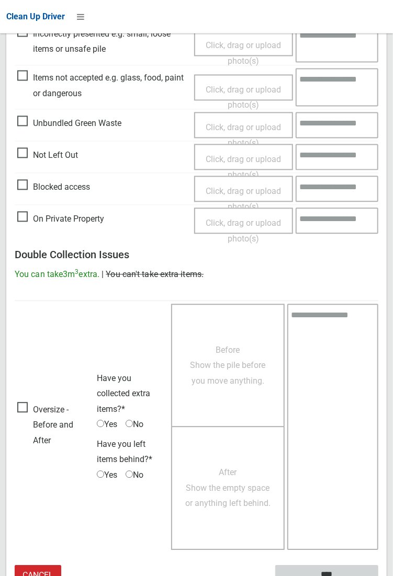
click at [320, 565] on input "****" at bounding box center [326, 574] width 103 height 19
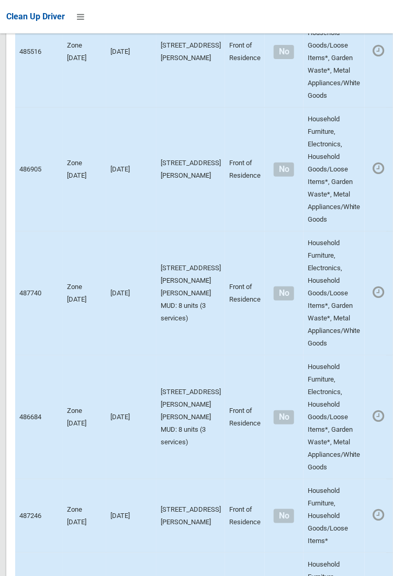
scroll to position [7440, 0]
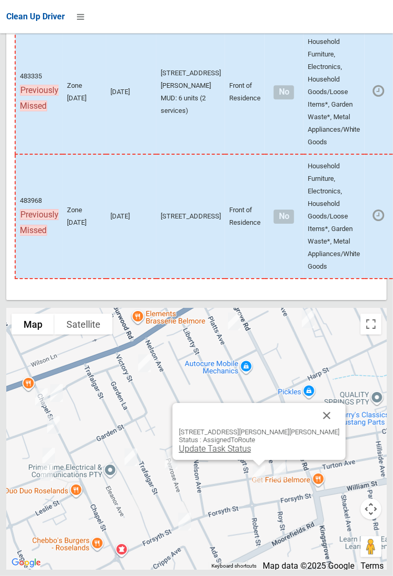
click at [244, 454] on link "Update Task Status" at bounding box center [214, 449] width 72 height 10
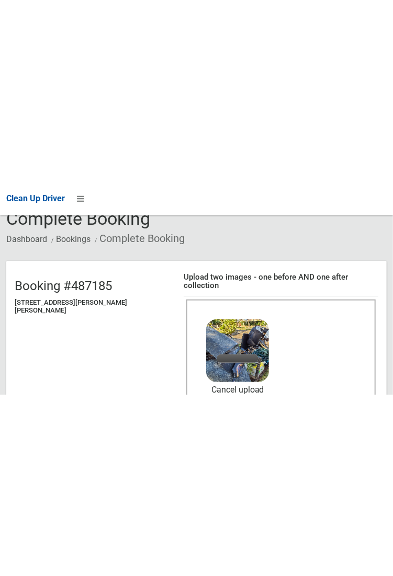
scroll to position [54, 0]
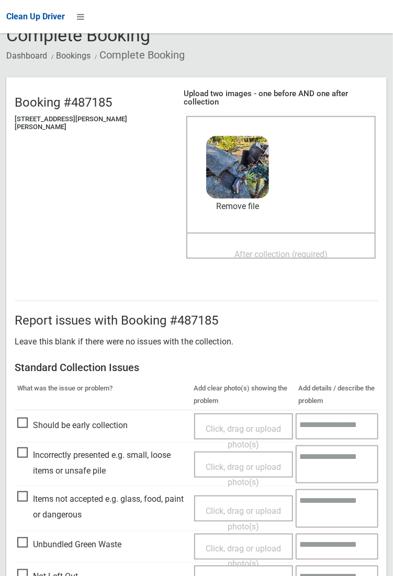
click at [241, 249] on span "After collection (required)" at bounding box center [280, 254] width 93 height 10
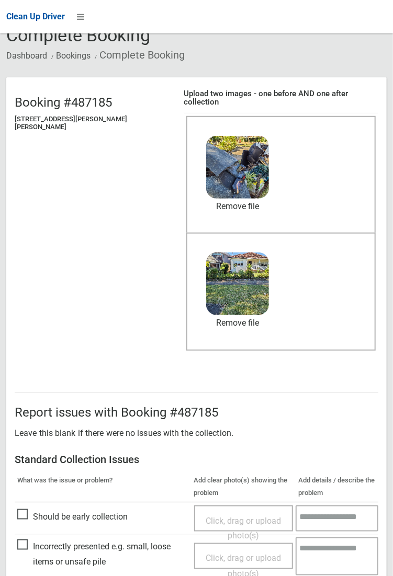
scroll to position [568, 0]
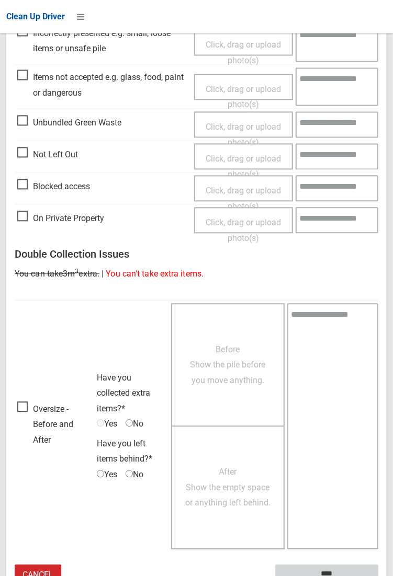
click at [326, 566] on input "****" at bounding box center [326, 574] width 103 height 19
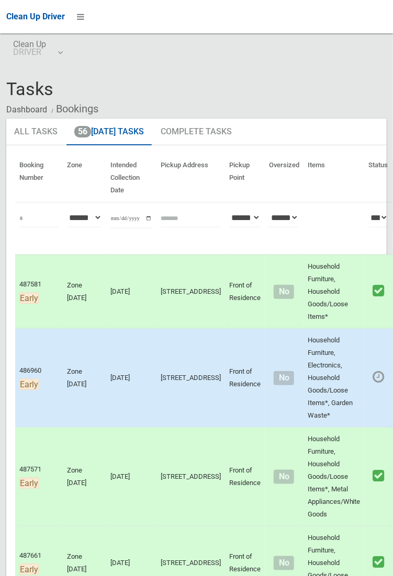
click at [387, 106] on ol "Dashboard Bookings" at bounding box center [196, 108] width 380 height 19
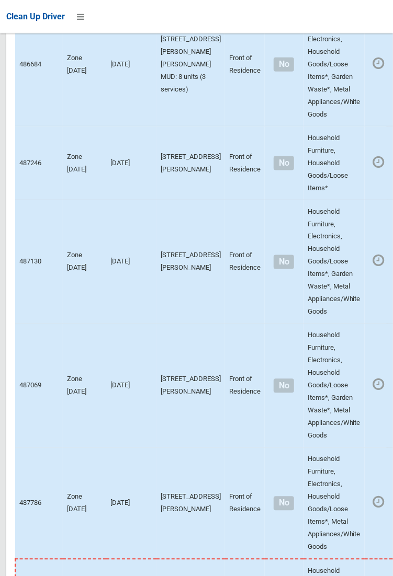
scroll to position [7440, 0]
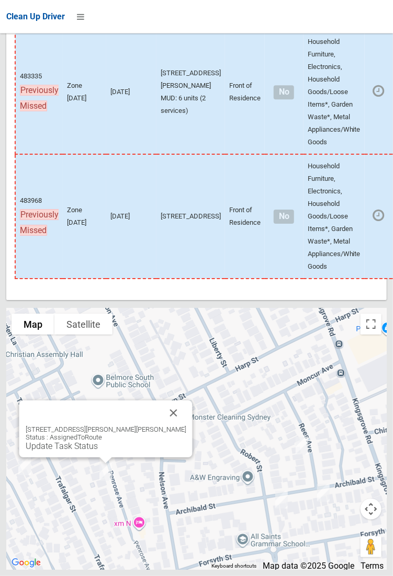
click at [81, 451] on link "Update Task Status" at bounding box center [61, 446] width 72 height 10
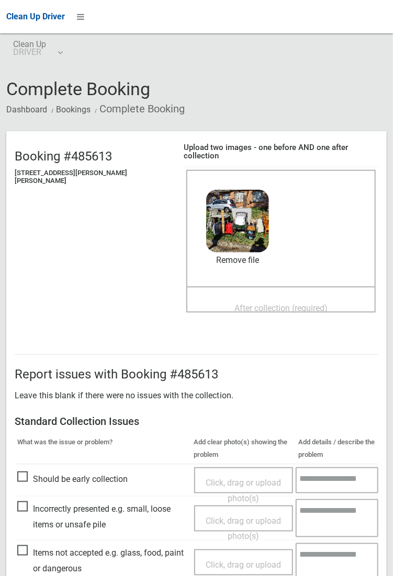
click at [225, 298] on div "After collection (required)" at bounding box center [281, 307] width 166 height 19
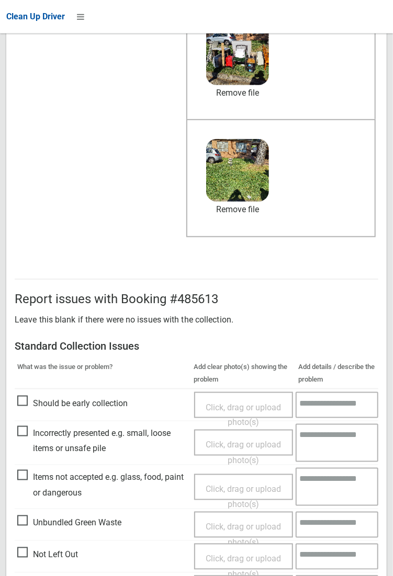
scroll to position [568, 0]
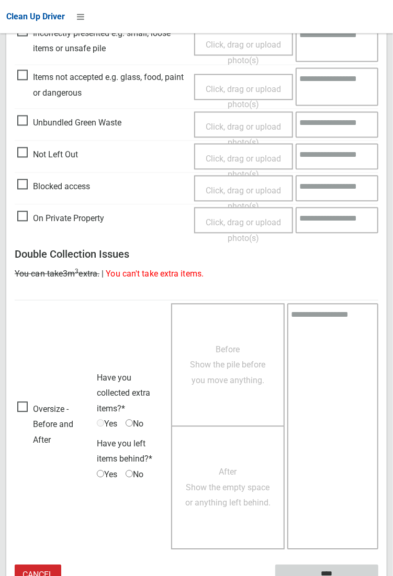
click at [378, 576] on input "****" at bounding box center [326, 574] width 103 height 19
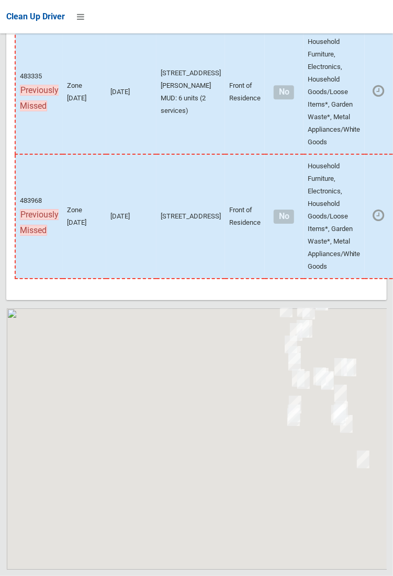
scroll to position [7440, 0]
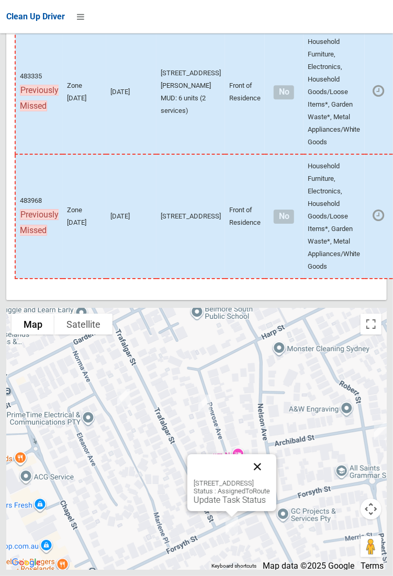
click at [270, 480] on button "Close" at bounding box center [257, 467] width 25 height 25
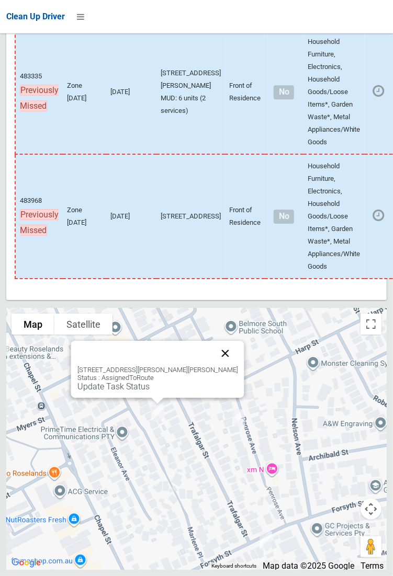
click at [212, 366] on button "Close" at bounding box center [224, 353] width 25 height 25
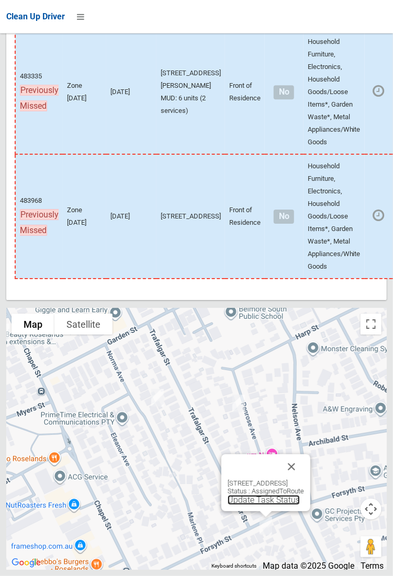
click at [248, 505] on link "Update Task Status" at bounding box center [264, 500] width 72 height 10
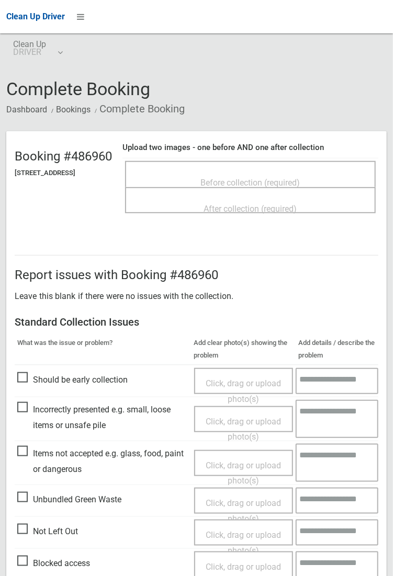
click at [260, 184] on span "Before collection (required)" at bounding box center [250, 183] width 99 height 10
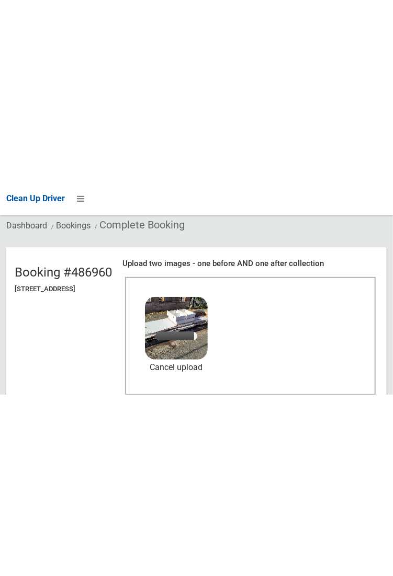
scroll to position [69, 0]
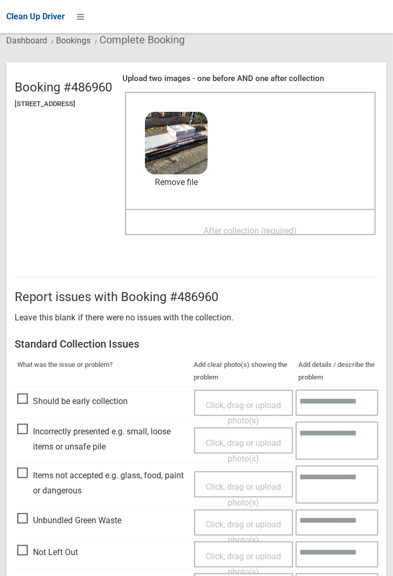
click at [260, 226] on span "After collection (required)" at bounding box center [250, 231] width 93 height 10
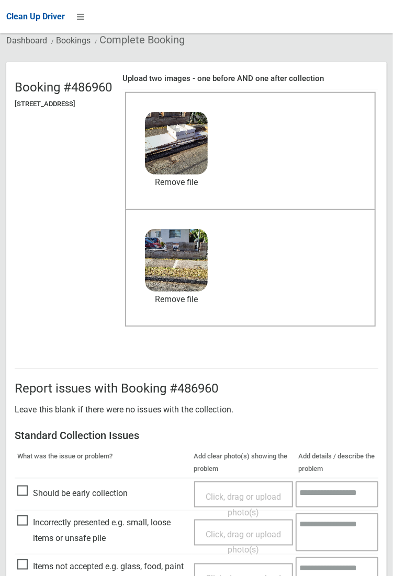
scroll to position [568, 0]
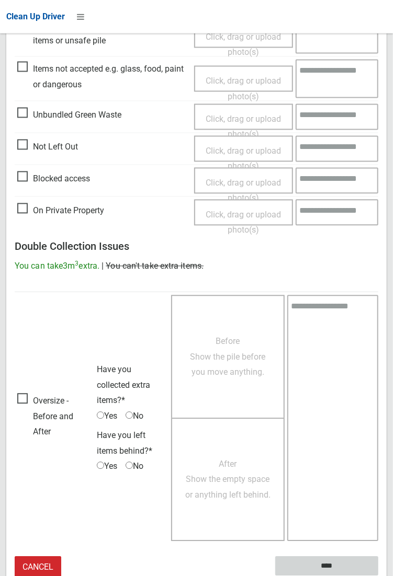
click at [325, 567] on input "****" at bounding box center [326, 566] width 103 height 19
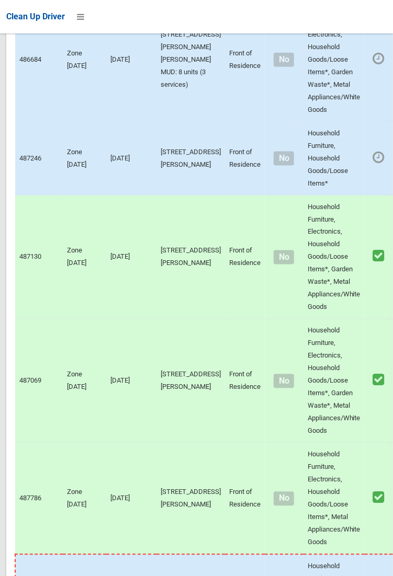
scroll to position [7440, 0]
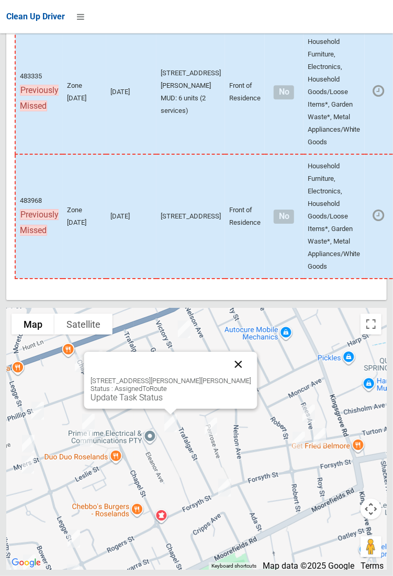
click at [225, 377] on button "Close" at bounding box center [237, 364] width 25 height 25
click at [161, 403] on link "Update Task Status" at bounding box center [126, 398] width 72 height 10
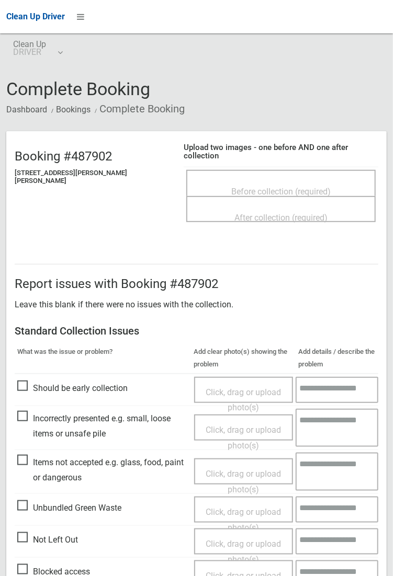
click at [282, 187] on span "Before collection (required)" at bounding box center [280, 192] width 99 height 10
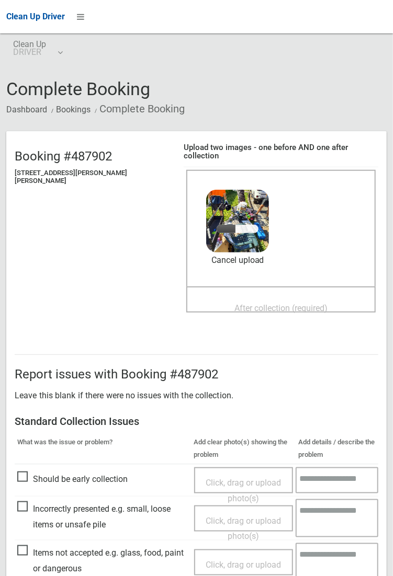
click at [43, 532] on span "Incorrectly presented e.g. small, loose items or unsafe pile" at bounding box center [103, 517] width 172 height 31
click at [236, 303] on span "After collection (required)" at bounding box center [280, 308] width 93 height 10
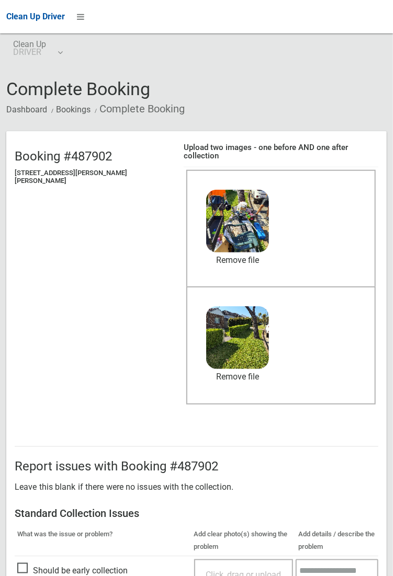
scroll to position [568, 0]
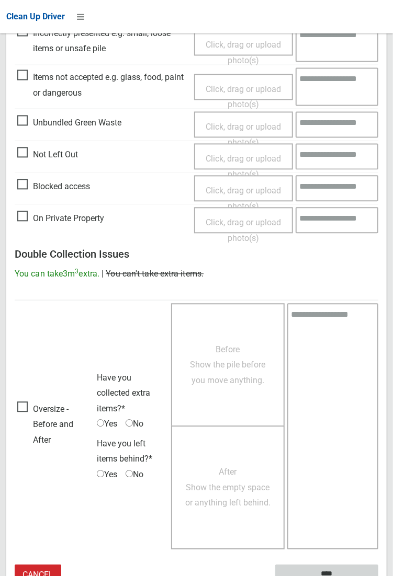
click at [378, 576] on input "****" at bounding box center [326, 574] width 103 height 19
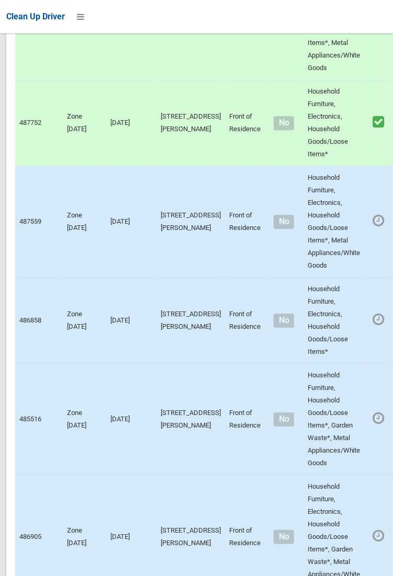
scroll to position [7440, 0]
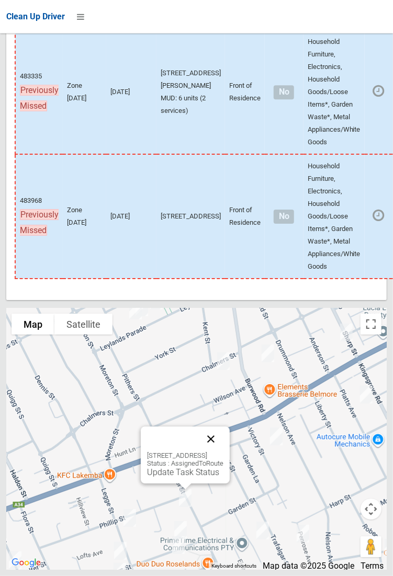
click at [223, 452] on button "Close" at bounding box center [210, 439] width 25 height 25
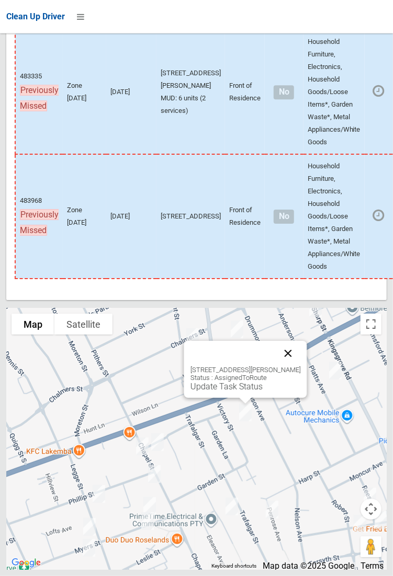
click at [286, 366] on button "Close" at bounding box center [287, 353] width 25 height 25
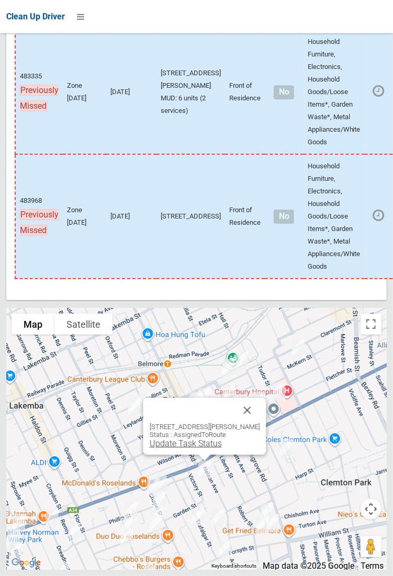
click at [208, 449] on link "Update Task Status" at bounding box center [185, 444] width 72 height 10
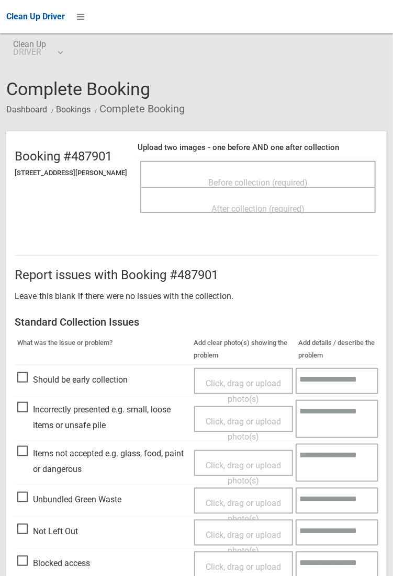
click at [248, 178] on span "Before collection (required)" at bounding box center [257, 183] width 99 height 10
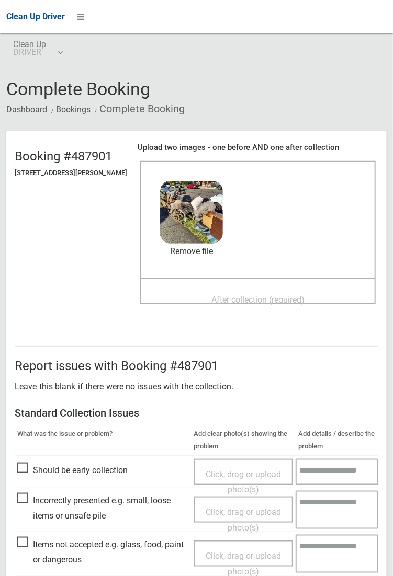
click at [241, 295] on span "After collection (required)" at bounding box center [257, 300] width 93 height 10
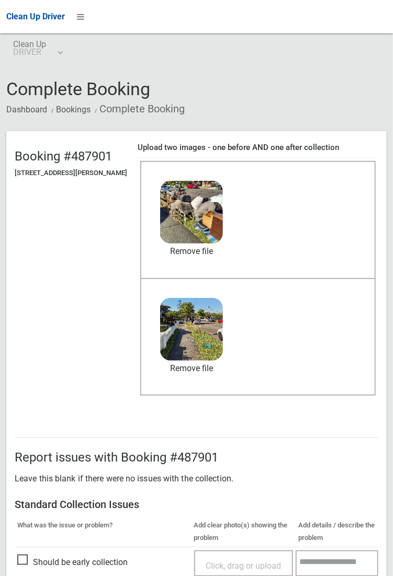
click at [366, 266] on div "Before collection (required) 3.9 MB 2025-10-0809.24.287900746846792396874.jpg C…" at bounding box center [257, 219] width 235 height 117
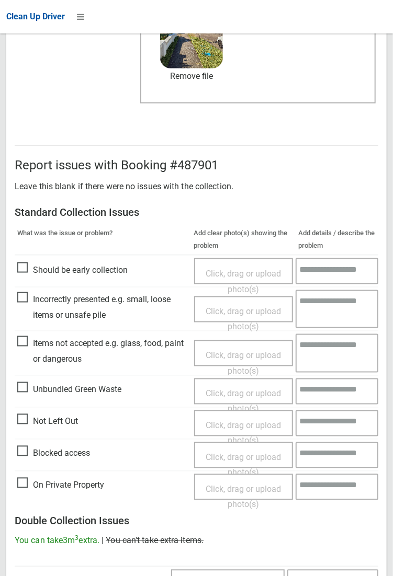
scroll to position [568, 0]
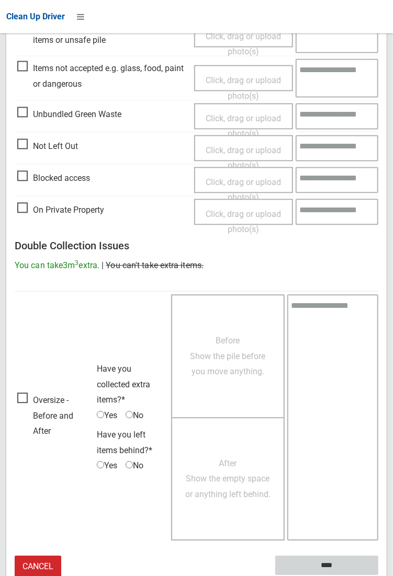
click at [328, 567] on input "****" at bounding box center [326, 566] width 103 height 19
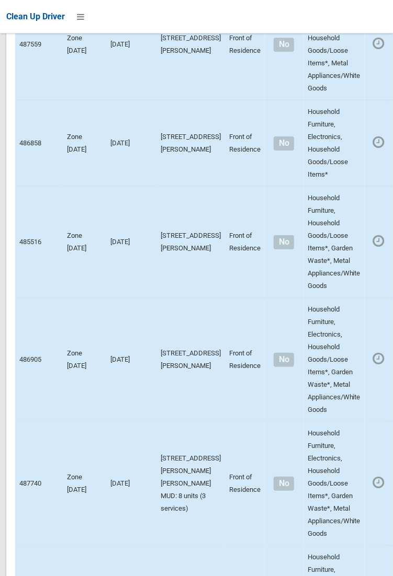
scroll to position [7440, 0]
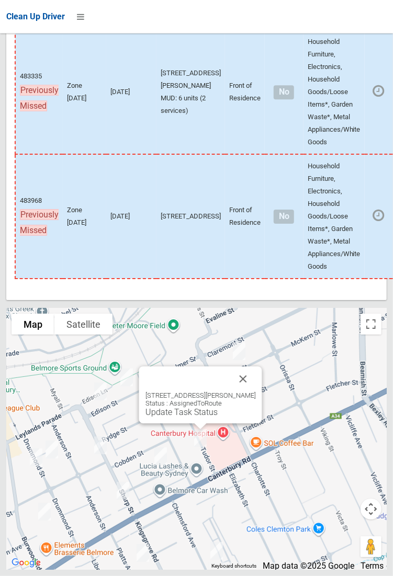
click at [241, 417] on div "47 Tudor Street, BELMORE NSW 2192 Status : AssignedToRoute Update Task Status" at bounding box center [200, 405] width 110 height 26
click at [246, 417] on div "47 Tudor Street, BELMORE NSW 2192 Status : AssignedToRoute Update Task Status" at bounding box center [200, 405] width 110 height 26
click at [252, 392] on button "Close" at bounding box center [242, 379] width 25 height 25
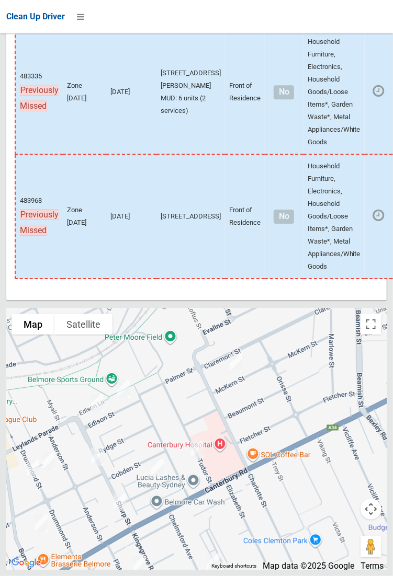
scroll to position [7426, 0]
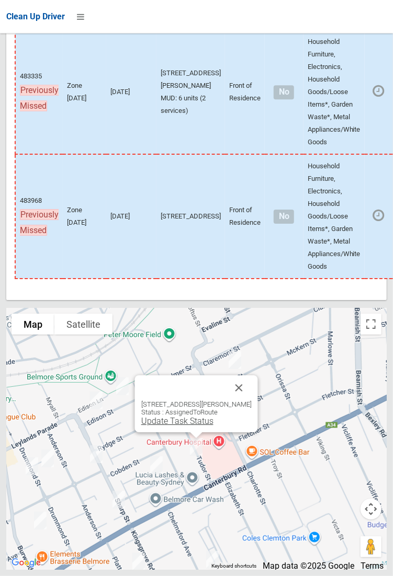
click at [197, 426] on link "Update Task Status" at bounding box center [177, 421] width 72 height 10
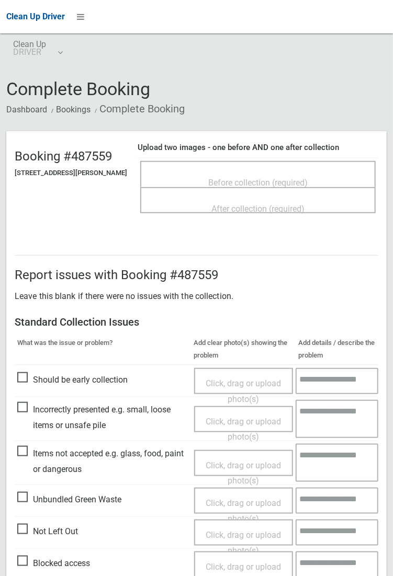
click at [246, 178] on span "Before collection (required)" at bounding box center [257, 183] width 99 height 10
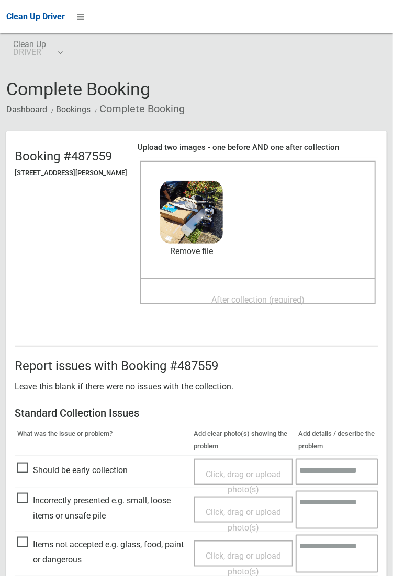
click at [267, 295] on span "After collection (required)" at bounding box center [257, 300] width 93 height 10
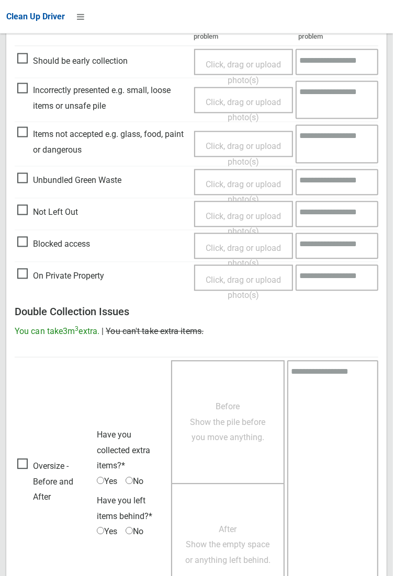
scroll to position [568, 0]
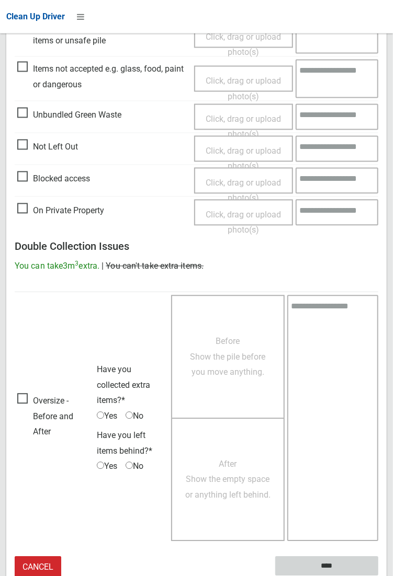
click at [378, 576] on input "****" at bounding box center [326, 566] width 103 height 19
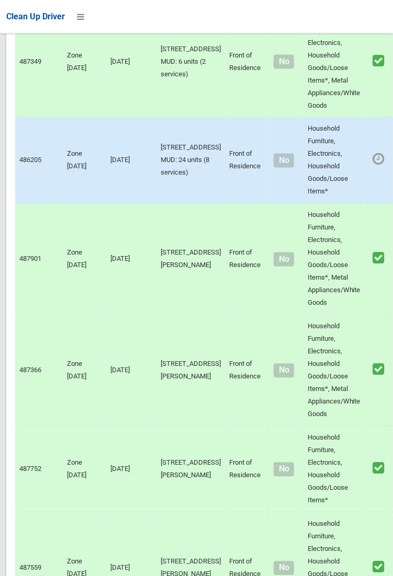
scroll to position [7440, 0]
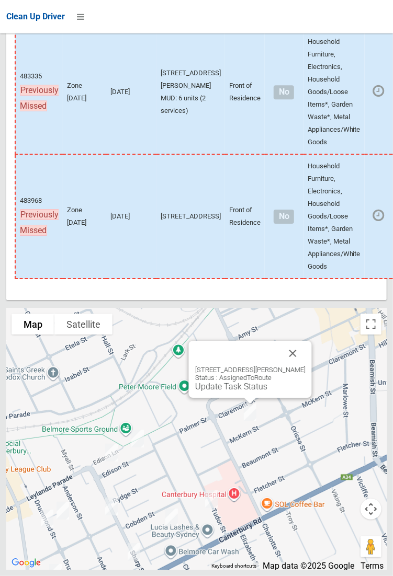
click at [235, 392] on link "Update Task Status" at bounding box center [231, 387] width 72 height 10
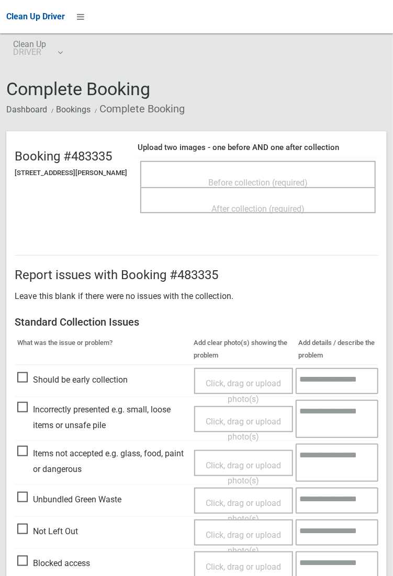
click at [236, 178] on span "Before collection (required)" at bounding box center [257, 183] width 99 height 10
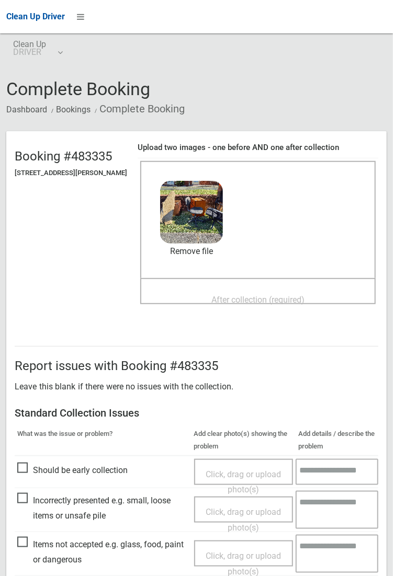
click at [231, 290] on div "After collection (required)" at bounding box center [258, 299] width 212 height 19
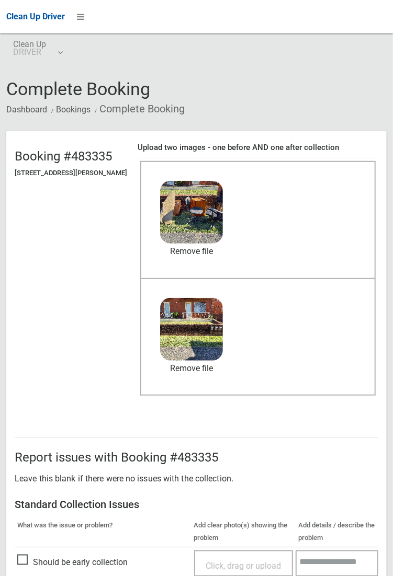
scroll to position [251, 0]
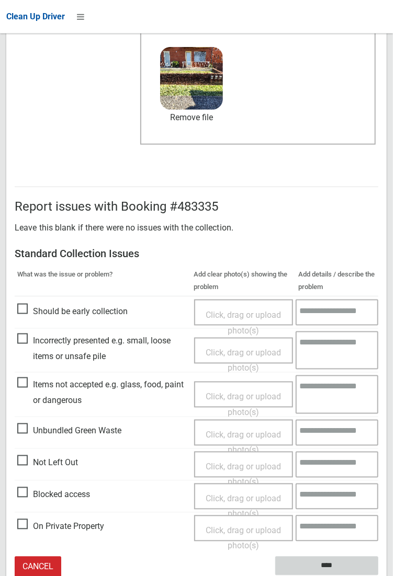
click at [325, 568] on input "****" at bounding box center [326, 566] width 103 height 19
click at [377, 338] on textarea at bounding box center [337, 351] width 83 height 38
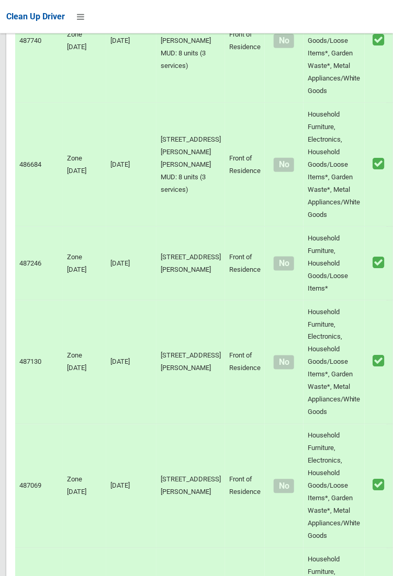
scroll to position [7440, 0]
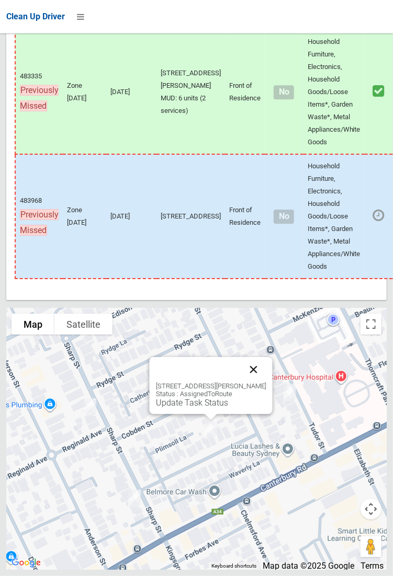
click at [264, 382] on button "Close" at bounding box center [253, 369] width 25 height 25
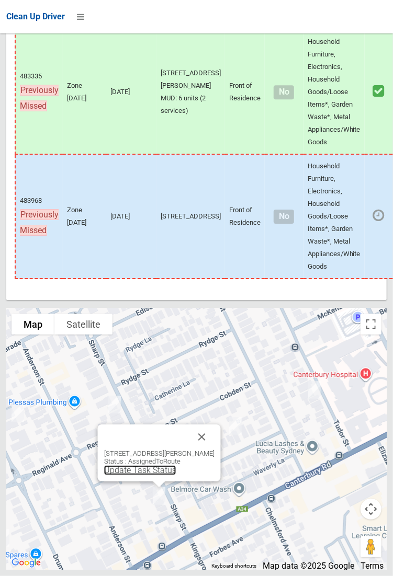
click at [159, 475] on link "Update Task Status" at bounding box center [140, 471] width 72 height 10
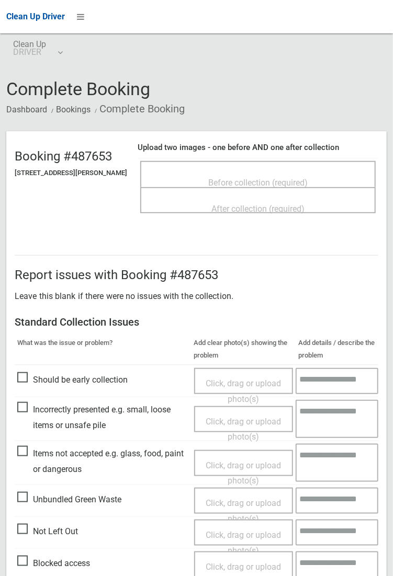
click at [234, 178] on span "Before collection (required)" at bounding box center [257, 183] width 99 height 10
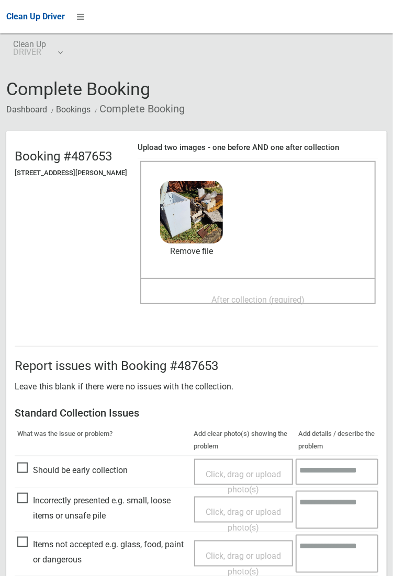
click at [239, 295] on span "After collection (required)" at bounding box center [257, 300] width 93 height 10
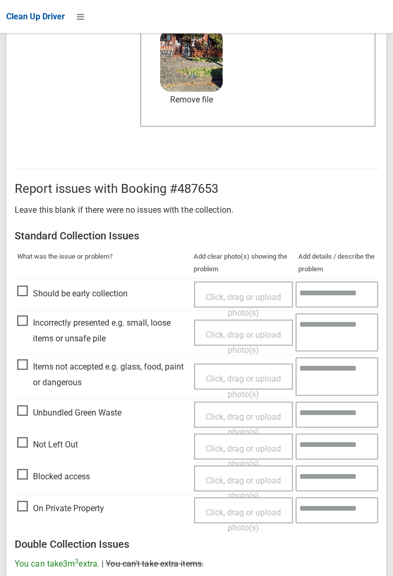
scroll to position [568, 0]
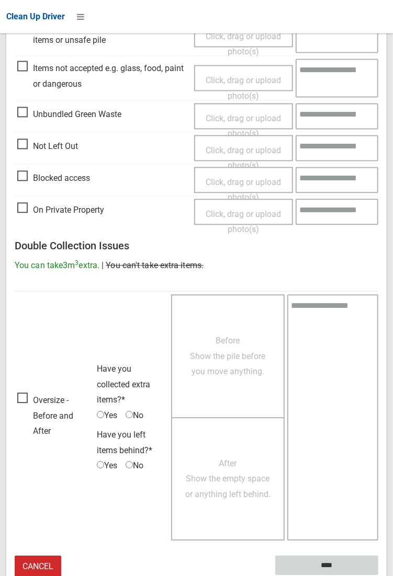
click at [378, 576] on input "****" at bounding box center [326, 566] width 103 height 19
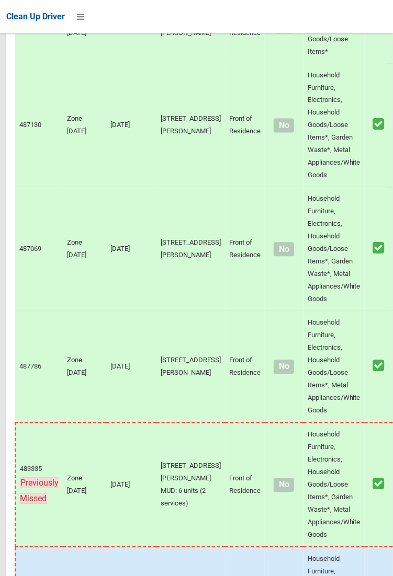
scroll to position [7440, 0]
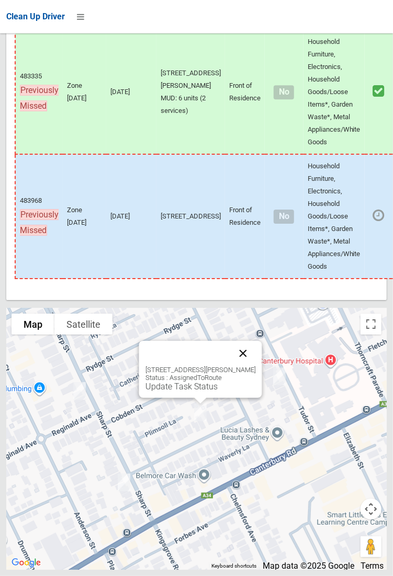
click at [244, 366] on button "Close" at bounding box center [242, 353] width 25 height 25
click at [183, 392] on link "Update Task Status" at bounding box center [181, 387] width 72 height 10
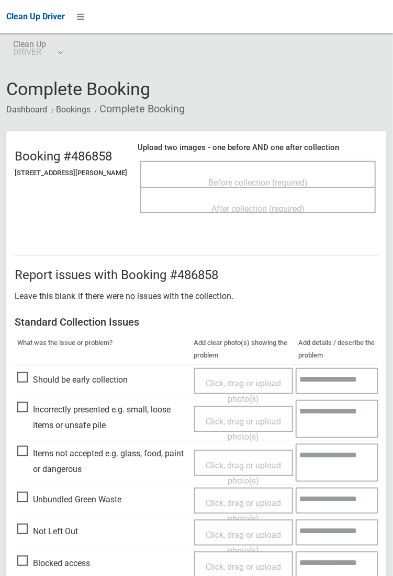
click at [237, 178] on span "Before collection (required)" at bounding box center [257, 183] width 99 height 10
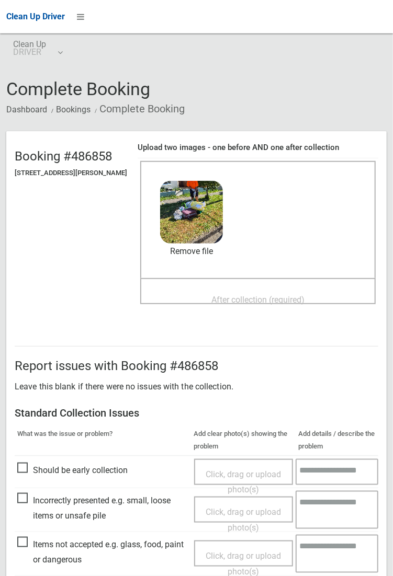
click at [234, 295] on span "After collection (required)" at bounding box center [257, 300] width 93 height 10
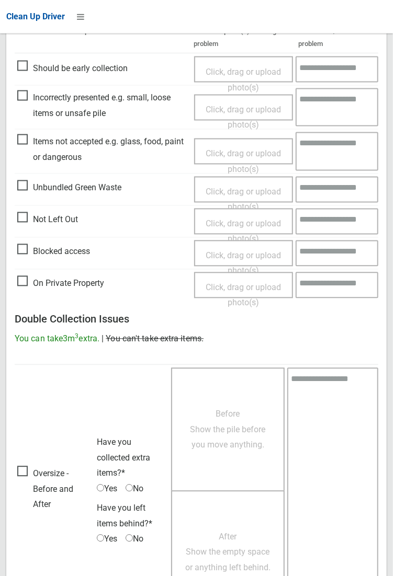
scroll to position [568, 0]
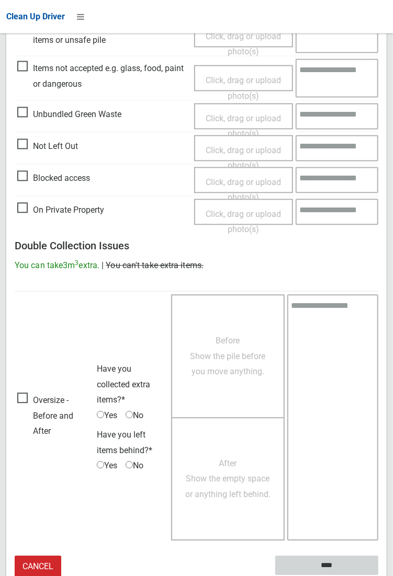
click at [331, 563] on input "****" at bounding box center [326, 566] width 103 height 19
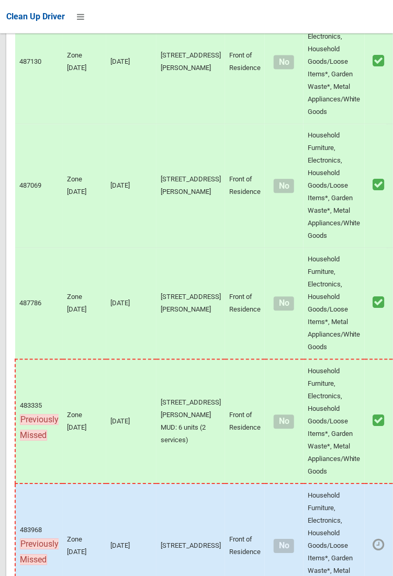
scroll to position [7440, 0]
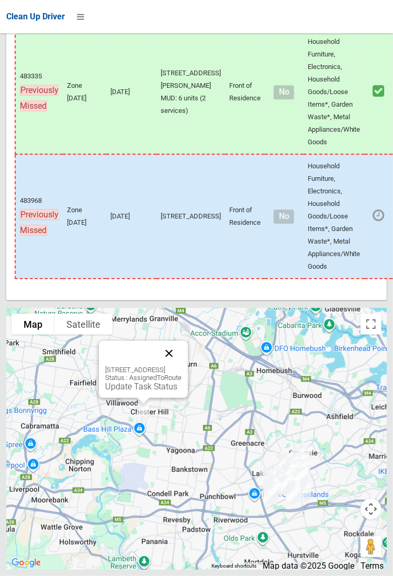
click at [181, 366] on button "Close" at bounding box center [168, 353] width 25 height 25
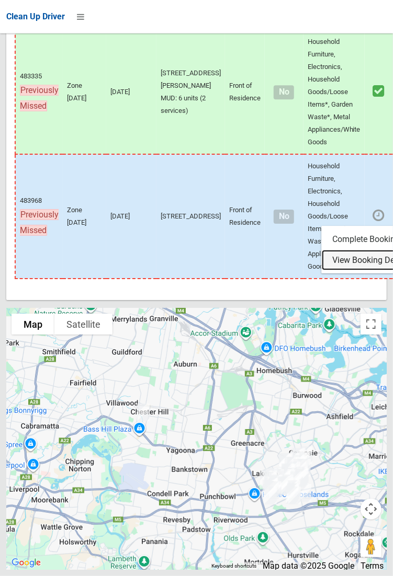
click at [355, 271] on link "View Booking Details" at bounding box center [384, 260] width 124 height 21
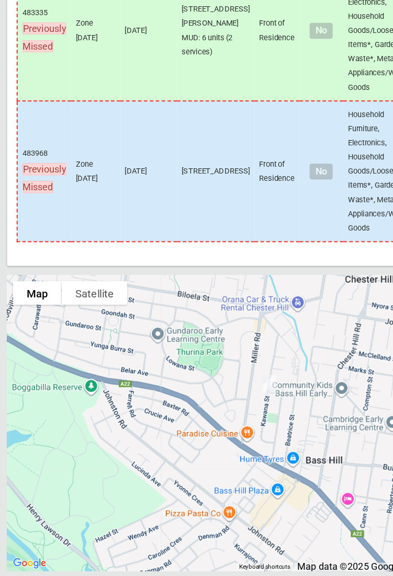
click at [372, 222] on icon at bounding box center [378, 216] width 12 height 14
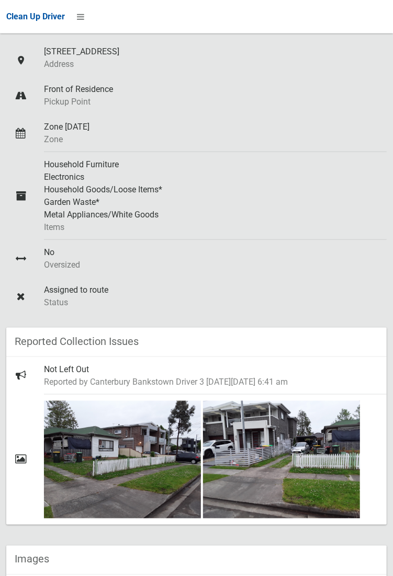
scroll to position [156, 0]
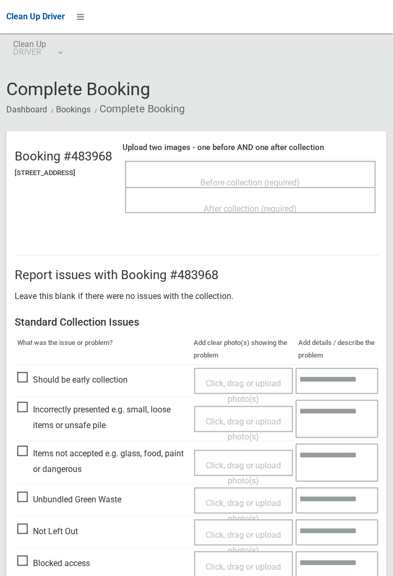
click at [279, 178] on span "Before collection (required)" at bounding box center [250, 183] width 99 height 10
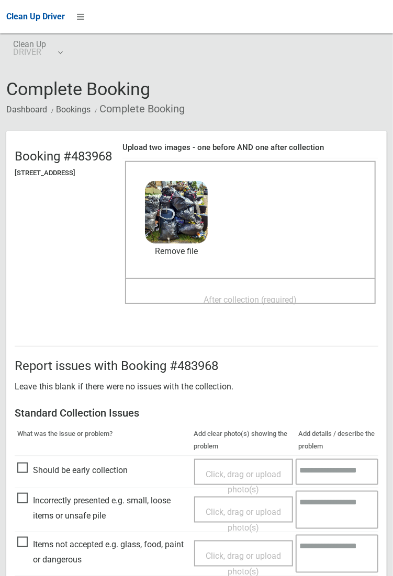
click at [239, 300] on span "After collection (required)" at bounding box center [250, 300] width 93 height 10
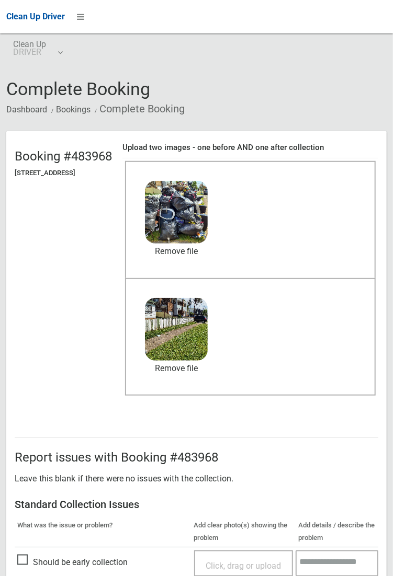
scroll to position [568, 0]
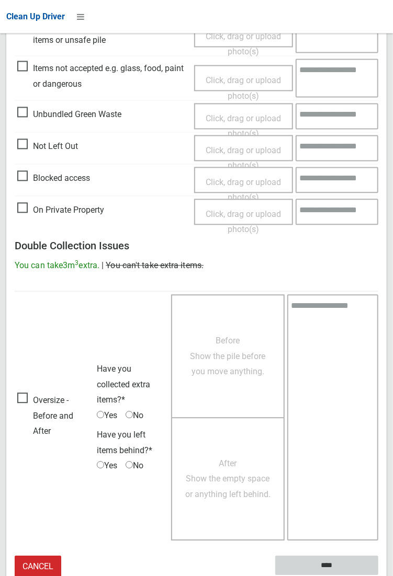
click at [378, 576] on input "****" at bounding box center [326, 566] width 103 height 19
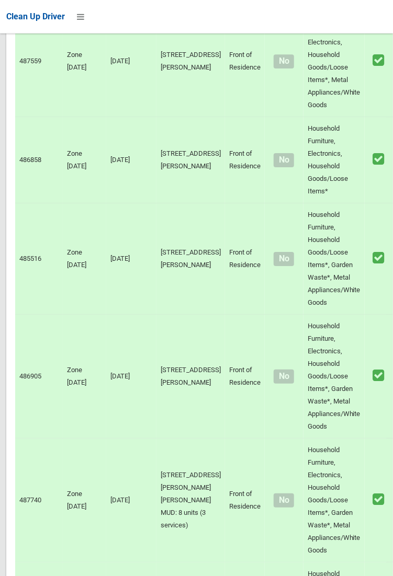
scroll to position [7440, 0]
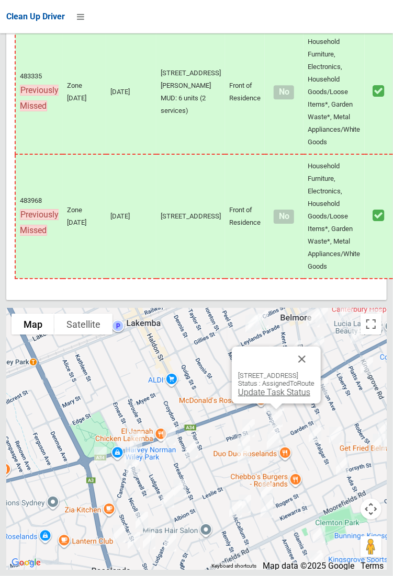
click at [262, 398] on link "Update Task Status" at bounding box center [274, 393] width 72 height 10
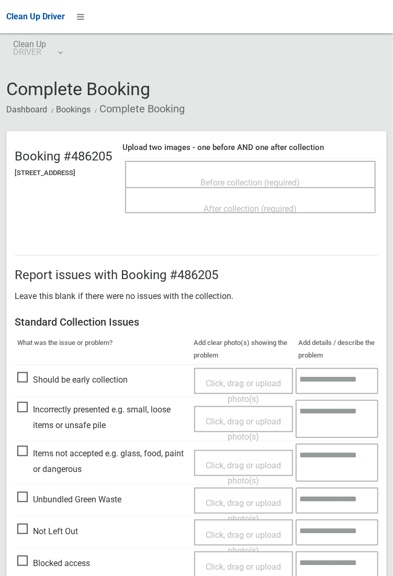
click at [274, 178] on span "Before collection (required)" at bounding box center [250, 183] width 99 height 10
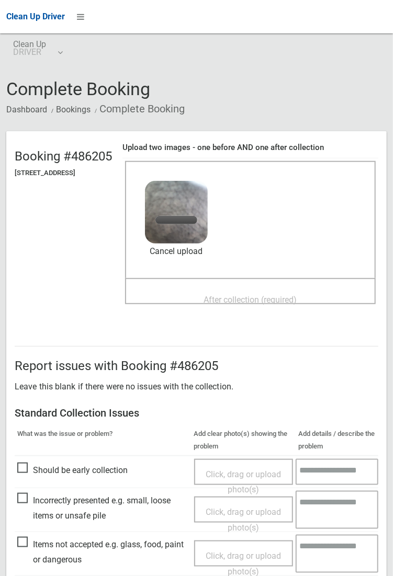
click at [276, 295] on span "After collection (required)" at bounding box center [250, 300] width 93 height 10
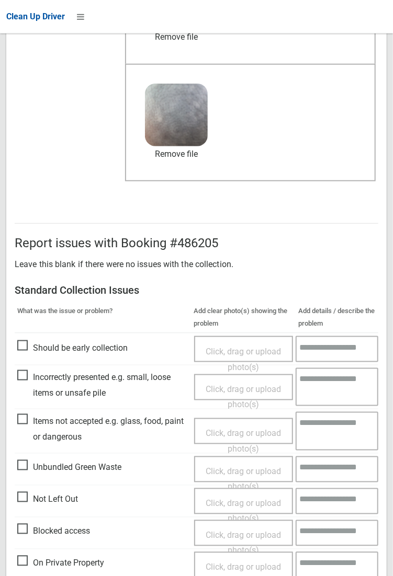
scroll to position [214, 0]
click at [28, 357] on span "Should be early collection" at bounding box center [72, 349] width 110 height 16
click at [265, 347] on span "Click, drag or upload photo(s)" at bounding box center [243, 360] width 75 height 26
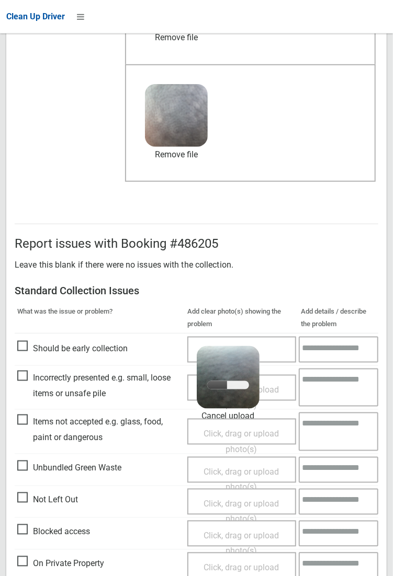
click at [328, 348] on textarea at bounding box center [339, 350] width 80 height 26
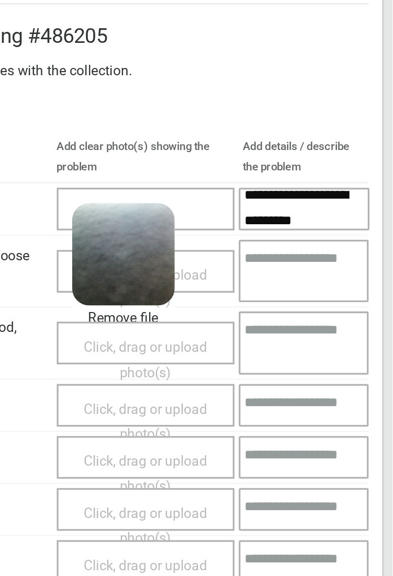
scroll to position [22, 0]
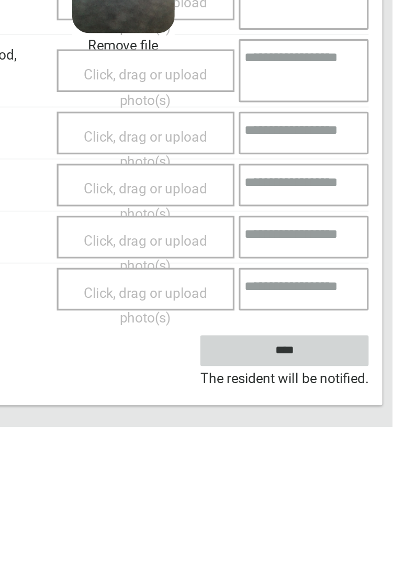
type textarea "**********"
click at [357, 529] on input "****" at bounding box center [326, 529] width 103 height 19
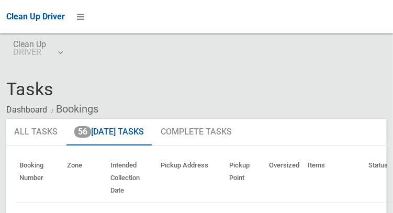
click at [150, 39] on body "Clean Up Driver Clean Up DRIVER Logout Tasks Dashboard Bookings" at bounding box center [196, 106] width 393 height 213
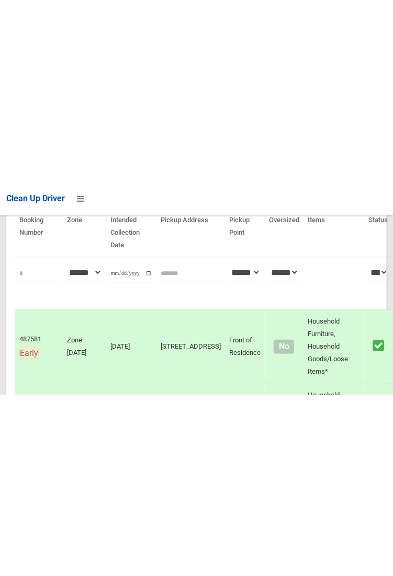
scroll to position [127, 0]
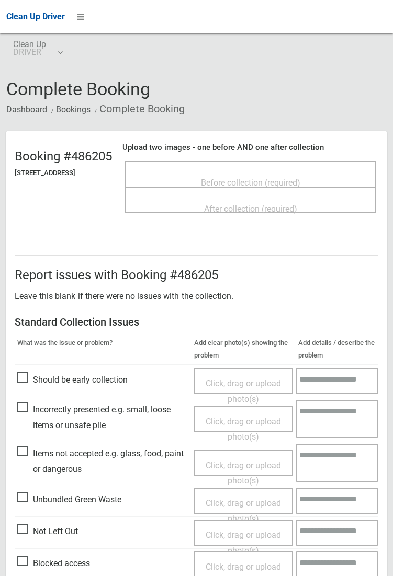
scroll to position [105, 0]
